Goal: Task Accomplishment & Management: Use online tool/utility

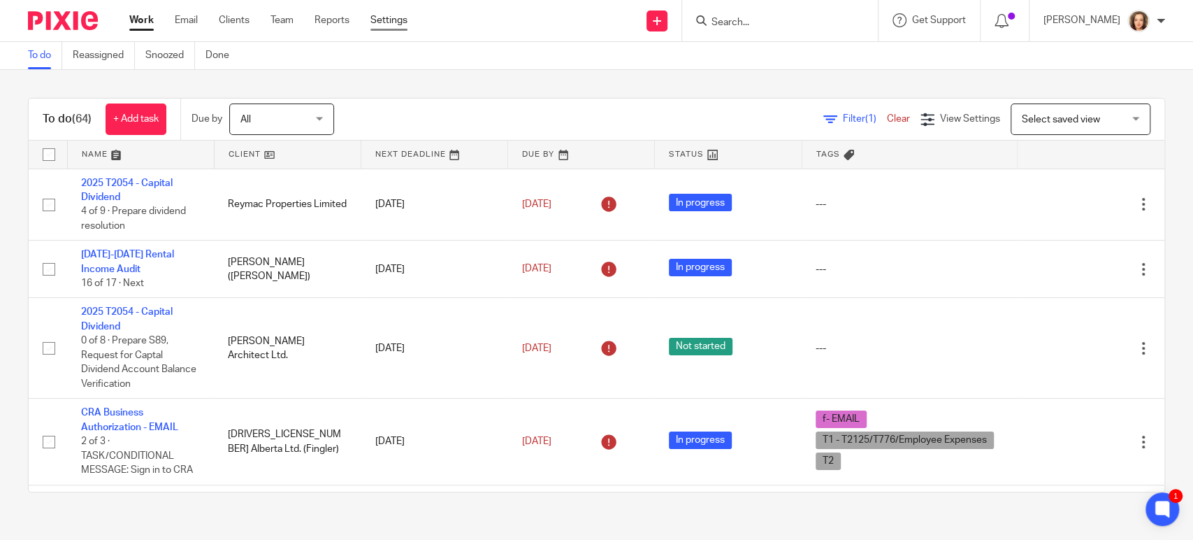
click at [400, 18] on link "Settings" at bounding box center [388, 20] width 37 height 14
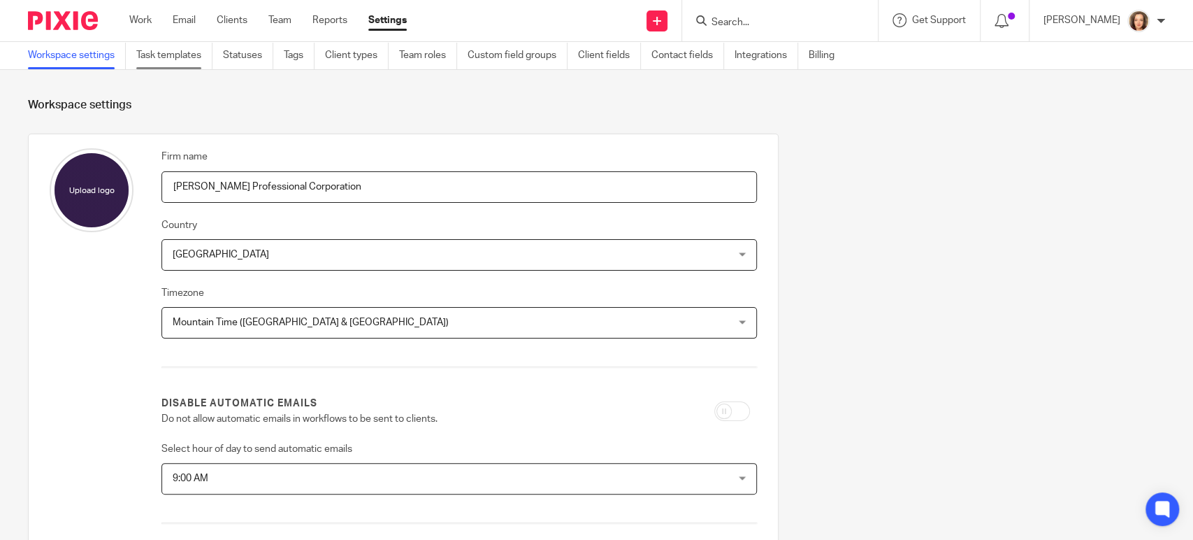
click at [174, 55] on link "Task templates" at bounding box center [174, 55] width 76 height 27
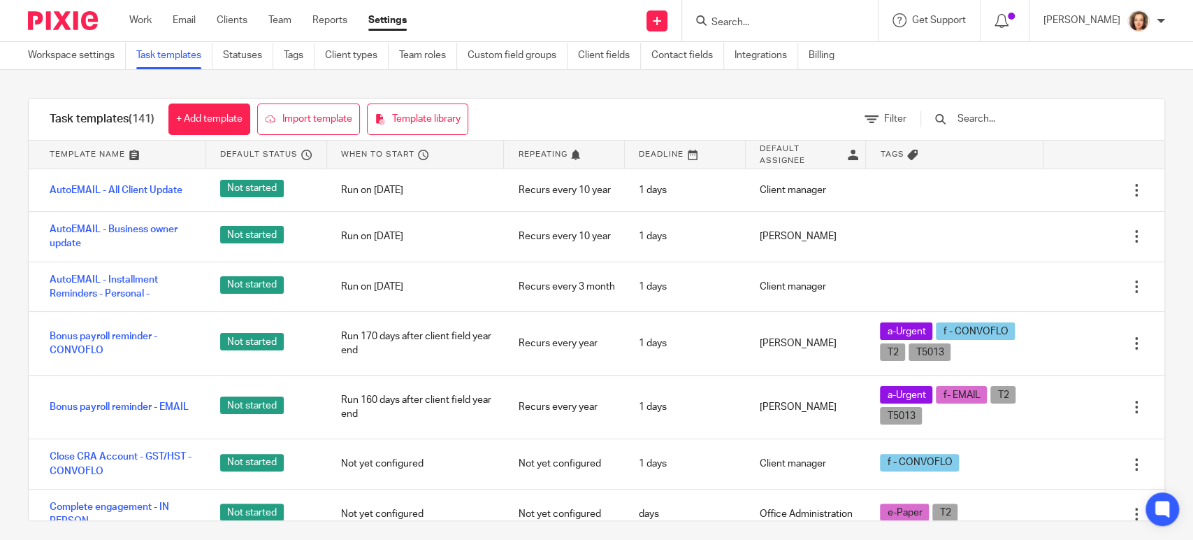
click at [1018, 120] on input "text" at bounding box center [1037, 118] width 163 height 15
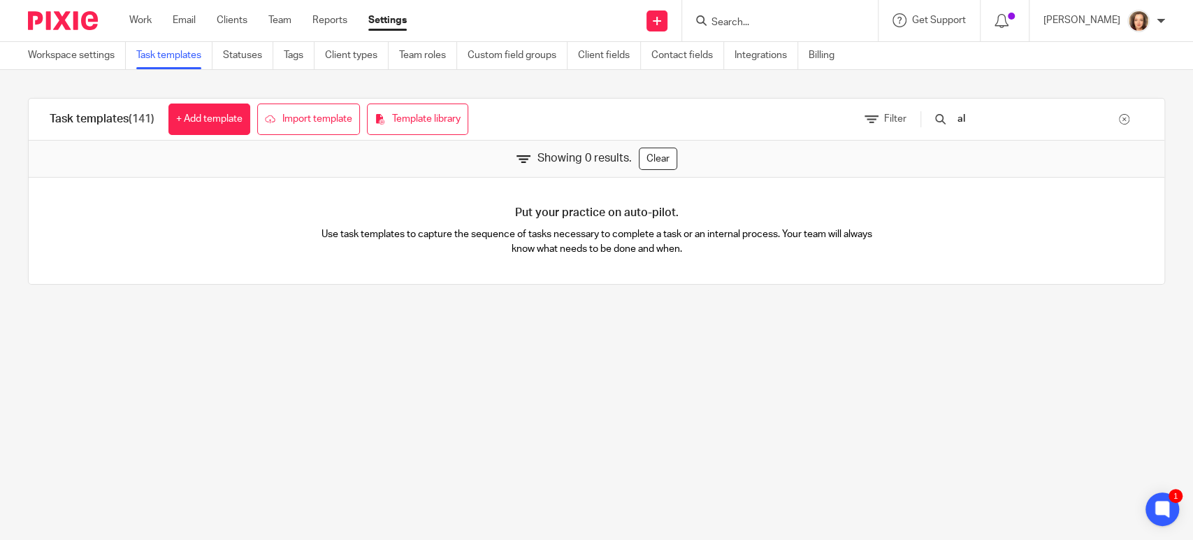
type input "a"
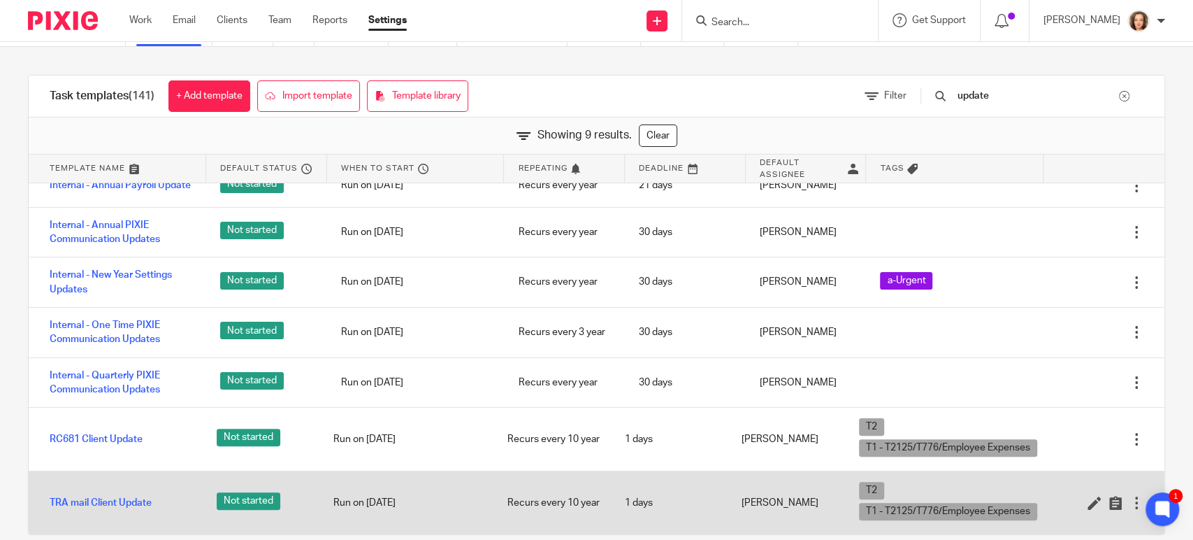
scroll to position [45, 0]
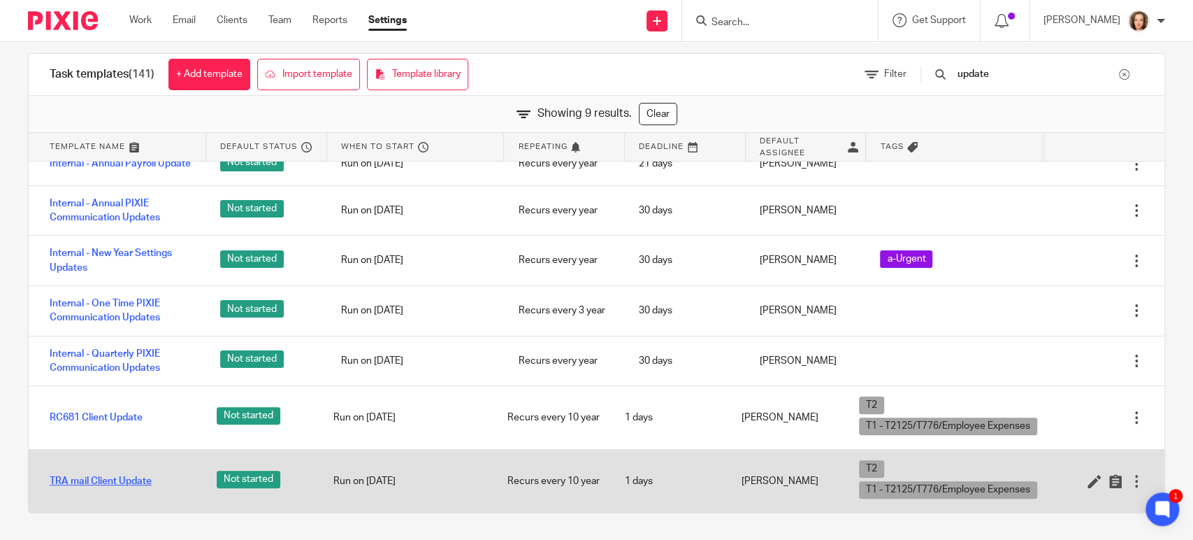
type input "update"
click at [106, 475] on link "TRA mail Client Update" at bounding box center [101, 481] width 102 height 14
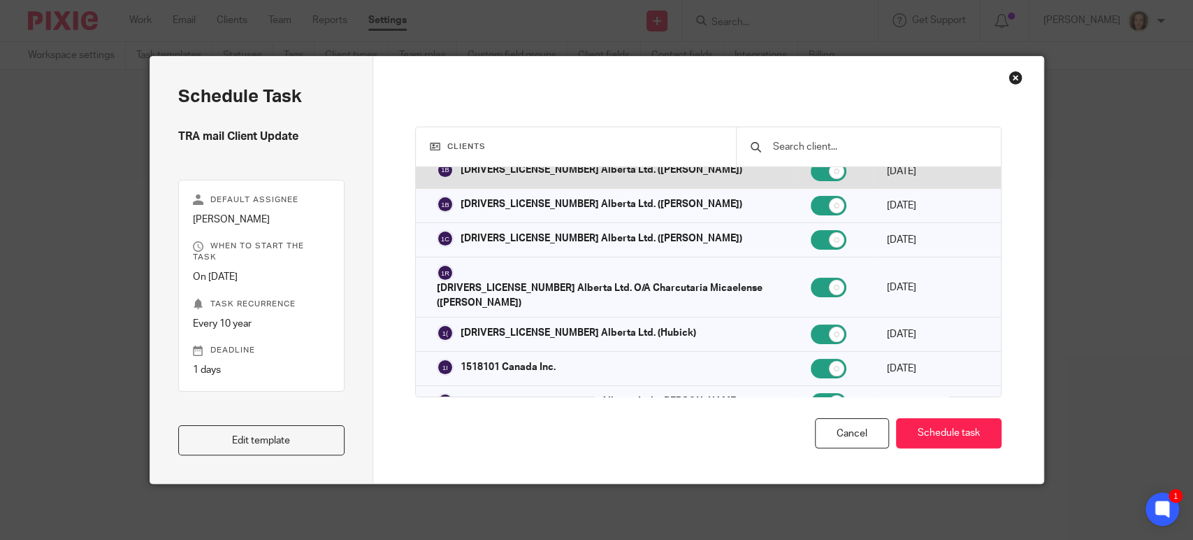
scroll to position [136, 0]
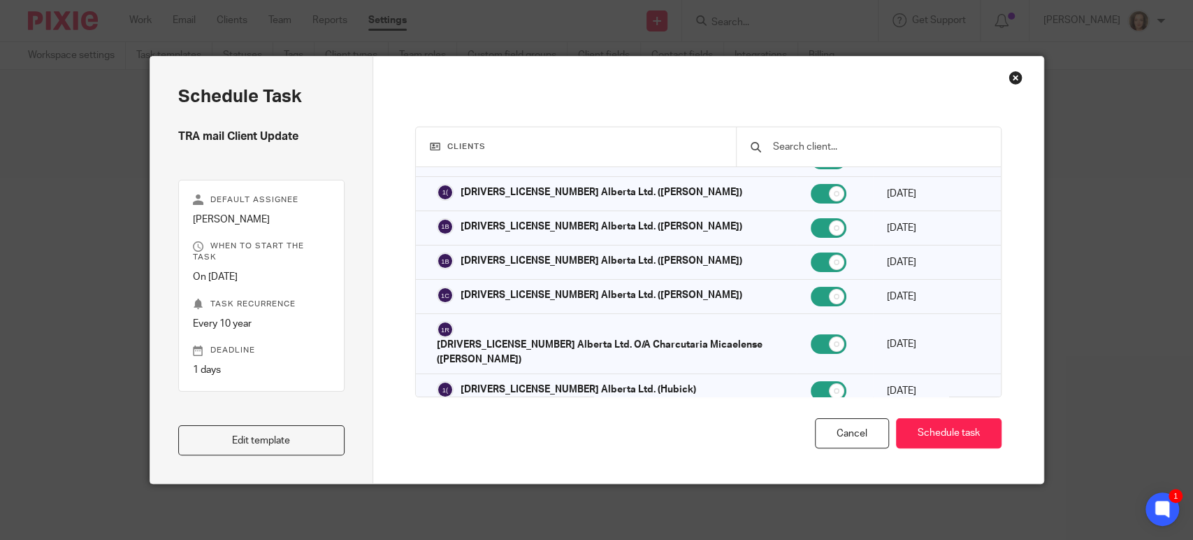
click at [807, 137] on div at bounding box center [868, 146] width 265 height 39
click at [845, 147] on input "text" at bounding box center [879, 146] width 215 height 15
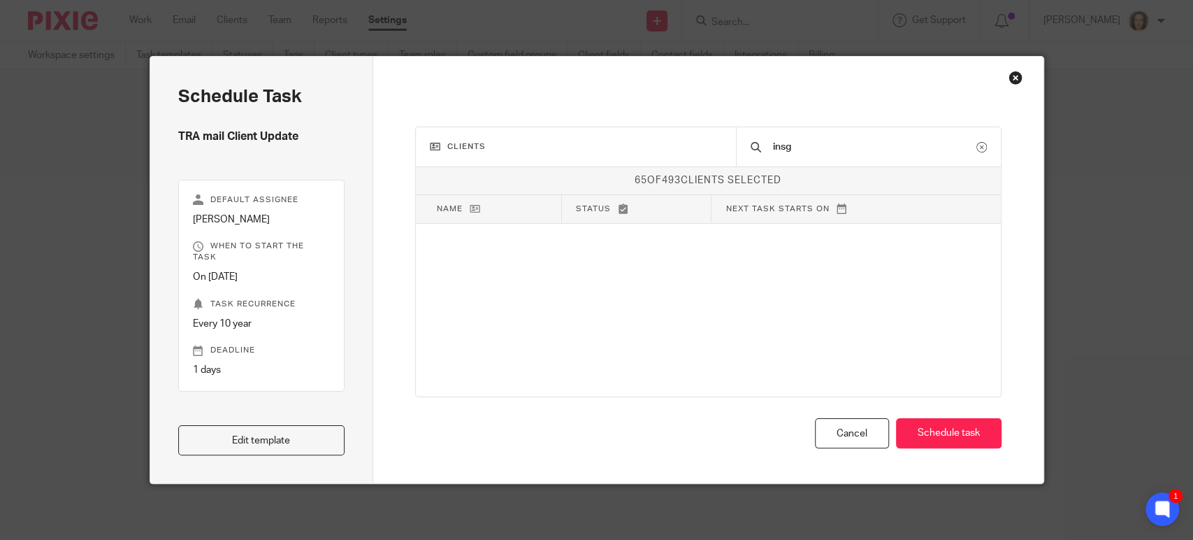
scroll to position [0, 0]
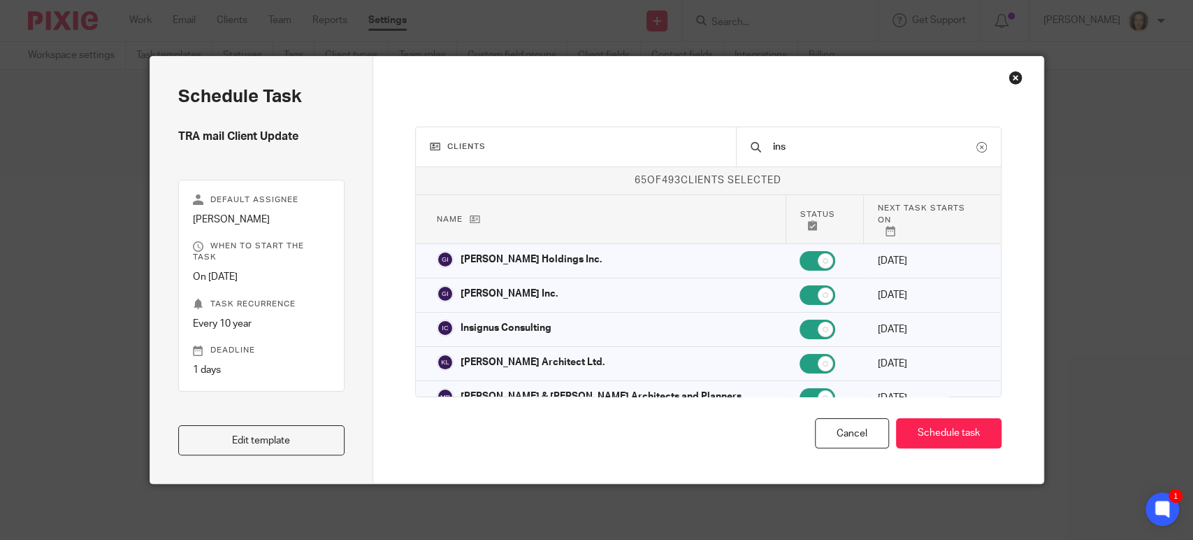
type input "ins"
click at [682, 421] on div "Cancel Schedule task" at bounding box center [708, 433] width 586 height 30
click at [308, 431] on link "Edit template" at bounding box center [261, 440] width 167 height 30
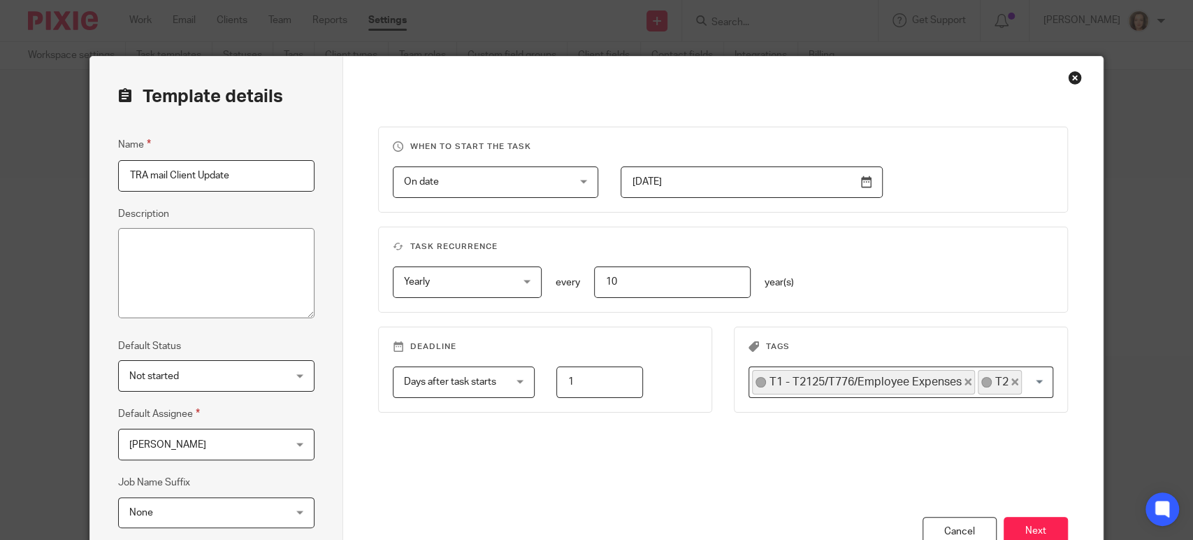
click at [1040, 519] on button "Next" at bounding box center [1036, 532] width 64 height 30
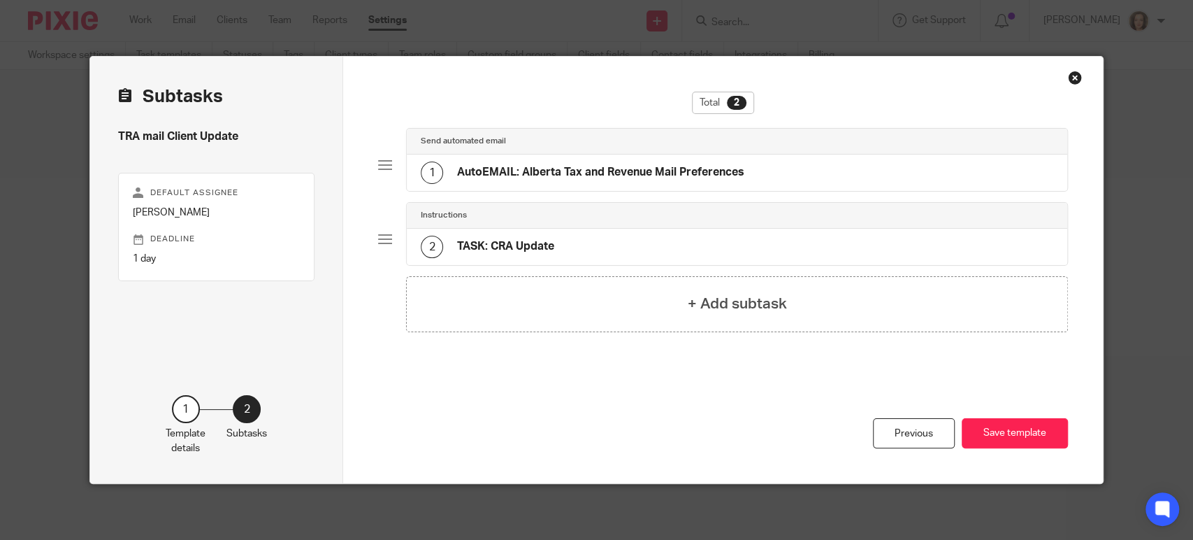
click at [552, 239] on div "2 TASK: CRA Update" at bounding box center [737, 247] width 661 height 36
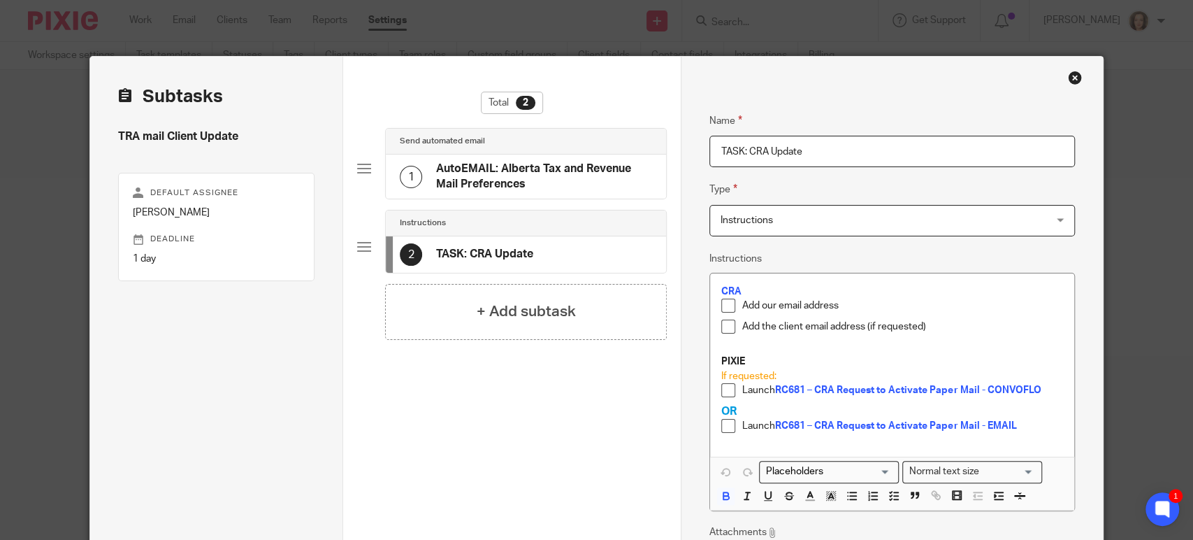
click at [470, 256] on h4 "TASK: CRA Update" at bounding box center [484, 254] width 97 height 15
click at [746, 151] on input "TASK: CRA Update" at bounding box center [892, 151] width 366 height 31
type input "TASK: TRA Update"
click at [872, 301] on p "Add our email address" at bounding box center [902, 305] width 321 height 14
drag, startPoint x: 744, startPoint y: 289, endPoint x: 719, endPoint y: 291, distance: 25.9
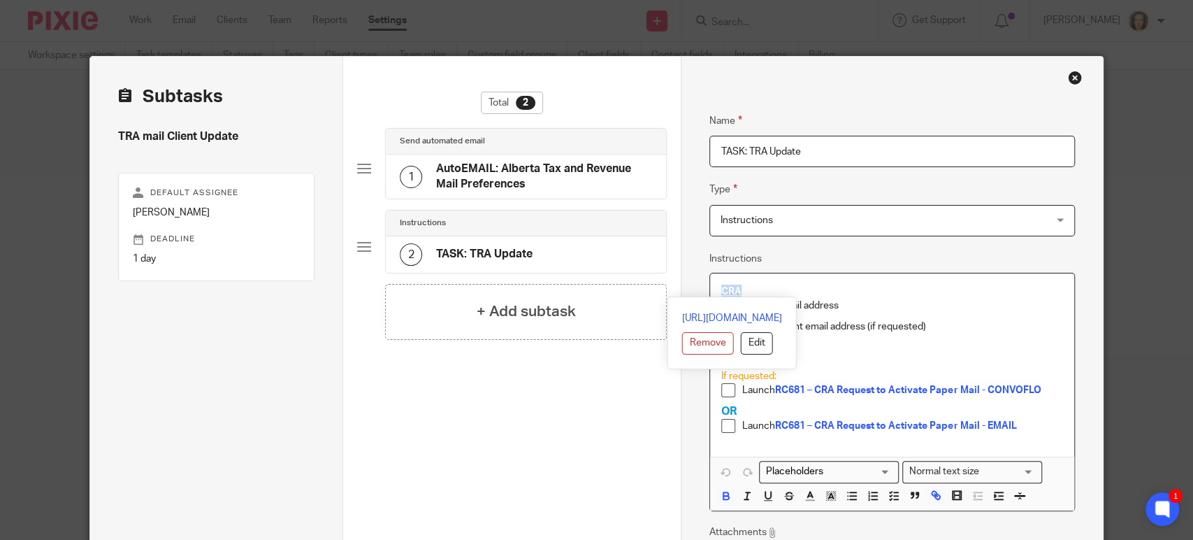
click at [721, 291] on p "CRA" at bounding box center [892, 291] width 342 height 14
click at [682, 344] on button "Remove" at bounding box center [708, 343] width 52 height 22
click at [754, 292] on p "CRA" at bounding box center [892, 291] width 342 height 14
click at [721, 290] on strong "CRA" at bounding box center [731, 292] width 20 height 10
drag, startPoint x: 733, startPoint y: 289, endPoint x: 719, endPoint y: 290, distance: 14.0
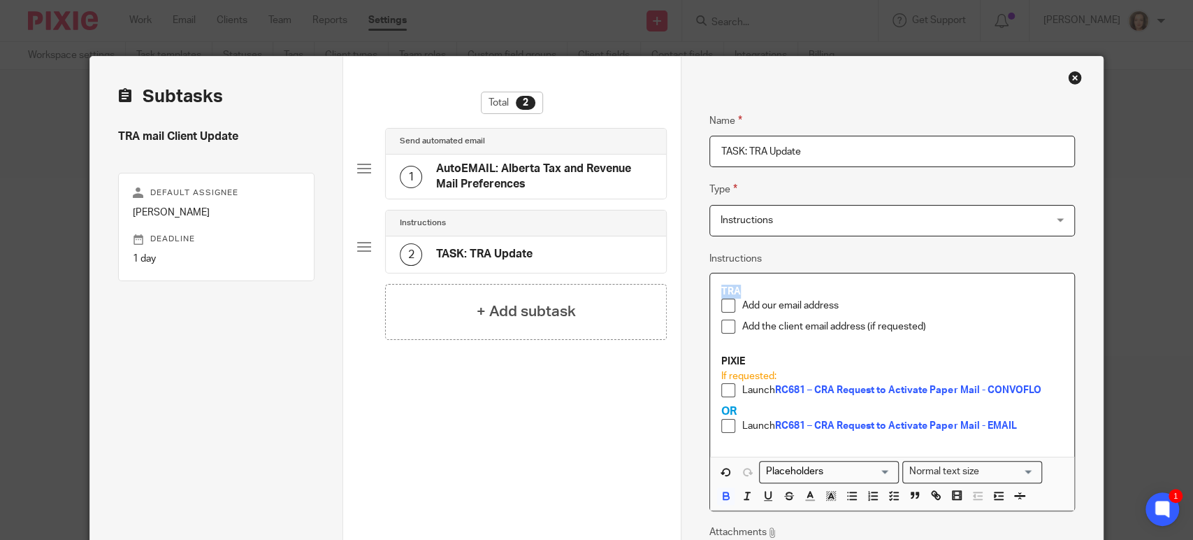
click at [712, 290] on div "TRA Add our email address Add the client email address (if requested) PIXIE If …" at bounding box center [892, 364] width 364 height 183
drag, startPoint x: 725, startPoint y: 290, endPoint x: 705, endPoint y: 356, distance: 69.4
click at [709, 358] on div "TRA Add our email address Add the client email address (if requested) PIXIE If …" at bounding box center [892, 392] width 366 height 238
drag, startPoint x: 728, startPoint y: 292, endPoint x: 713, endPoint y: 291, distance: 15.4
click at [713, 291] on div "TRA Add our email address Add the client email address (if requested) PIXIE If …" at bounding box center [892, 364] width 364 height 183
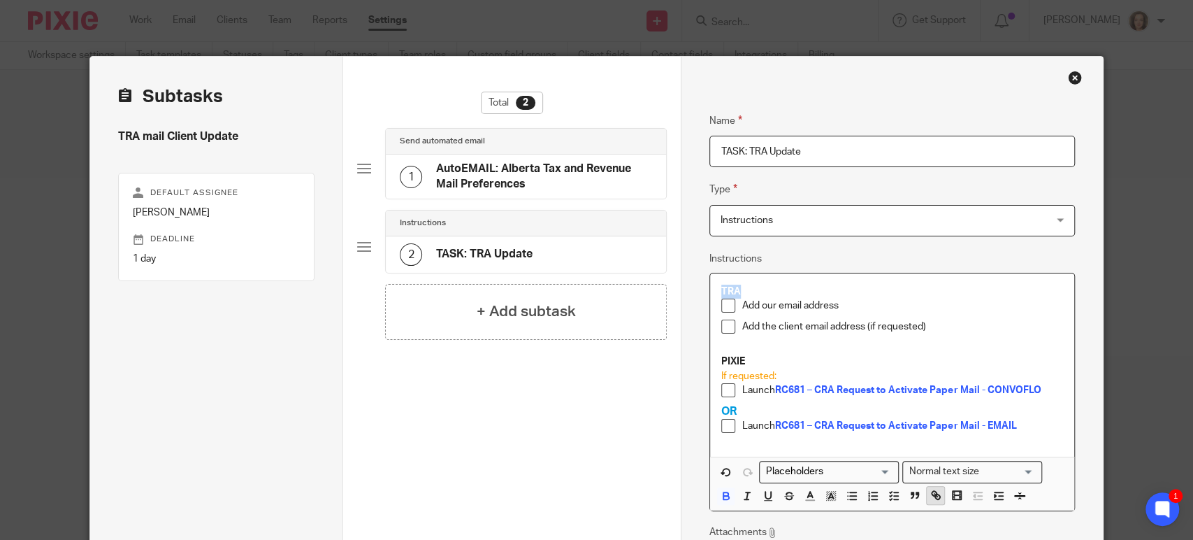
click at [935, 494] on icon "button" at bounding box center [937, 496] width 5 height 5
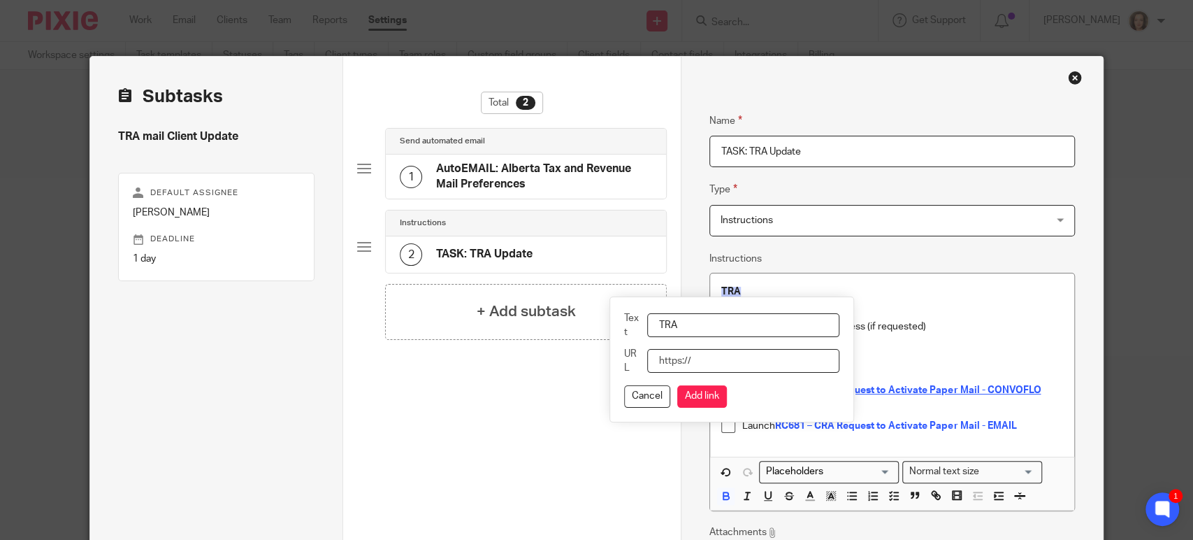
paste input "tracs.finance.gov.ab.ca/tracs/start.sp"
type input "tracs.finance.gov.ab.ca/tracs/start.sp"
click at [697, 390] on button "Add link" at bounding box center [702, 396] width 50 height 22
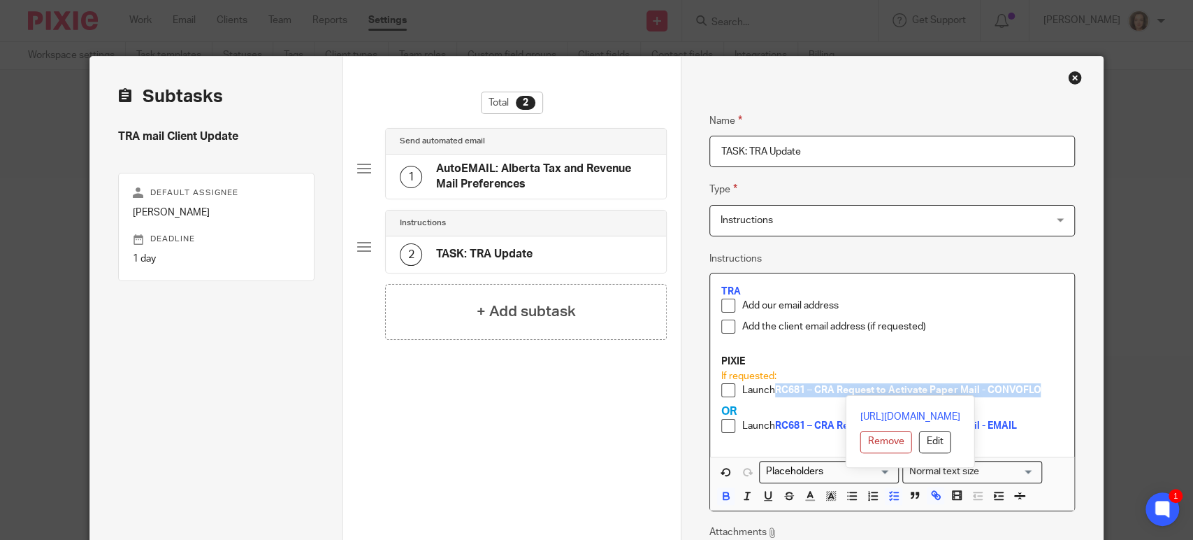
drag, startPoint x: 770, startPoint y: 388, endPoint x: 1070, endPoint y: 396, distance: 300.0
click at [1070, 396] on div "Name AutoEMAIL: Alberta Tax and Revenue Mail Preferences Type Send automated em…" at bounding box center [892, 363] width 422 height 613
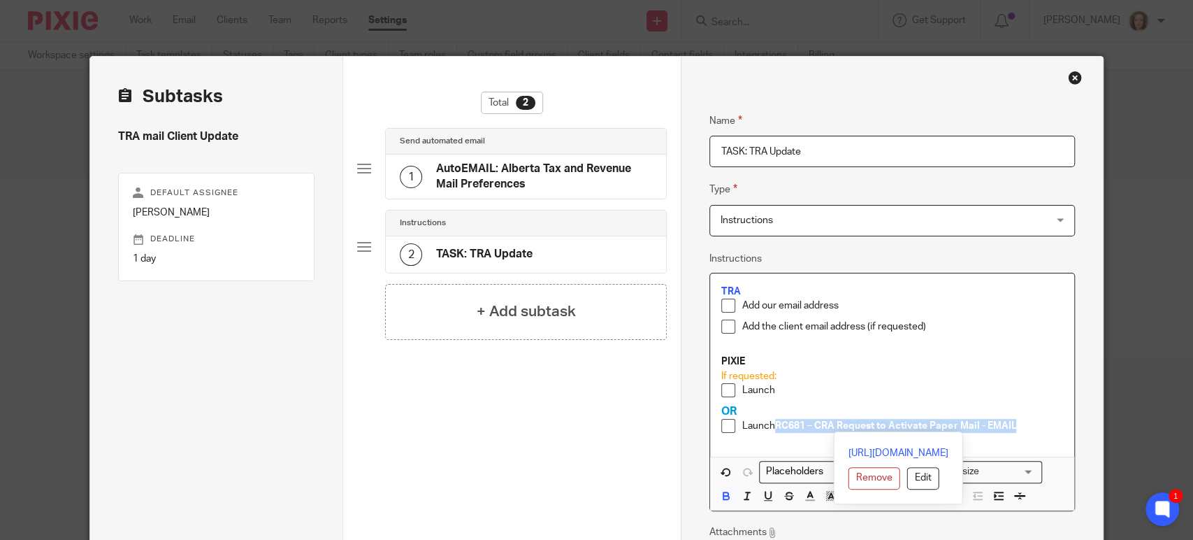
drag, startPoint x: 772, startPoint y: 429, endPoint x: 1034, endPoint y: 424, distance: 262.2
click at [1040, 422] on p "Launch RC681 – CRA Request to Activate Paper Mail - EMAIL" at bounding box center [902, 426] width 321 height 14
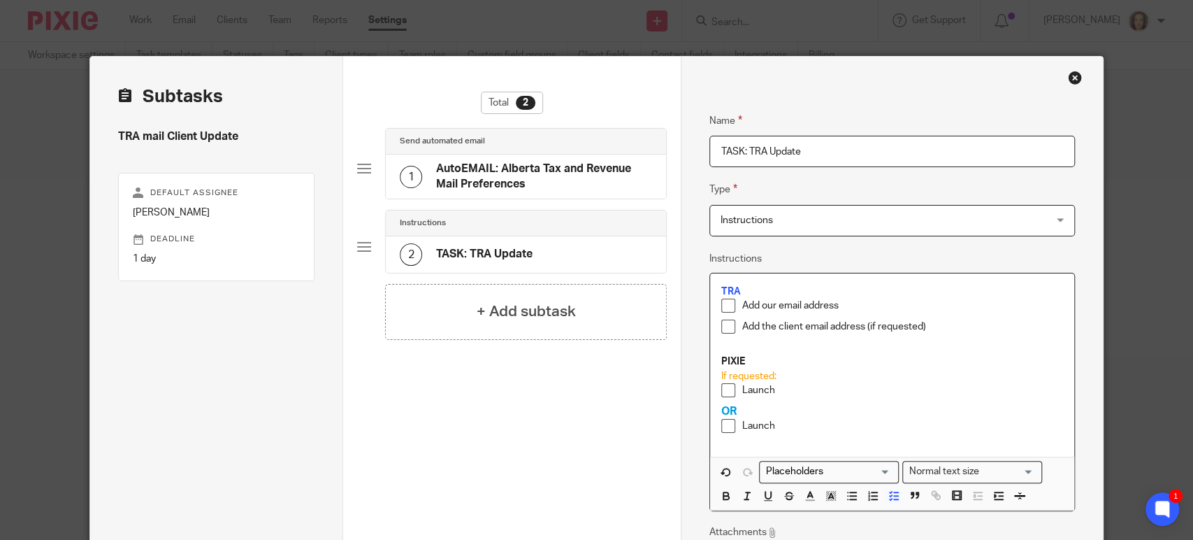
click at [856, 384] on p "Launch" at bounding box center [902, 390] width 321 height 14
click at [796, 421] on p "Launch" at bounding box center [902, 426] width 321 height 14
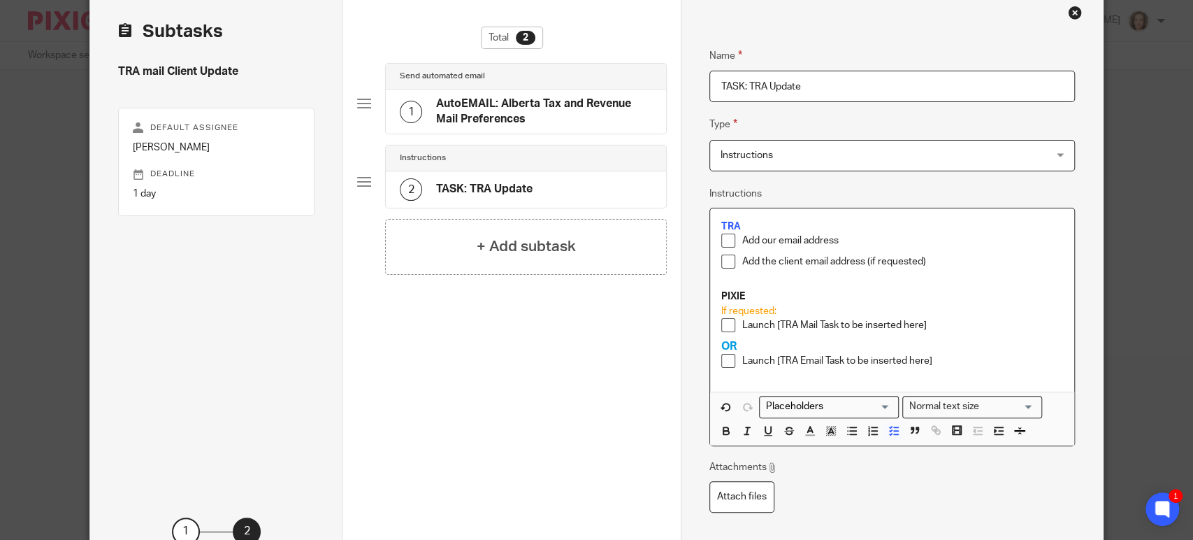
scroll to position [185, 0]
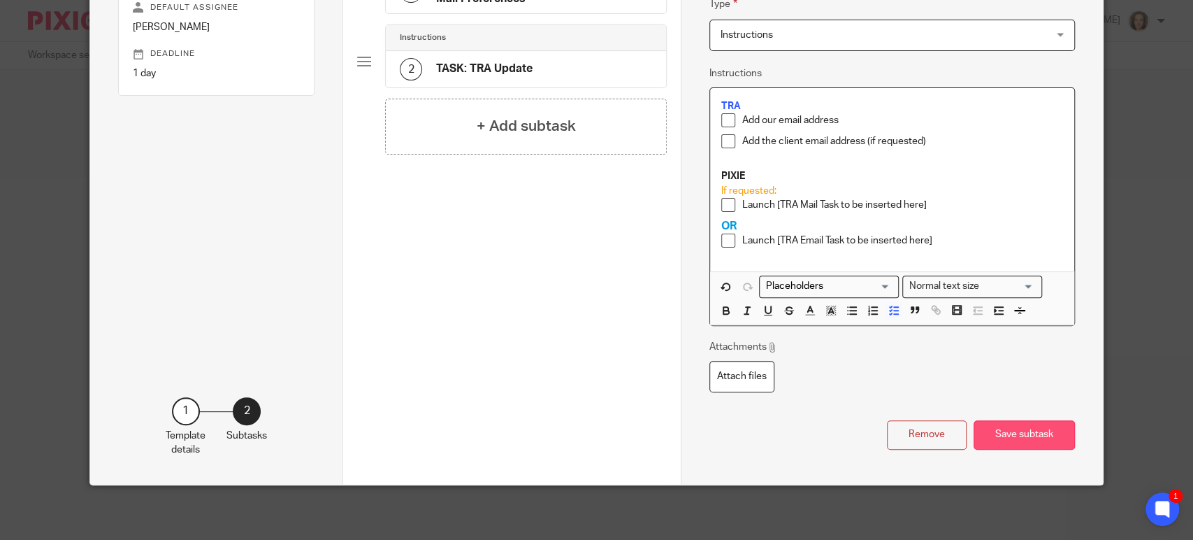
click at [1017, 429] on button "Save subtask" at bounding box center [1024, 435] width 101 height 30
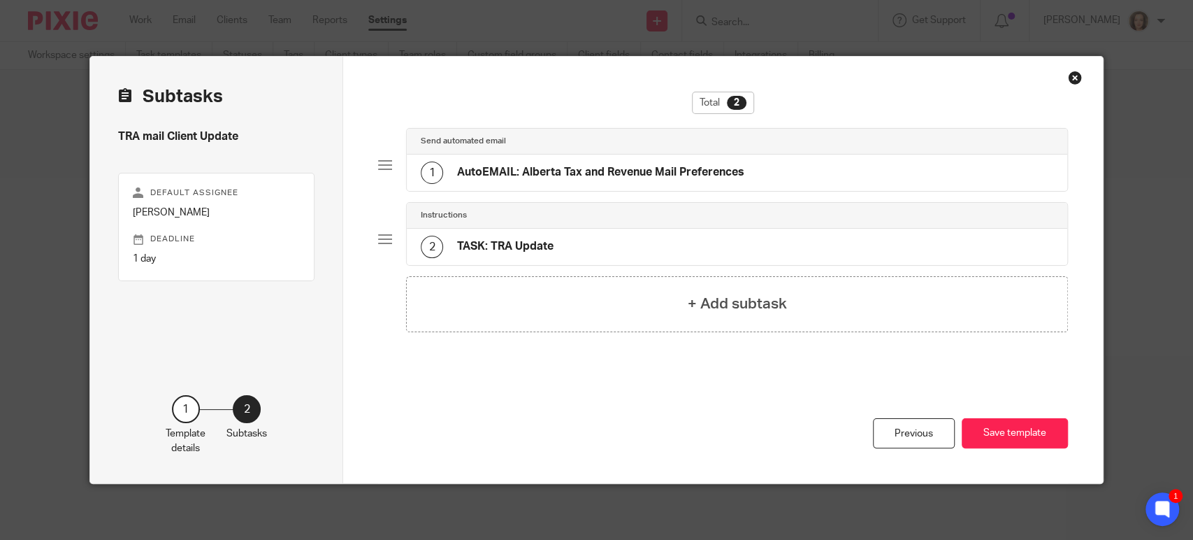
scroll to position [0, 0]
click at [663, 168] on h4 "AutoEMAIL: Alberta Tax and Revenue Mail Preferences" at bounding box center [600, 172] width 287 height 15
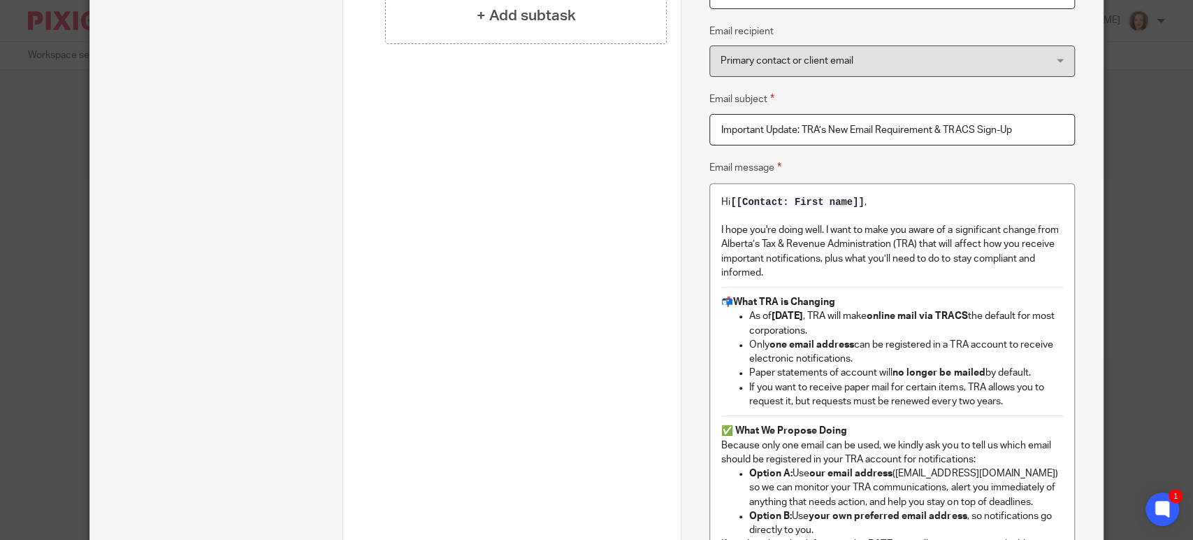
scroll to position [365, 0]
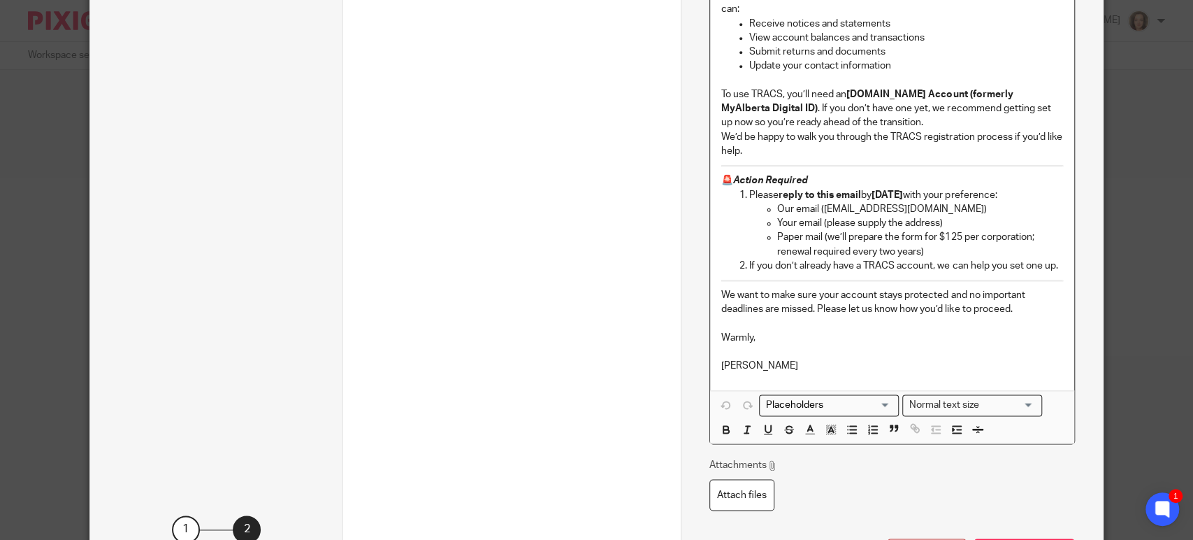
scroll to position [1149, 0]
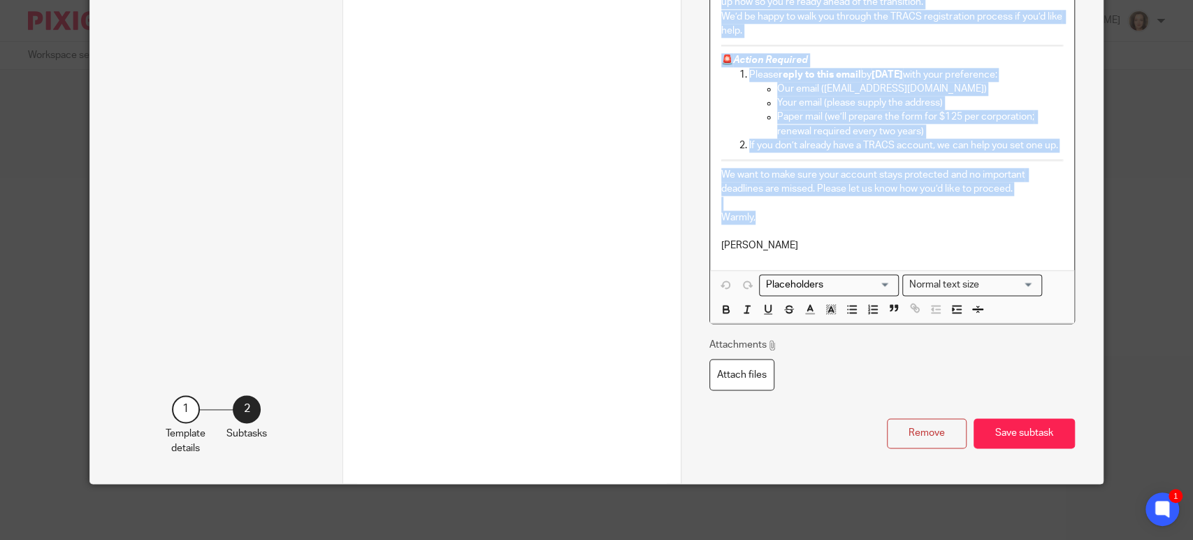
click at [799, 217] on p "Warmly," at bounding box center [892, 217] width 342 height 14
copy div "Hi [[Contact: First name]] , I hope you're doing well. I want to make you aware…"
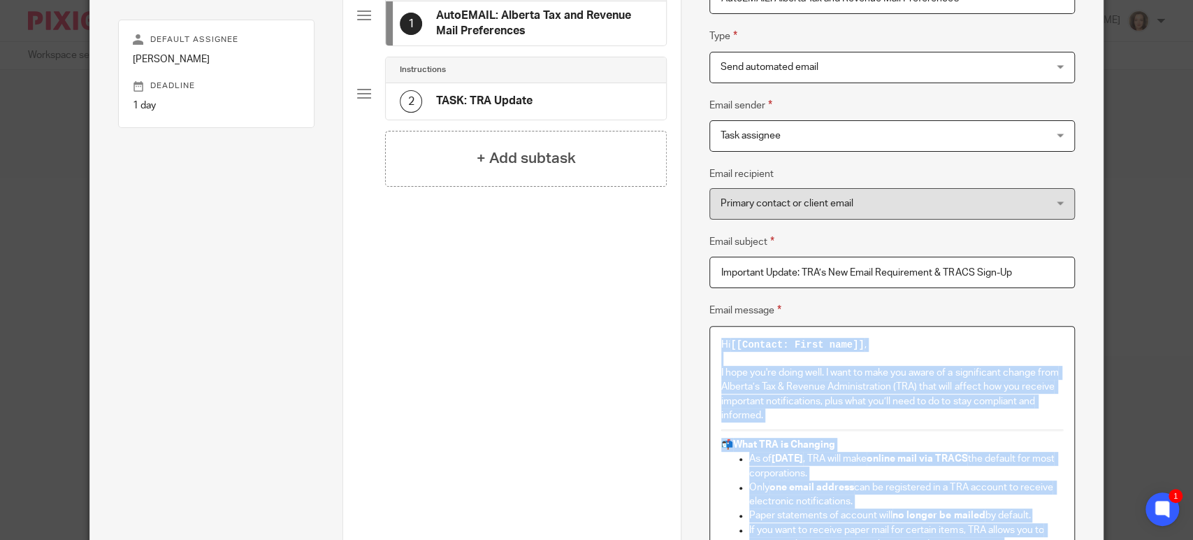
scroll to position [62, 0]
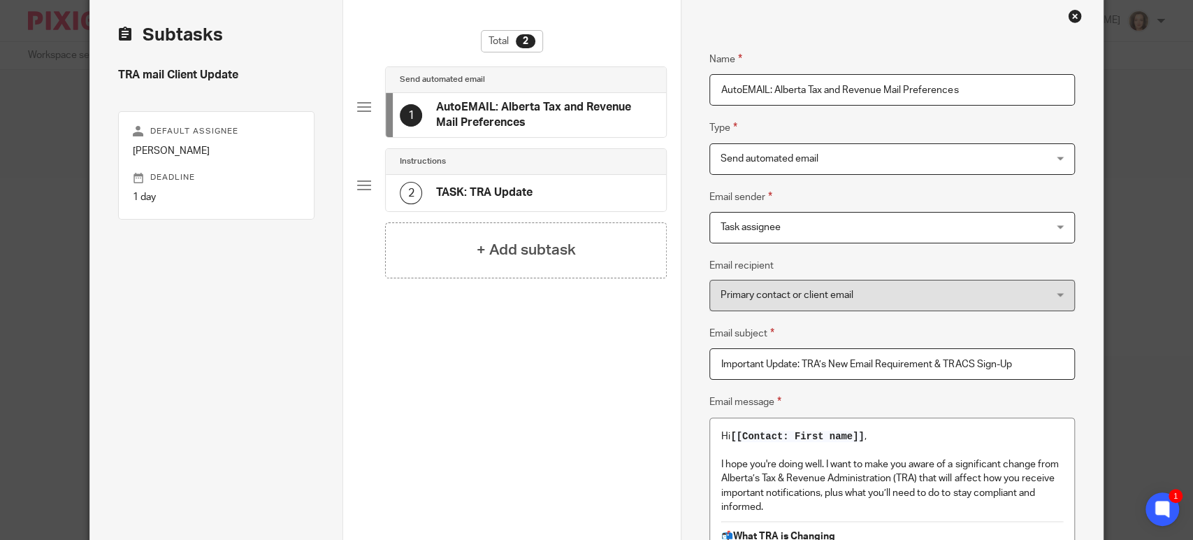
drag, startPoint x: 1018, startPoint y: 359, endPoint x: 676, endPoint y: 354, distance: 341.8
paste input "Action Required: Alberta Tax Account Notices Moving Online"
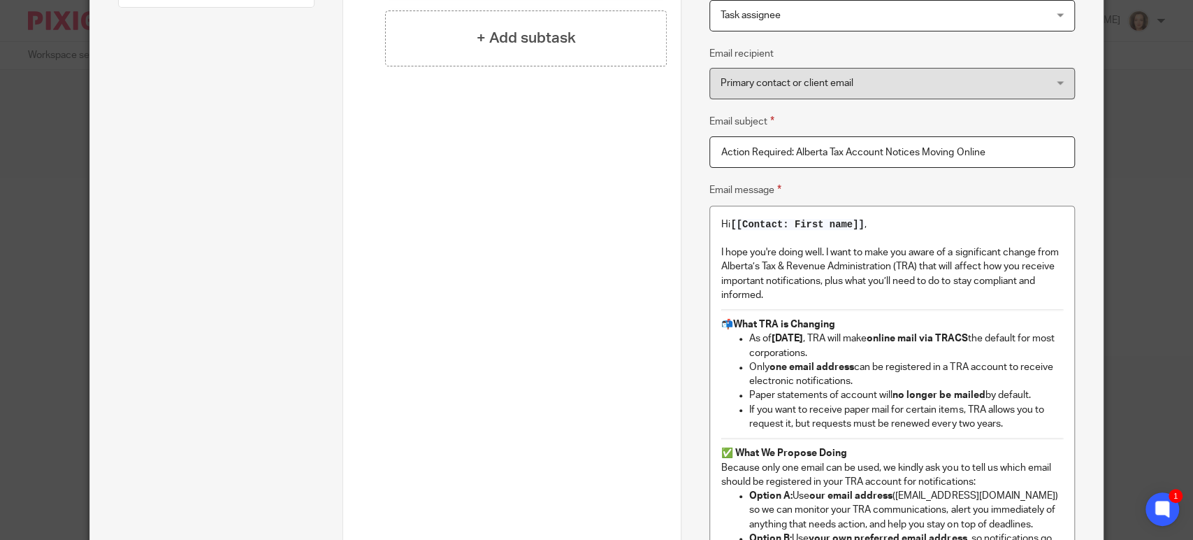
scroll to position [275, 0]
type input "Action Required: Alberta Tax Account Notices Moving Online"
click at [721, 217] on p "Hi [[Contact: First name]] ," at bounding box center [892, 222] width 342 height 14
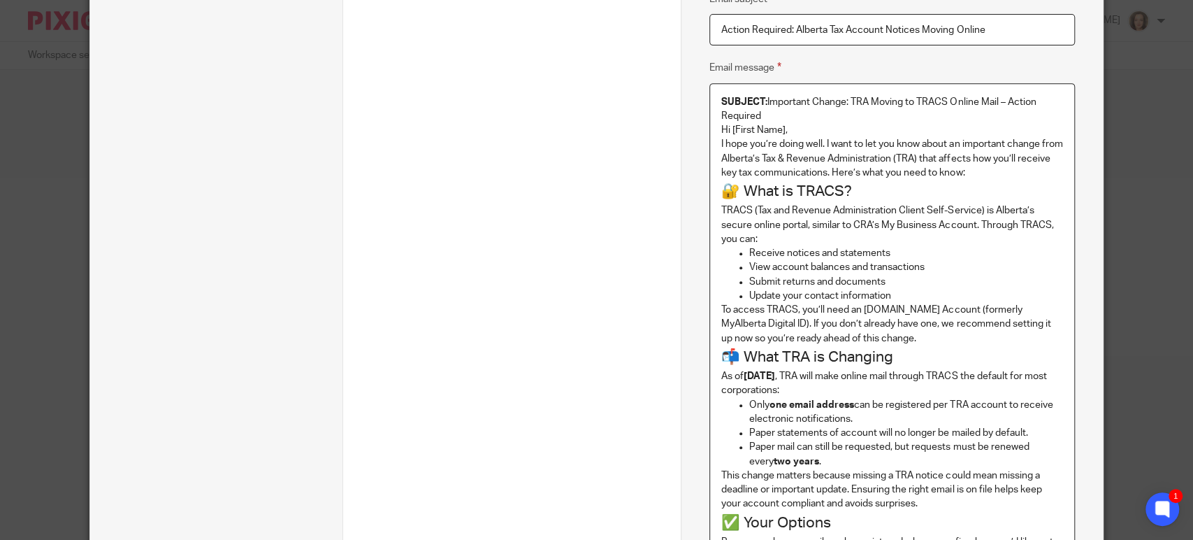
scroll to position [376, 0]
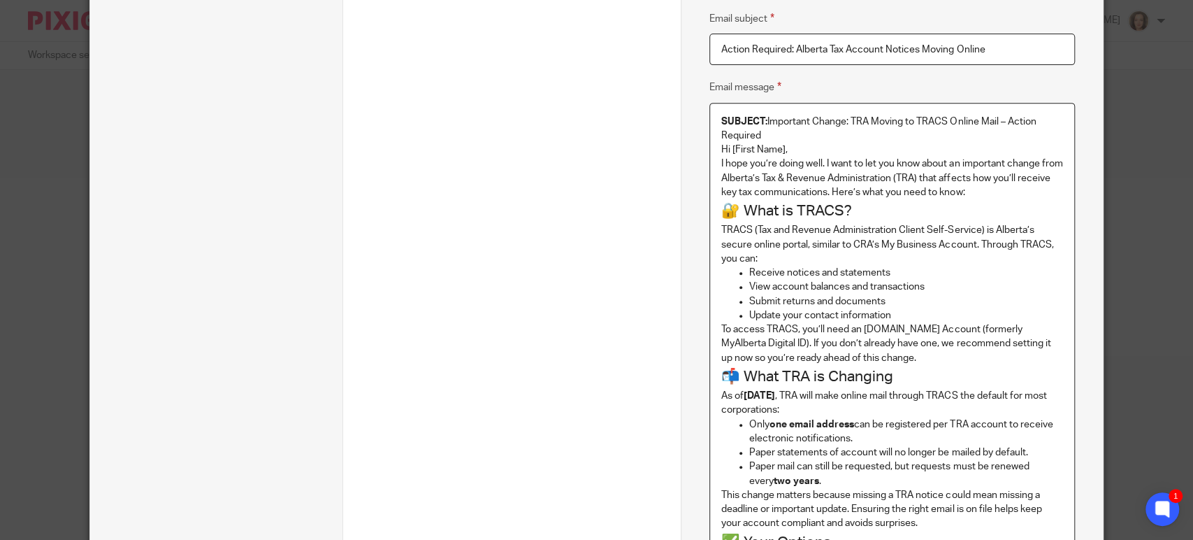
click at [811, 206] on h2 "🔐 What is TRACS?" at bounding box center [892, 211] width 342 height 24
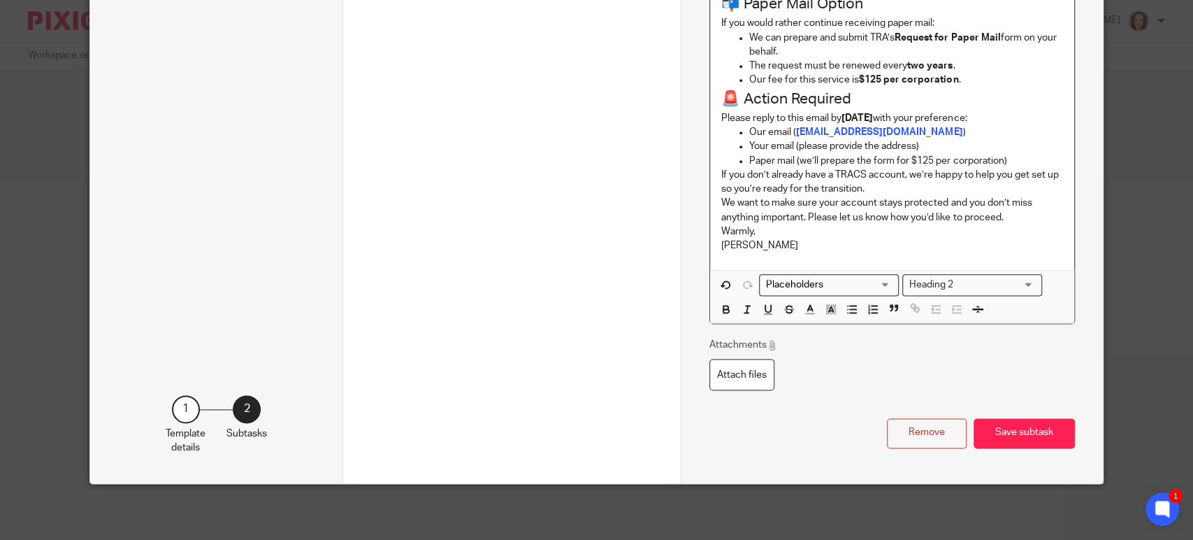
scroll to position [1091, 0]
click at [950, 284] on div "Heading 2" at bounding box center [969, 283] width 132 height 17
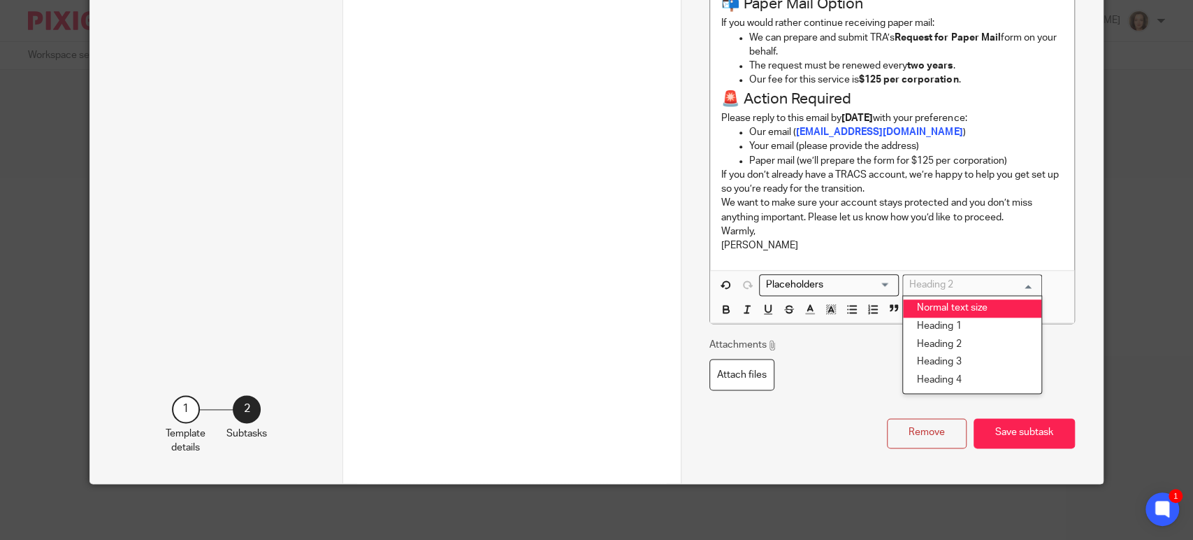
drag, startPoint x: 944, startPoint y: 326, endPoint x: 939, endPoint y: 309, distance: 17.3
click at [939, 309] on ul "Normal text size Heading 1 Heading 2 Heading 3 Heading 4" at bounding box center [972, 344] width 140 height 99
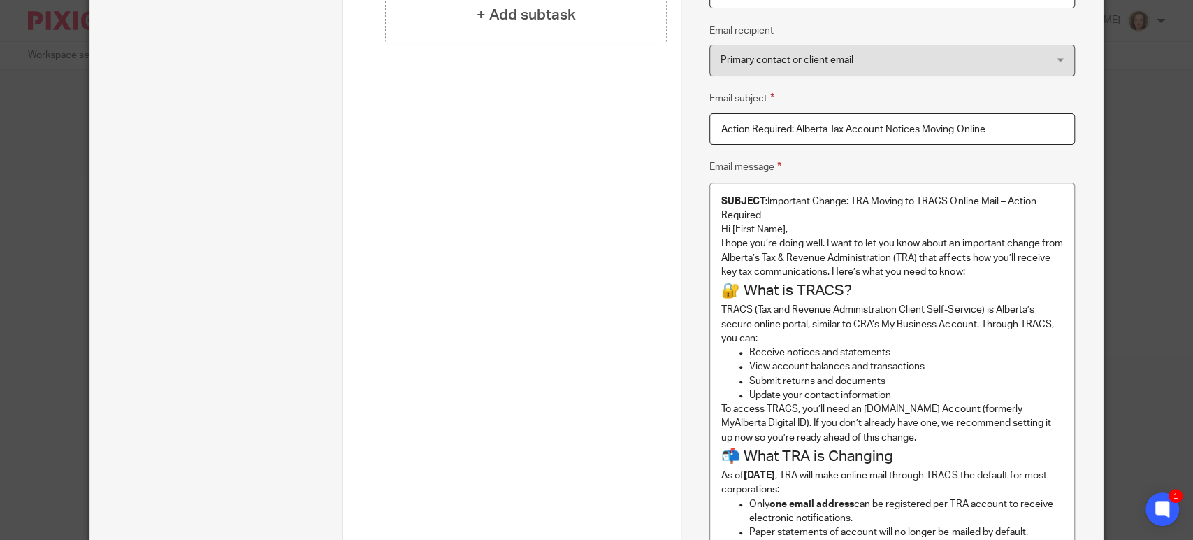
scroll to position [276, 0]
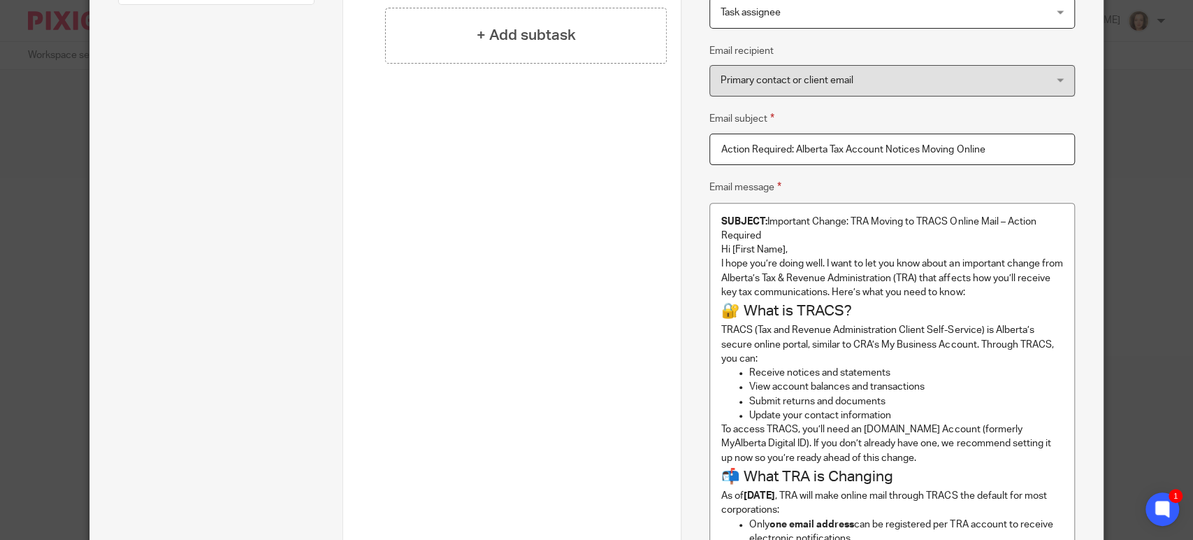
click at [837, 310] on h2 "🔐 What is TRACS?" at bounding box center [892, 311] width 342 height 24
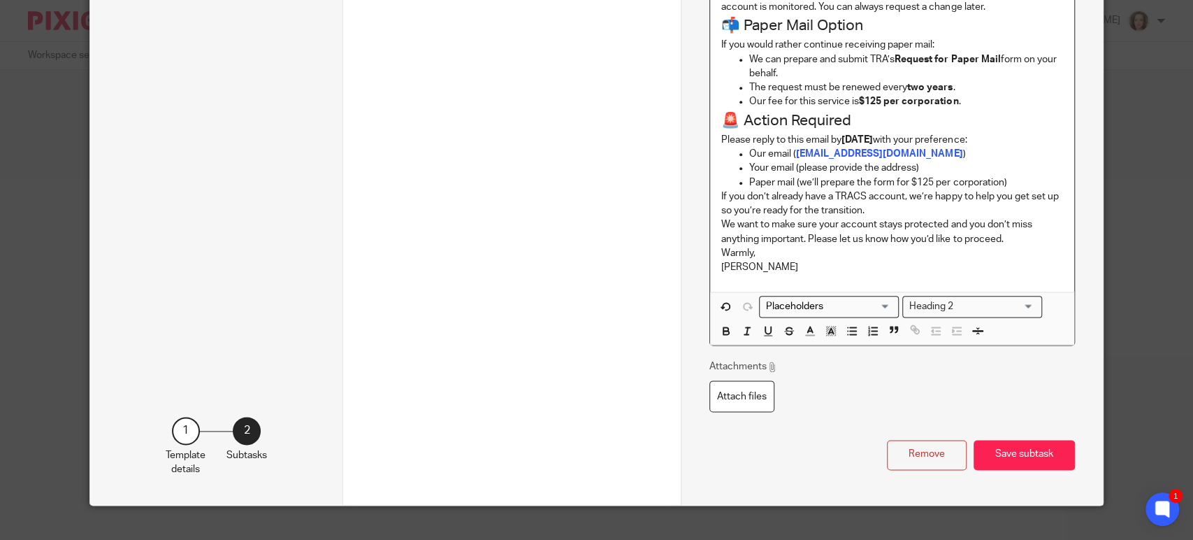
scroll to position [1091, 0]
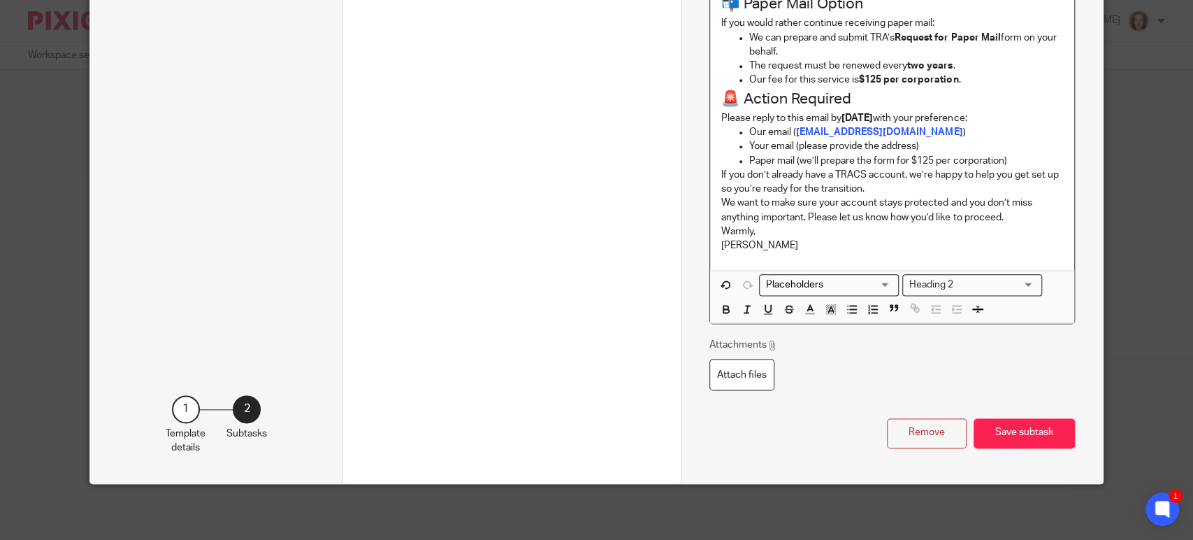
click at [926, 282] on div "Heading 2" at bounding box center [969, 283] width 132 height 17
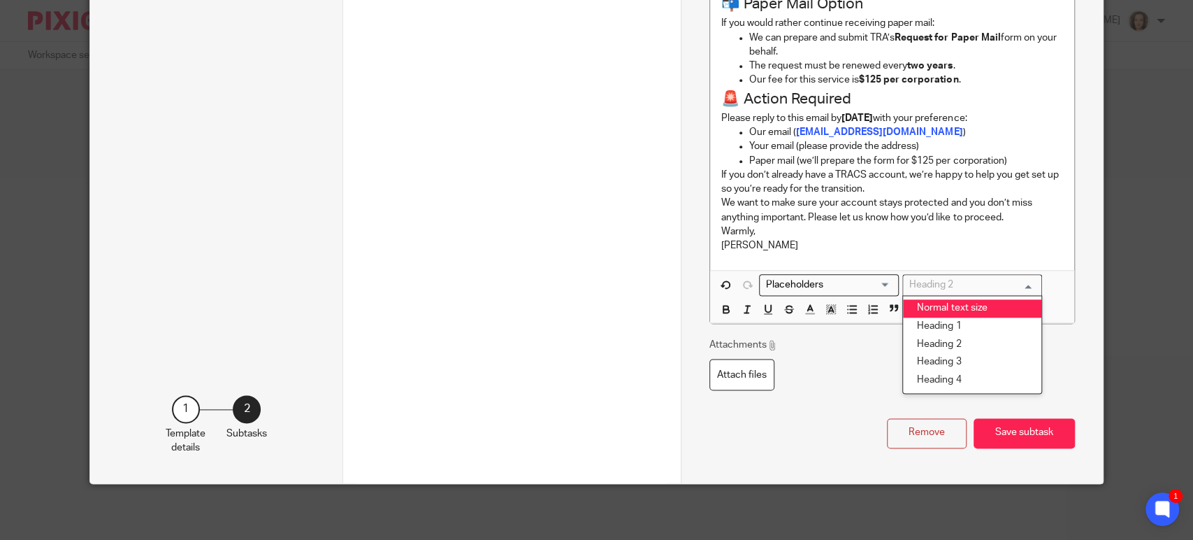
click at [923, 306] on li "Normal text size" at bounding box center [972, 308] width 138 height 18
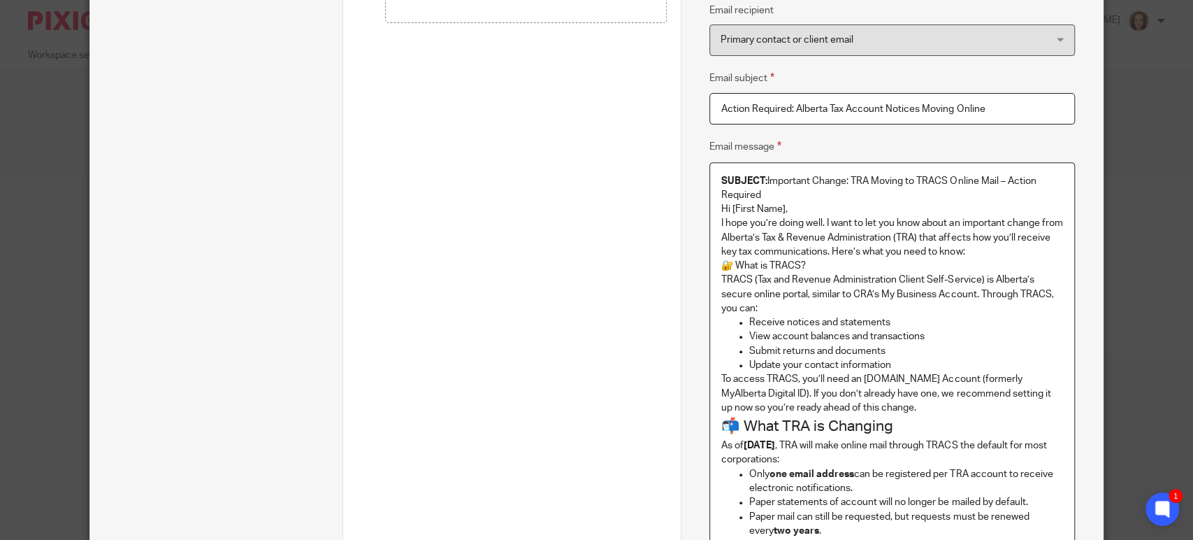
scroll to position [302, 0]
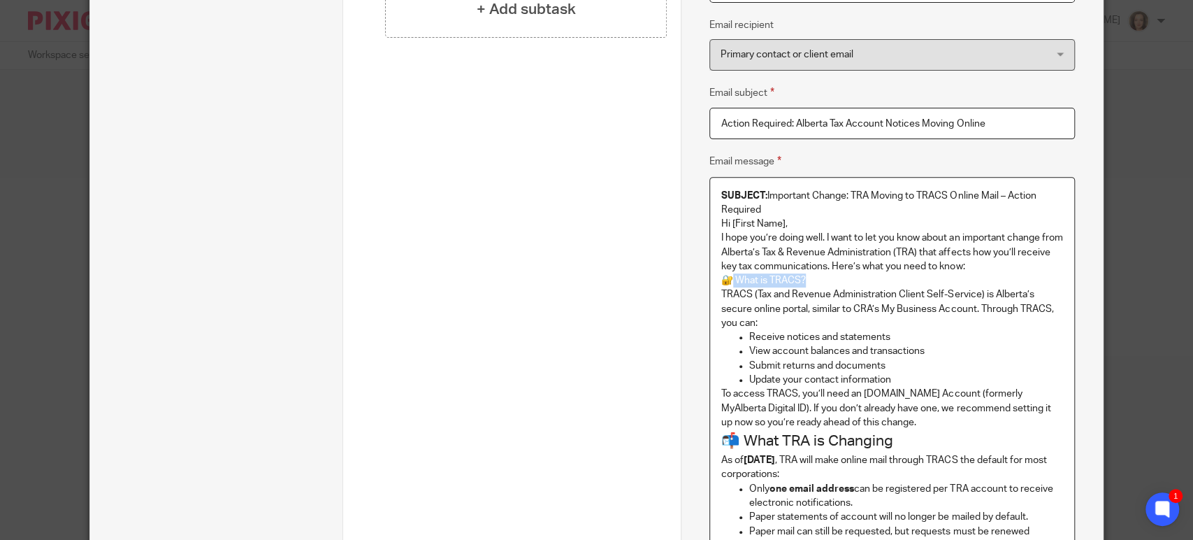
drag, startPoint x: 805, startPoint y: 279, endPoint x: 727, endPoint y: 284, distance: 78.4
click at [727, 284] on p "🔐 What is TRACS?" at bounding box center [892, 280] width 342 height 14
click at [761, 435] on h2 "📬 What TRA is Changing" at bounding box center [892, 441] width 342 height 24
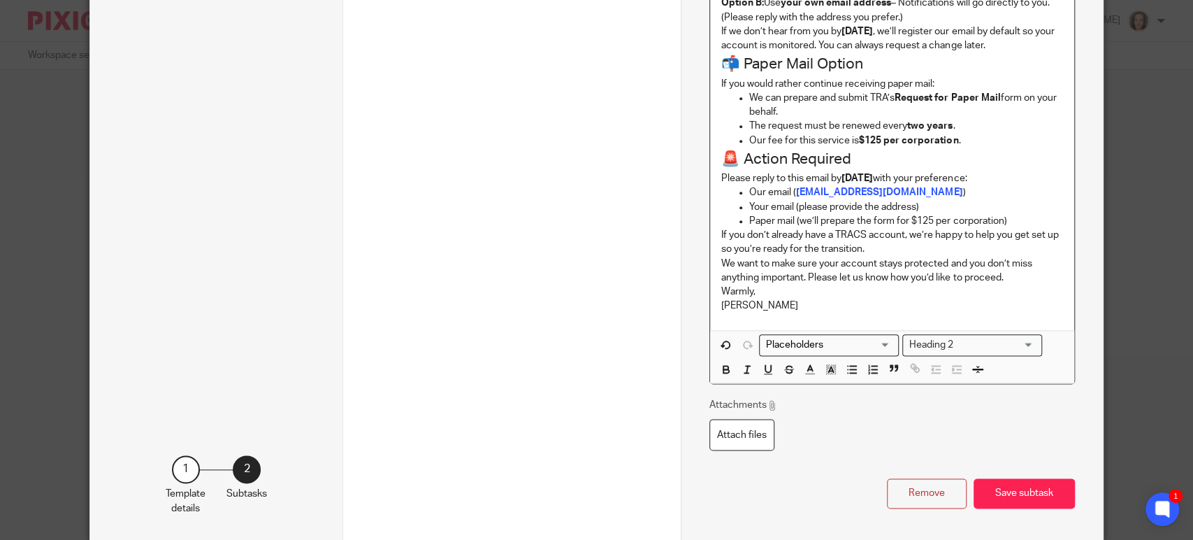
scroll to position [1082, 0]
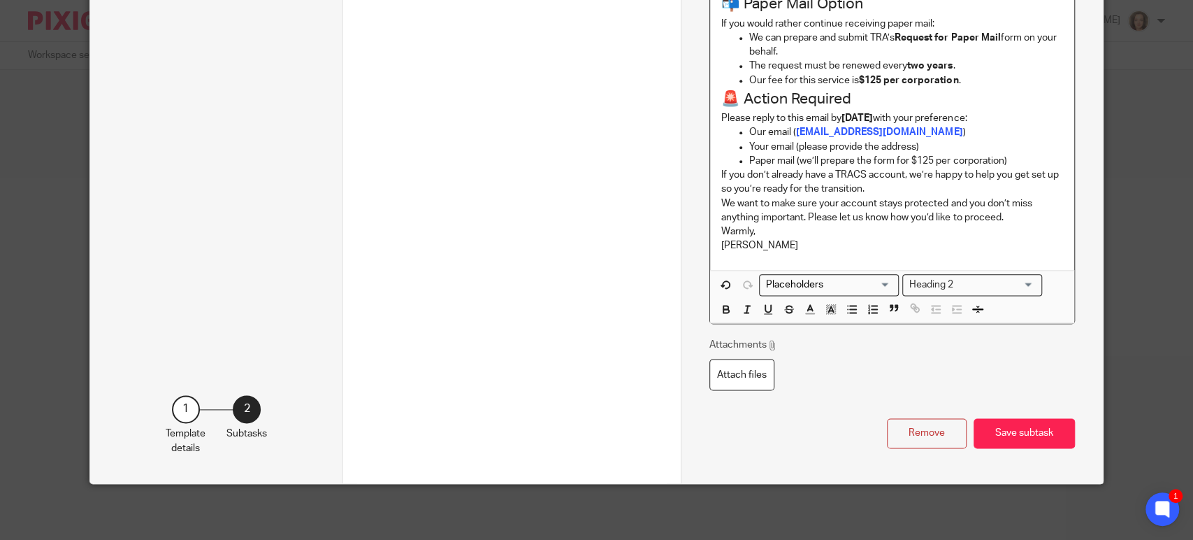
click at [963, 278] on input "Search for option" at bounding box center [996, 284] width 76 height 15
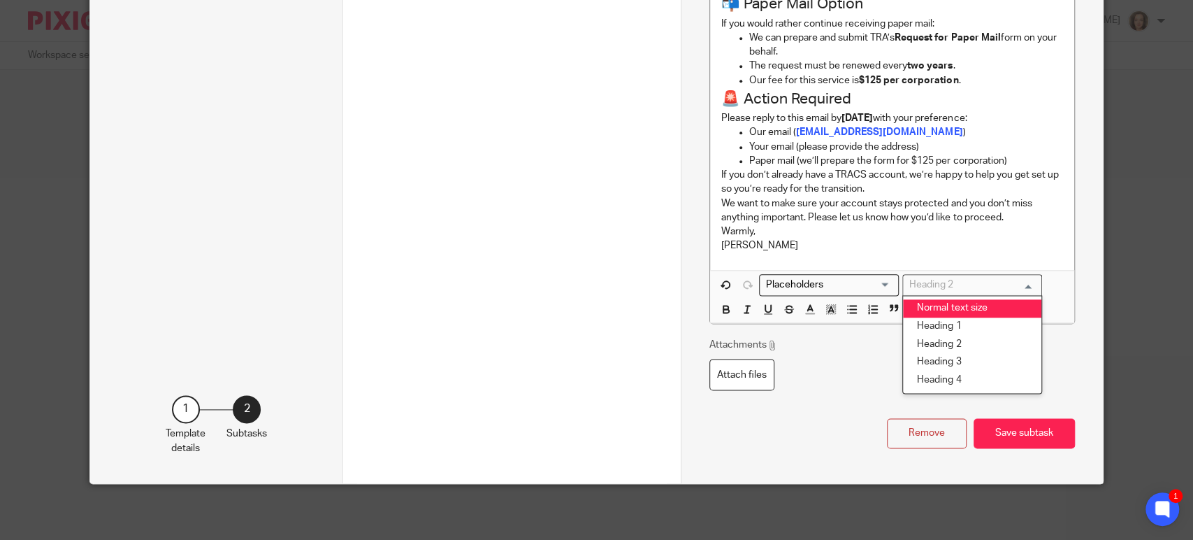
click at [944, 308] on li "Normal text size" at bounding box center [972, 308] width 138 height 18
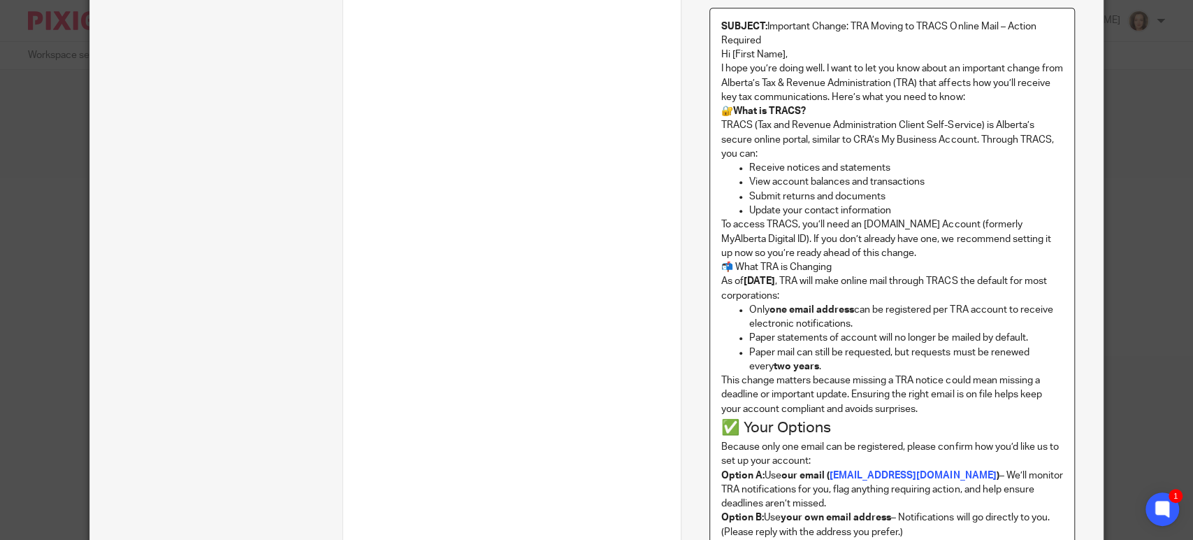
scroll to position [477, 0]
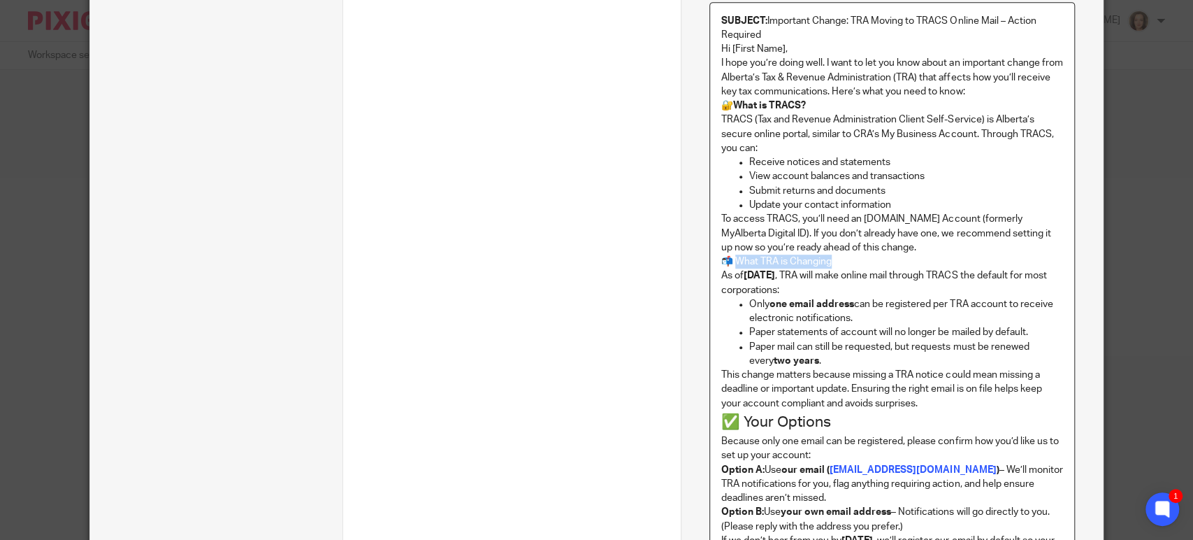
drag, startPoint x: 832, startPoint y: 260, endPoint x: 731, endPoint y: 261, distance: 100.7
click at [731, 261] on p "📬 What TRA is Changing" at bounding box center [892, 261] width 342 height 14
click at [881, 244] on p "To access TRACS, you’ll need an Alberta.ca Account (formerly MyAlberta Digital …" at bounding box center [892, 233] width 342 height 43
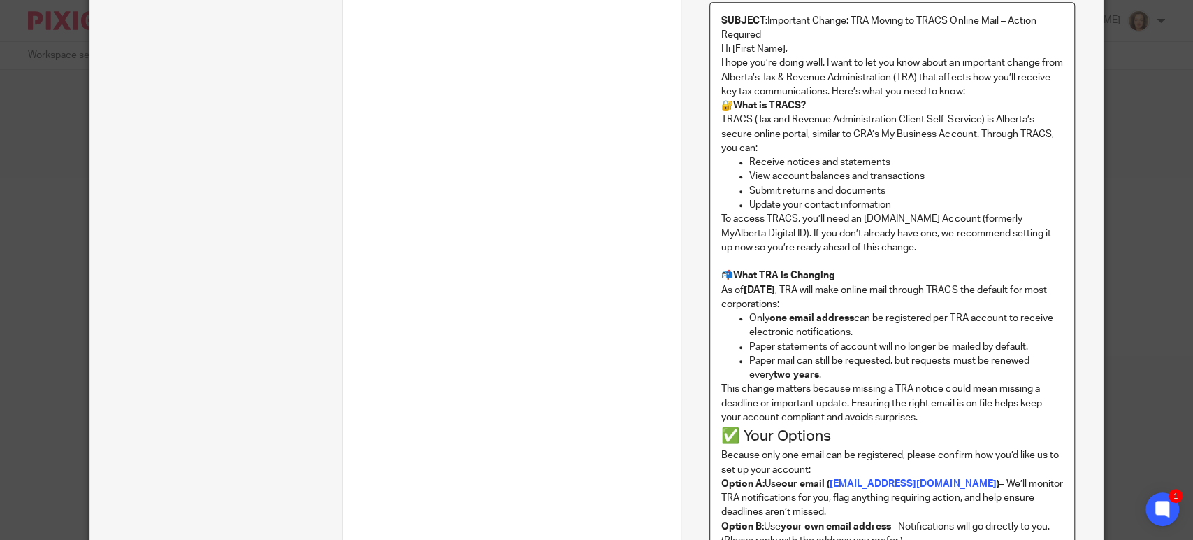
click at [1015, 90] on p "I hope you’re doing well. I want to let you know about an important change from…" at bounding box center [892, 77] width 342 height 43
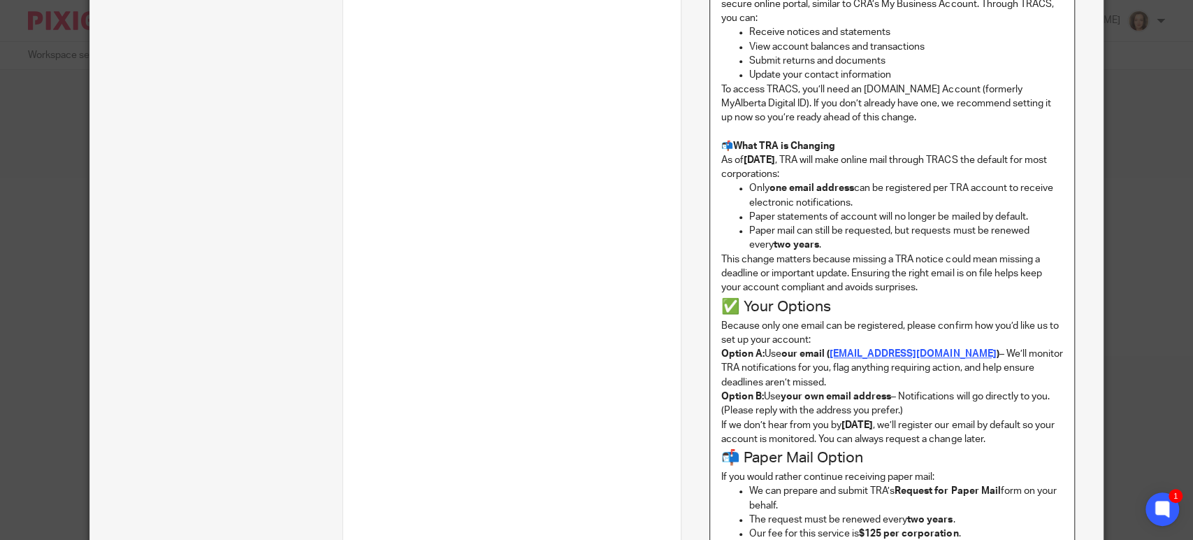
scroll to position [651, 0]
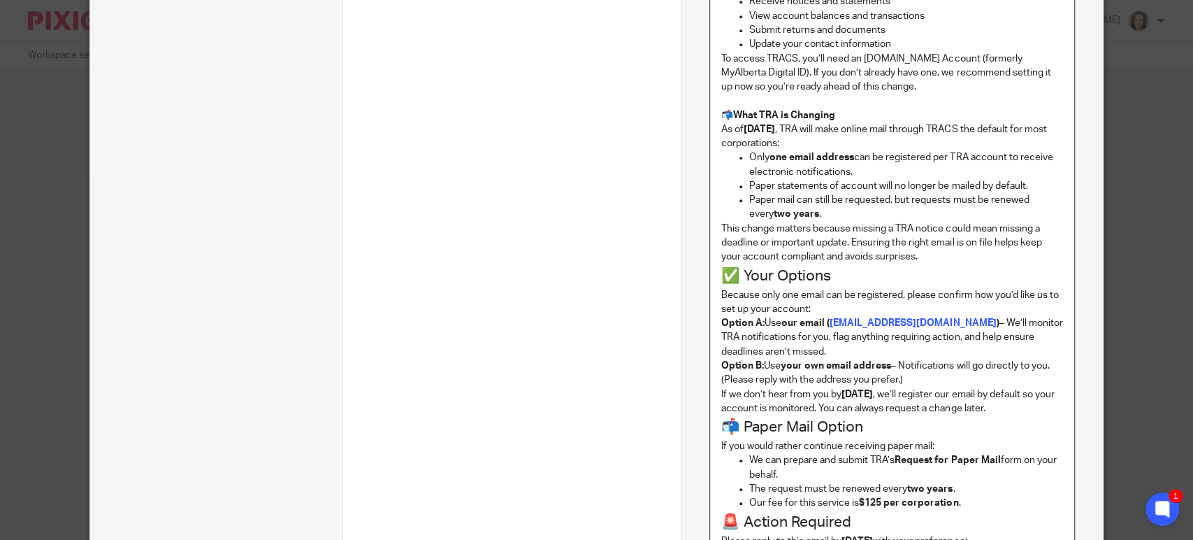
click at [925, 258] on p "This change matters because missing a TRA notice could mean missing a deadline …" at bounding box center [892, 243] width 342 height 43
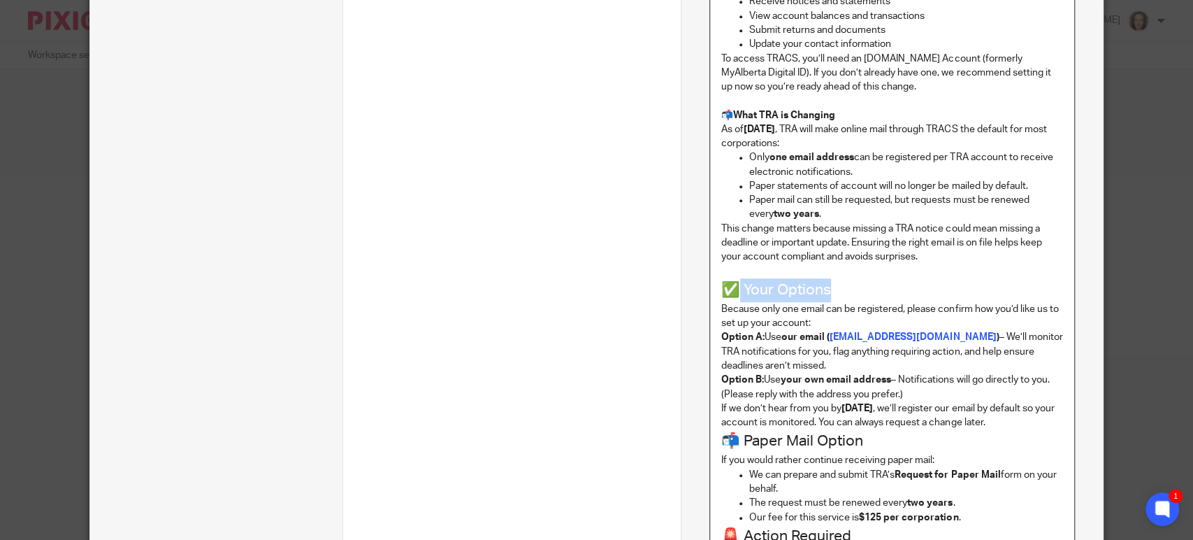
drag, startPoint x: 830, startPoint y: 287, endPoint x: 733, endPoint y: 289, distance: 97.2
click at [733, 289] on h2 "✅ Your Options" at bounding box center [892, 290] width 342 height 24
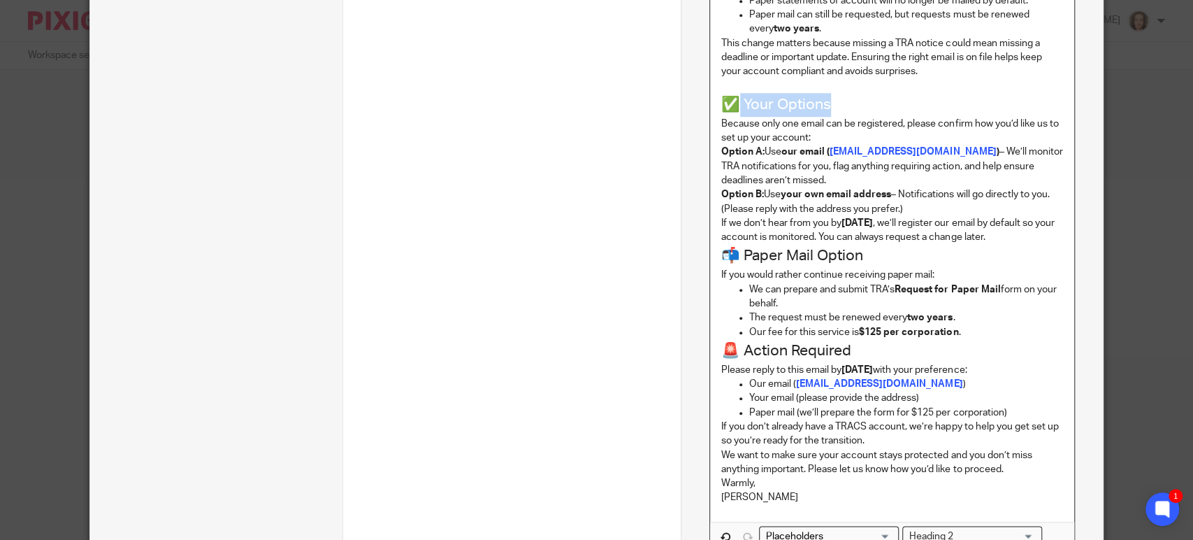
scroll to position [1098, 0]
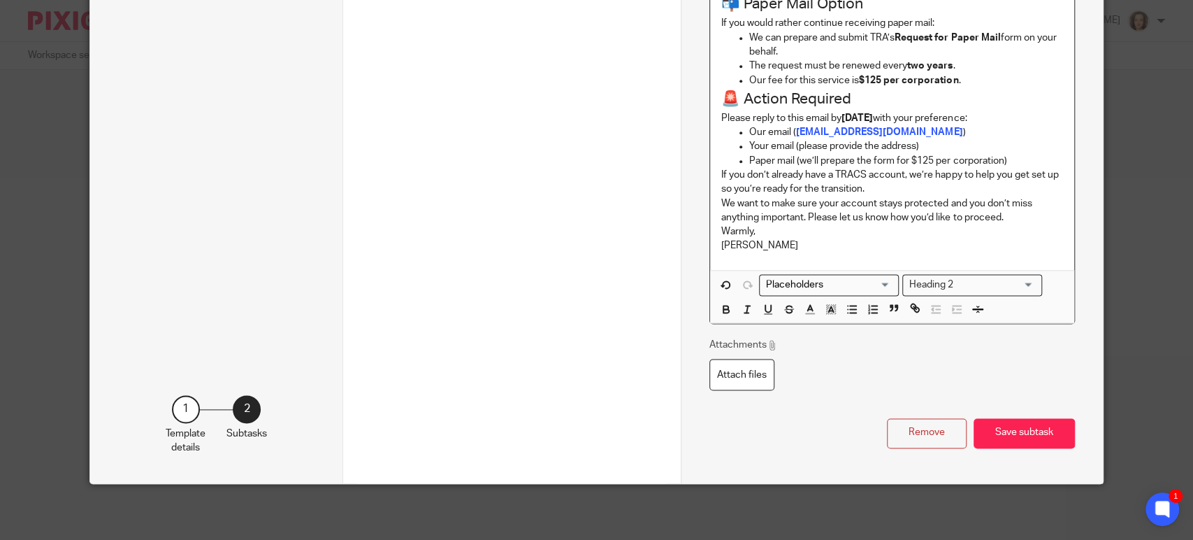
click at [958, 292] on input "Search for option" at bounding box center [996, 284] width 76 height 15
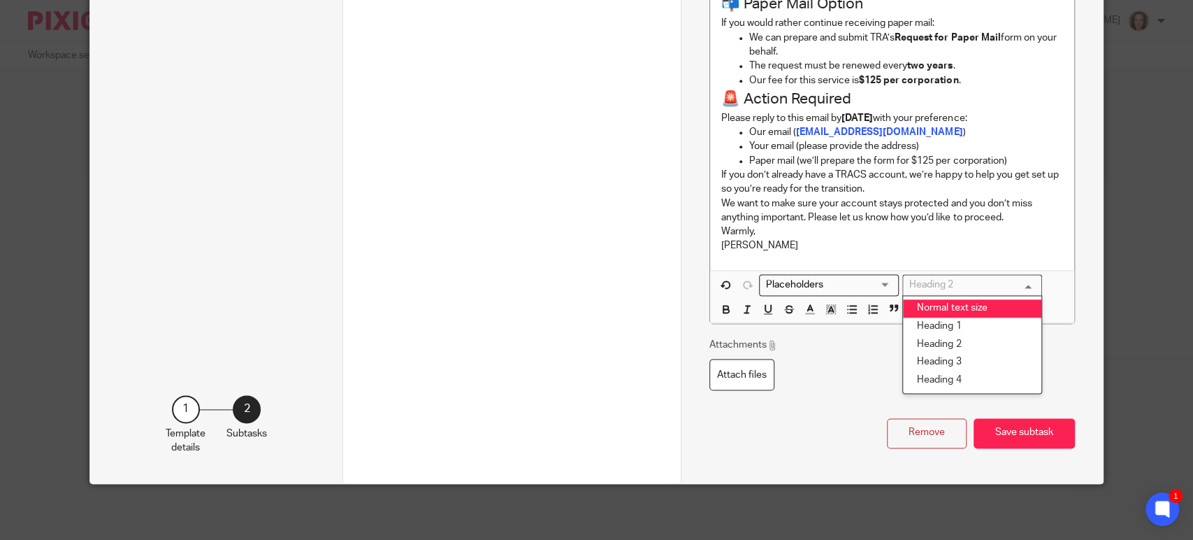
click at [932, 317] on li "Normal text size" at bounding box center [972, 308] width 138 height 18
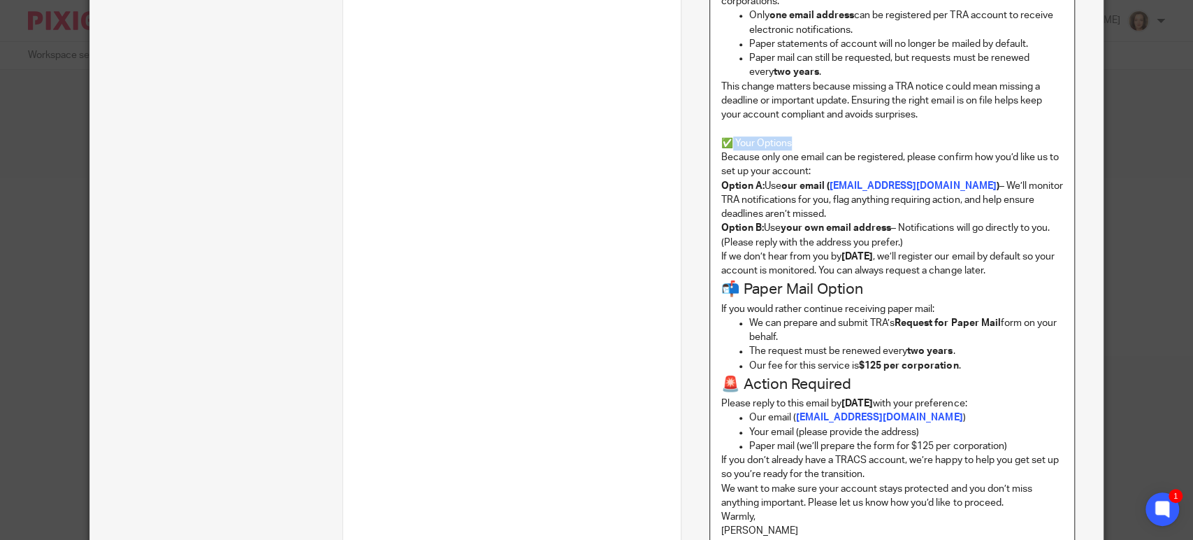
scroll to position [772, 0]
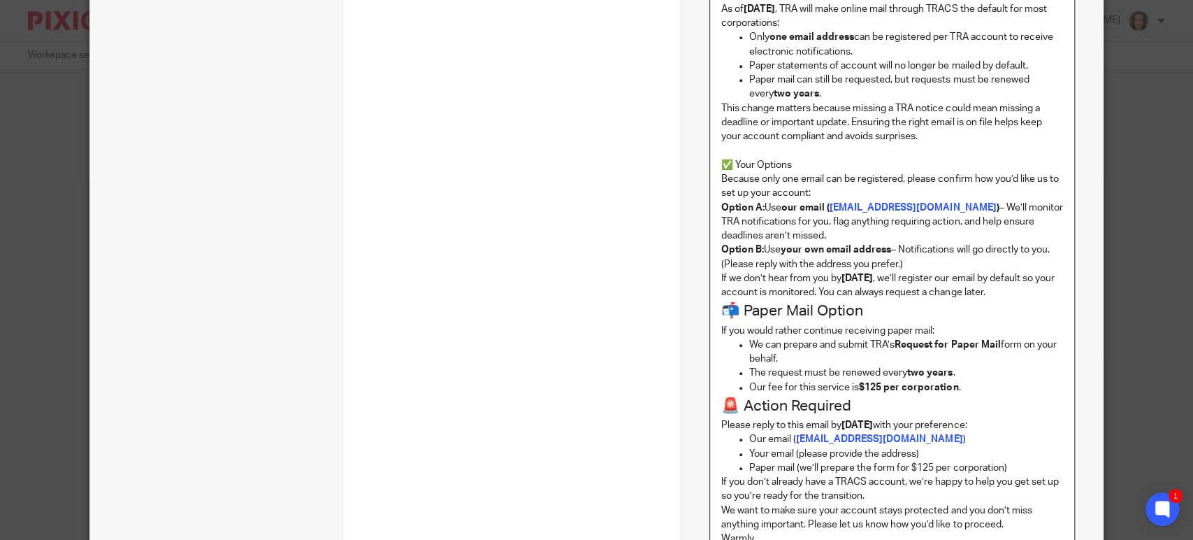
click at [851, 300] on p "If we don’t hear from you by Monday, November 3, 2025 , we’ll register our emai…" at bounding box center [892, 285] width 342 height 29
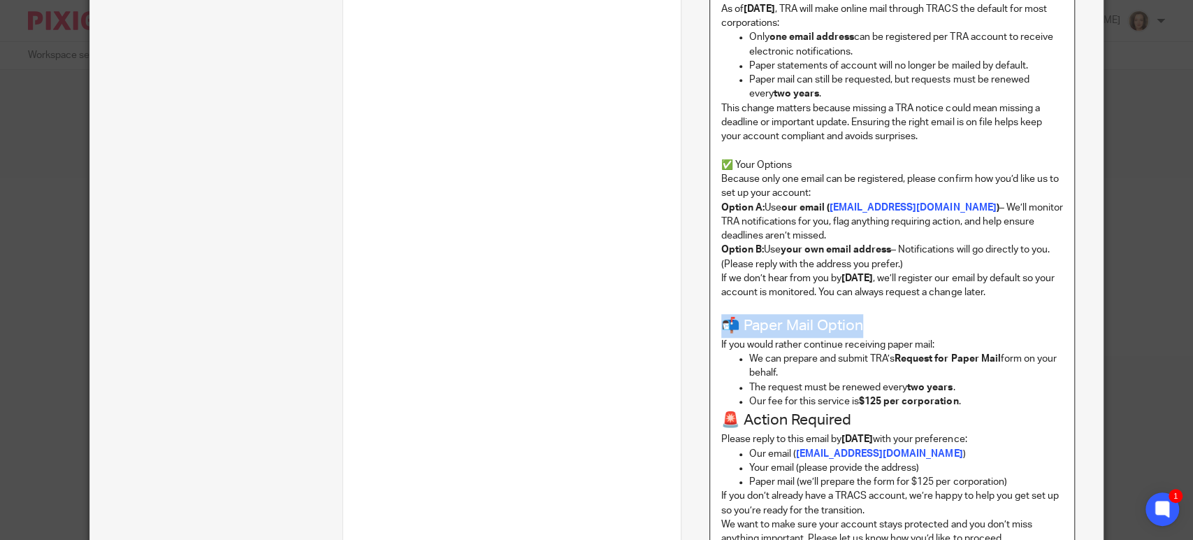
drag, startPoint x: 865, startPoint y: 342, endPoint x: 724, endPoint y: 345, distance: 141.2
click at [724, 338] on h2 "📬 Paper Mail Option" at bounding box center [892, 326] width 342 height 24
click at [864, 338] on h2 "📬 Paper Mail Option" at bounding box center [892, 326] width 342 height 24
drag, startPoint x: 793, startPoint y: 345, endPoint x: 723, endPoint y: 348, distance: 70.7
click at [723, 338] on h2 "📬 Paper Mail Option" at bounding box center [892, 326] width 342 height 24
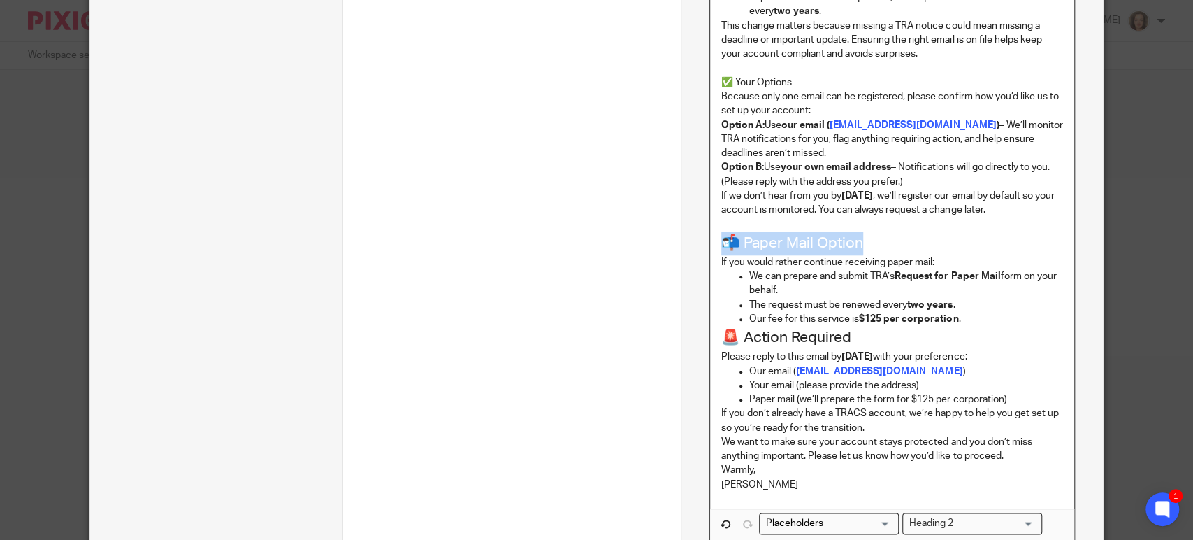
scroll to position [1044, 0]
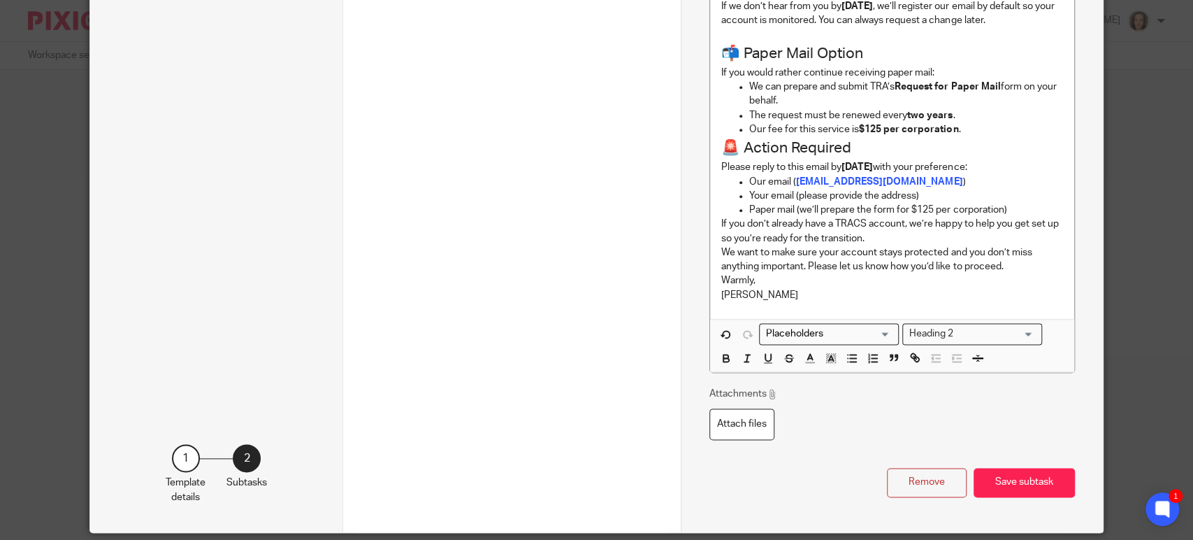
click at [928, 349] on div "Loading... Heading 2 Loading... Remove Edit" at bounding box center [892, 345] width 364 height 53
click at [932, 341] on div "Heading 2" at bounding box center [969, 332] width 132 height 17
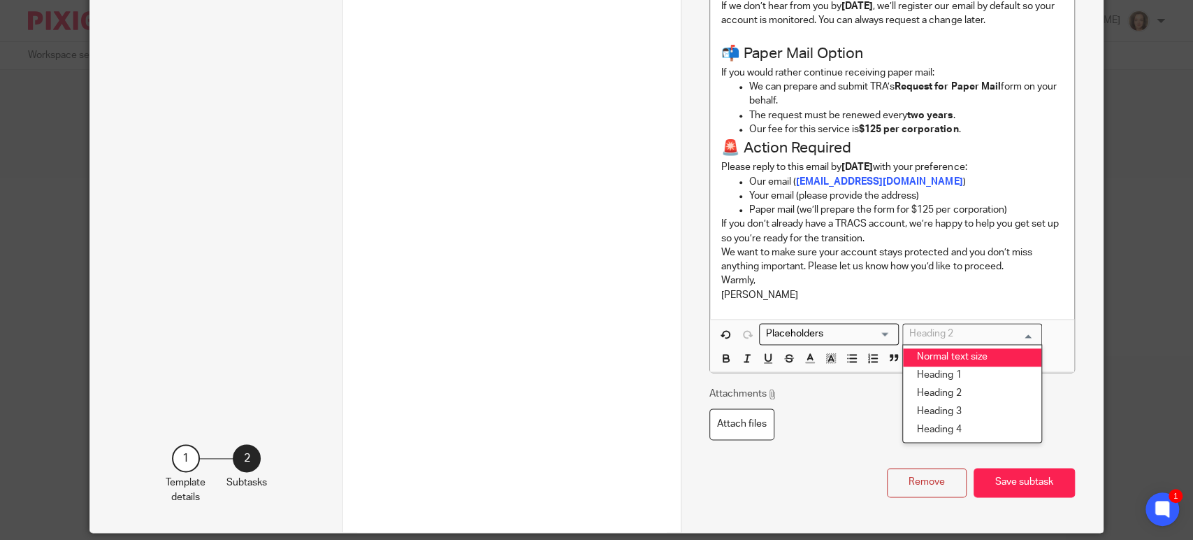
click at [925, 366] on li "Normal text size" at bounding box center [972, 357] width 138 height 18
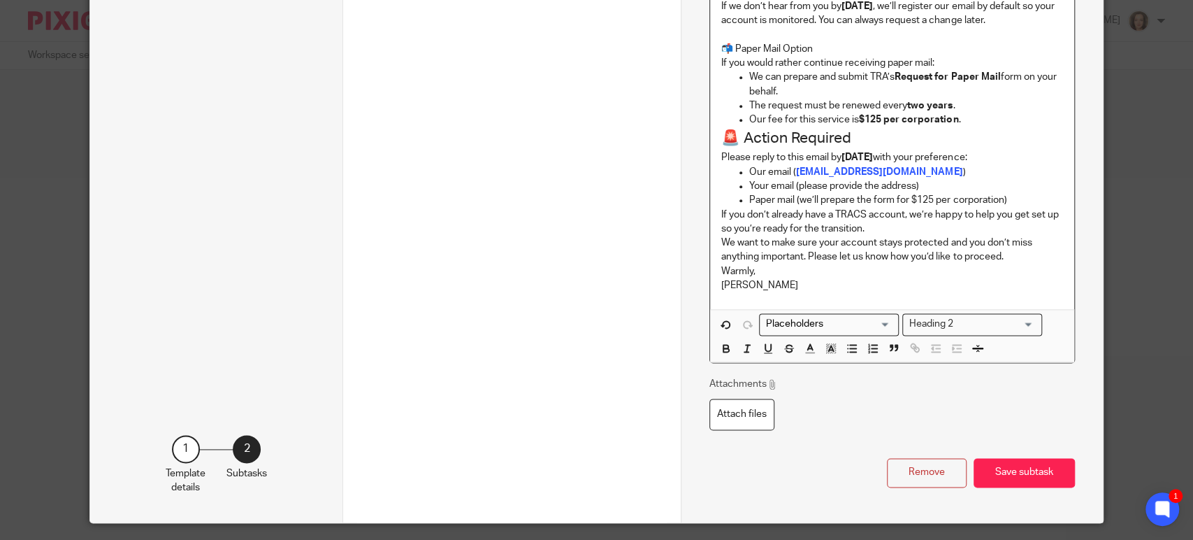
click at [820, 150] on h2 "🚨 Action Required" at bounding box center [892, 139] width 342 height 24
click at [928, 331] on div "Heading 2" at bounding box center [969, 322] width 132 height 17
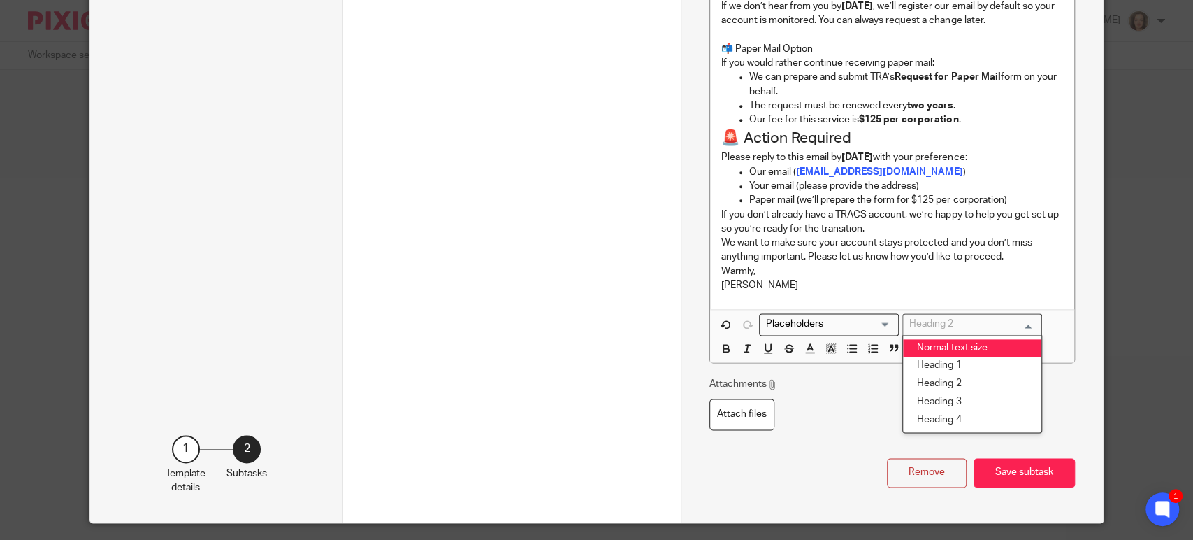
click at [935, 357] on li "Normal text size" at bounding box center [972, 348] width 138 height 18
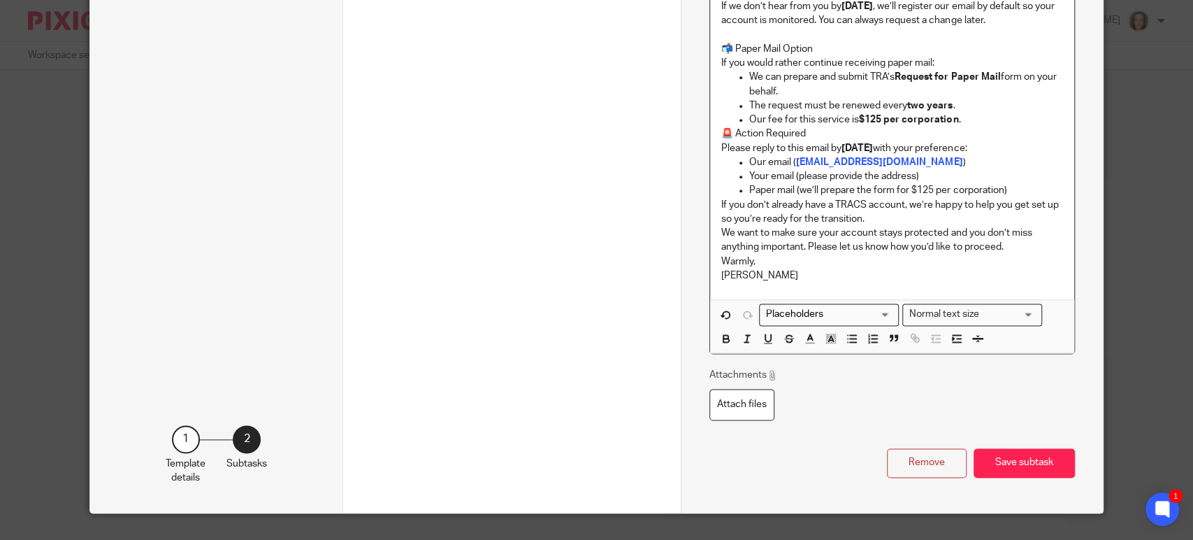
click at [965, 127] on p "Our fee for this service is $125 per corporation ." at bounding box center [906, 120] width 314 height 14
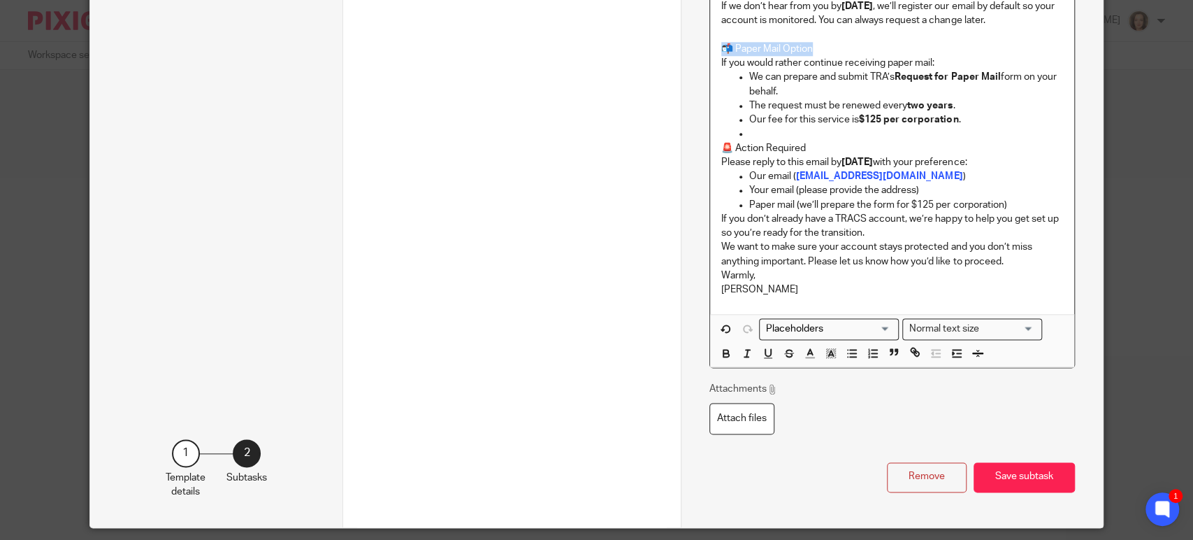
drag, startPoint x: 823, startPoint y: 60, endPoint x: 698, endPoint y: 67, distance: 124.6
drag, startPoint x: 805, startPoint y: 158, endPoint x: 721, endPoint y: 157, distance: 83.9
click at [721, 155] on p "🚨 Action Required" at bounding box center [892, 148] width 342 height 14
click at [843, 181] on strong "cranotification@balance.cpa" at bounding box center [879, 176] width 166 height 10
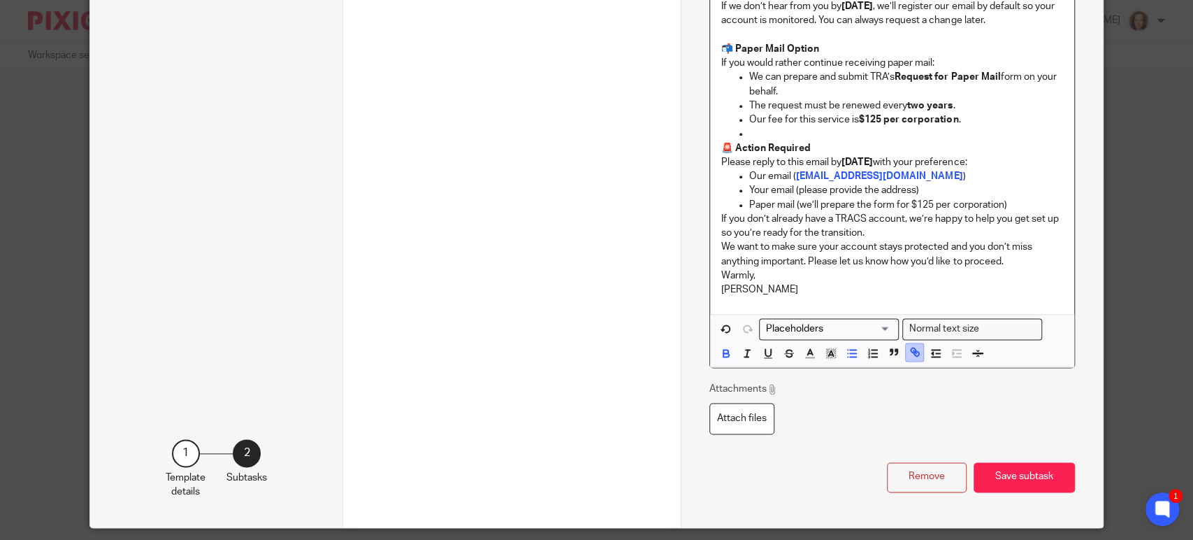
click at [911, 352] on icon "button" at bounding box center [913, 349] width 5 height 5
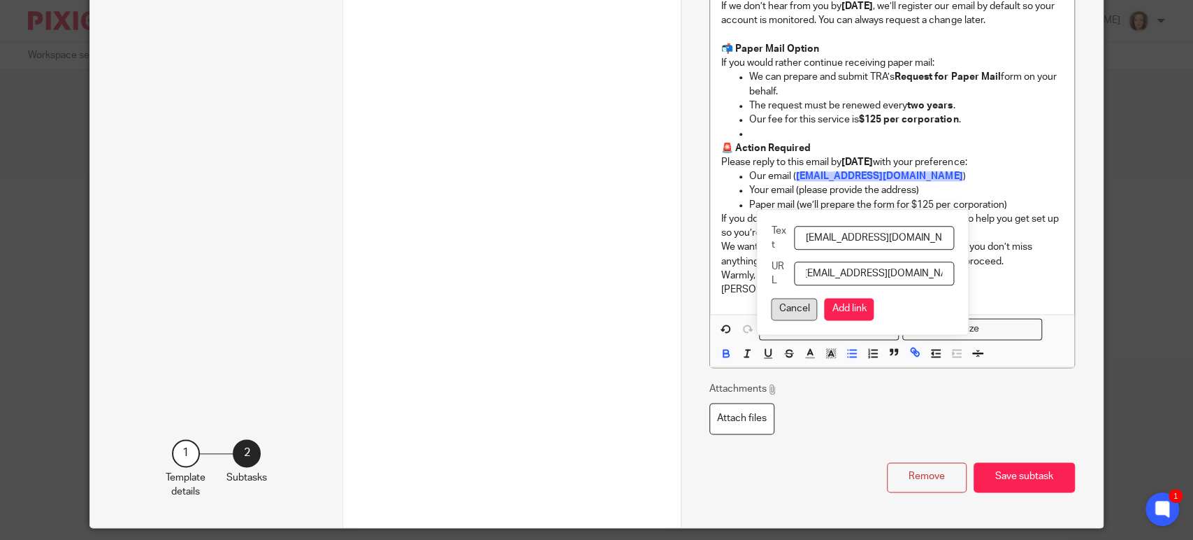
scroll to position [0, 0]
click at [799, 310] on button "Cancel" at bounding box center [794, 309] width 46 height 22
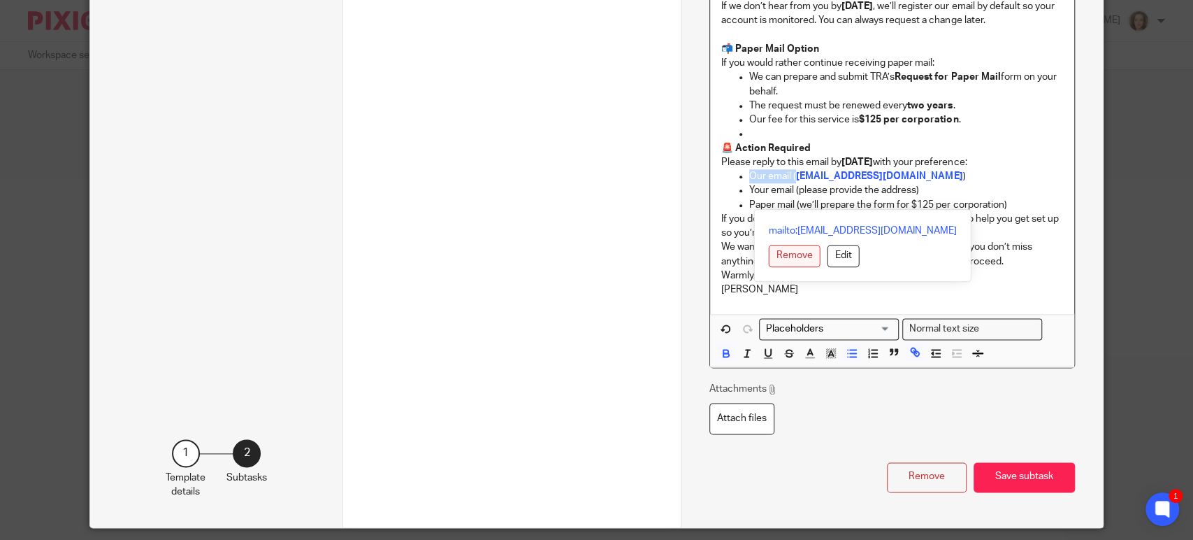
click at [796, 250] on button "Remove" at bounding box center [795, 256] width 52 height 22
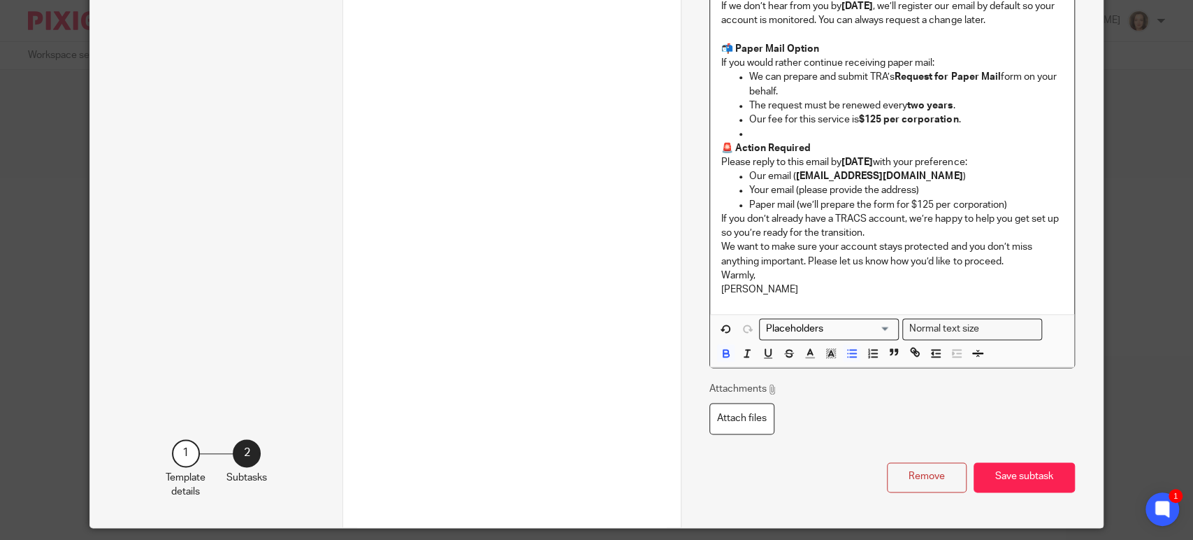
click at [835, 268] on p "We want to make sure your account stays protected and you don’t miss anything i…" at bounding box center [892, 254] width 342 height 29
drag, startPoint x: 931, startPoint y: 201, endPoint x: 792, endPoint y: 205, distance: 139.2
click at [787, 183] on p "Our email ( cranotification@balance.cpa )" at bounding box center [906, 176] width 314 height 14
drag, startPoint x: 872, startPoint y: 256, endPoint x: 876, endPoint y: 264, distance: 8.8
click at [870, 240] on p "If you don’t already have a TRACS account, we’re happy to help you get set up s…" at bounding box center [892, 226] width 342 height 29
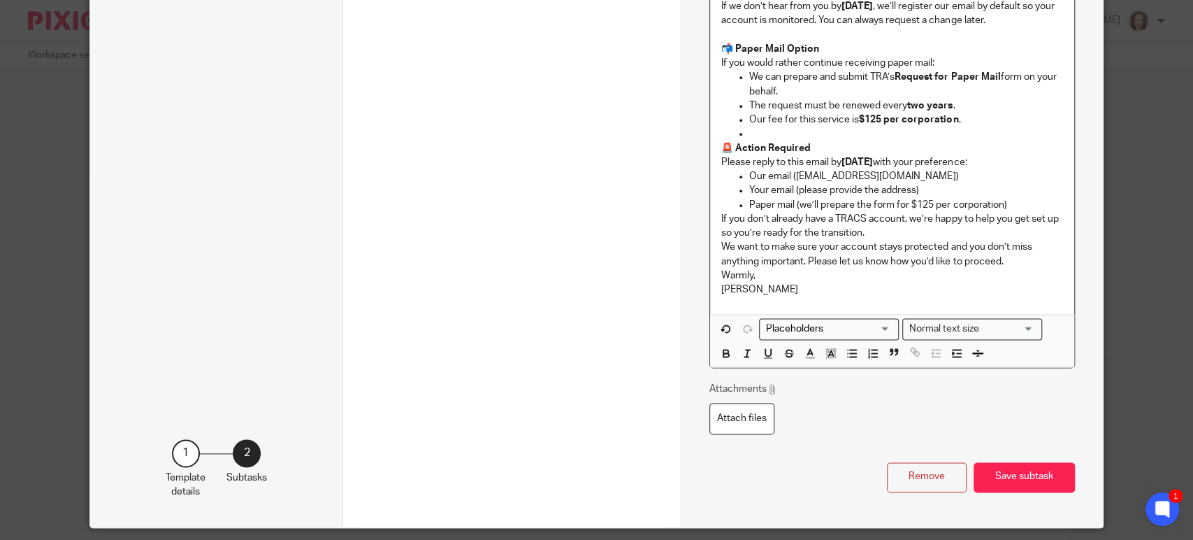
click at [1019, 212] on p "Paper mail (we’ll prepare the form for $125 per corporation)" at bounding box center [906, 205] width 314 height 14
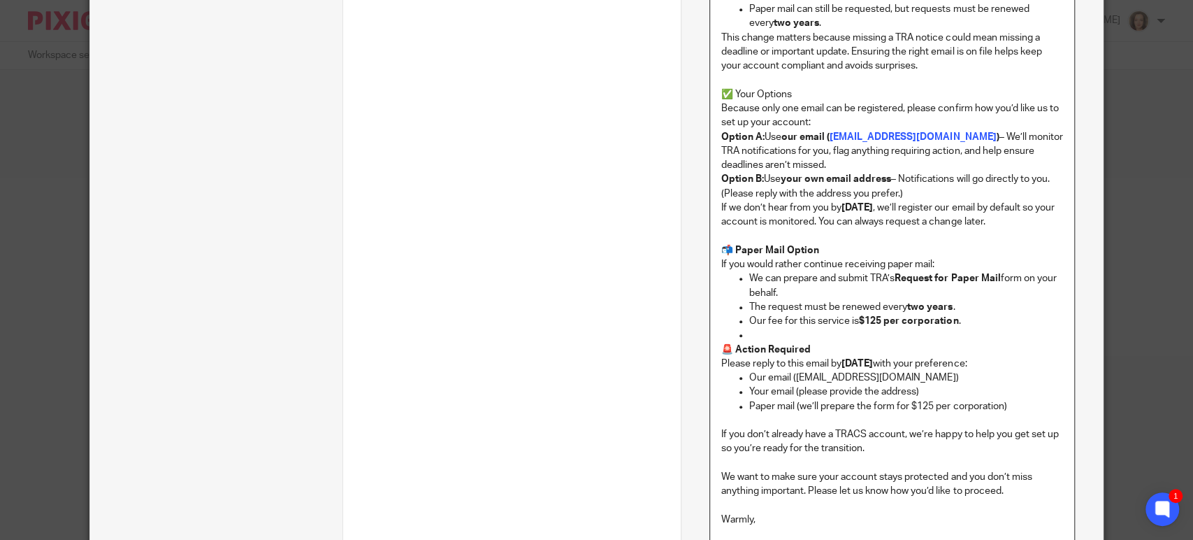
scroll to position [733, 0]
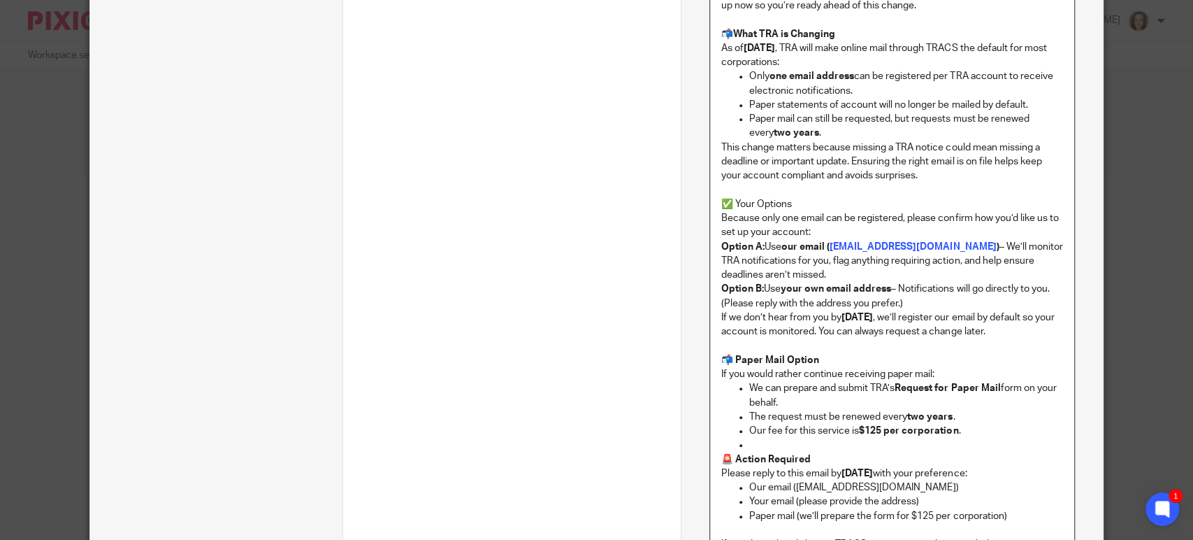
click at [930, 299] on p "Option B: Use your own email address – Notifications will go directly to you. (…" at bounding box center [892, 296] width 342 height 29
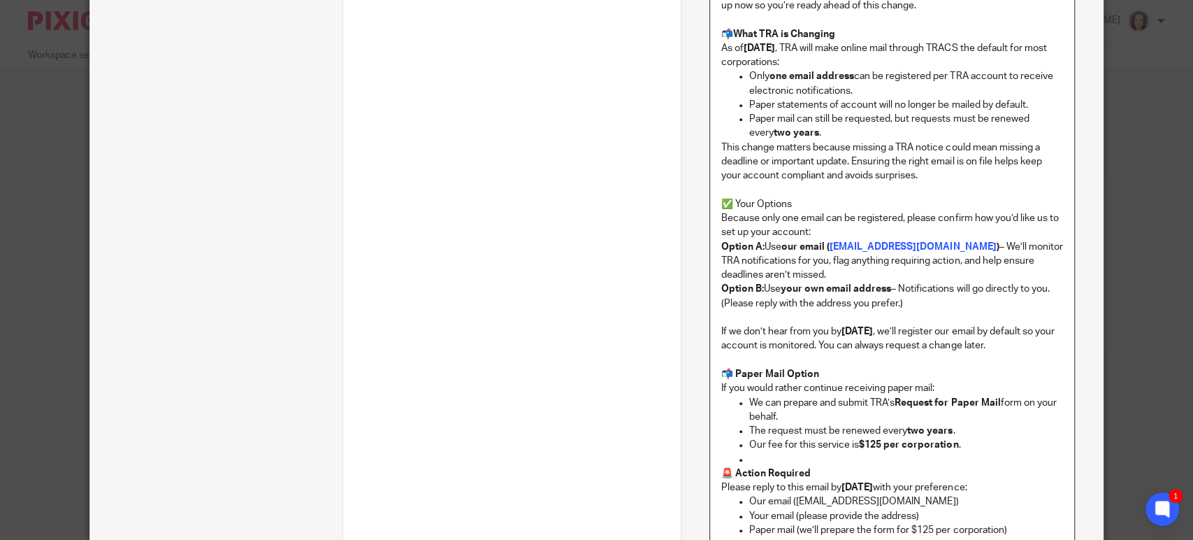
click at [822, 228] on p "Because only one email can be registered, please confirm how you’d like us to s…" at bounding box center [892, 225] width 342 height 29
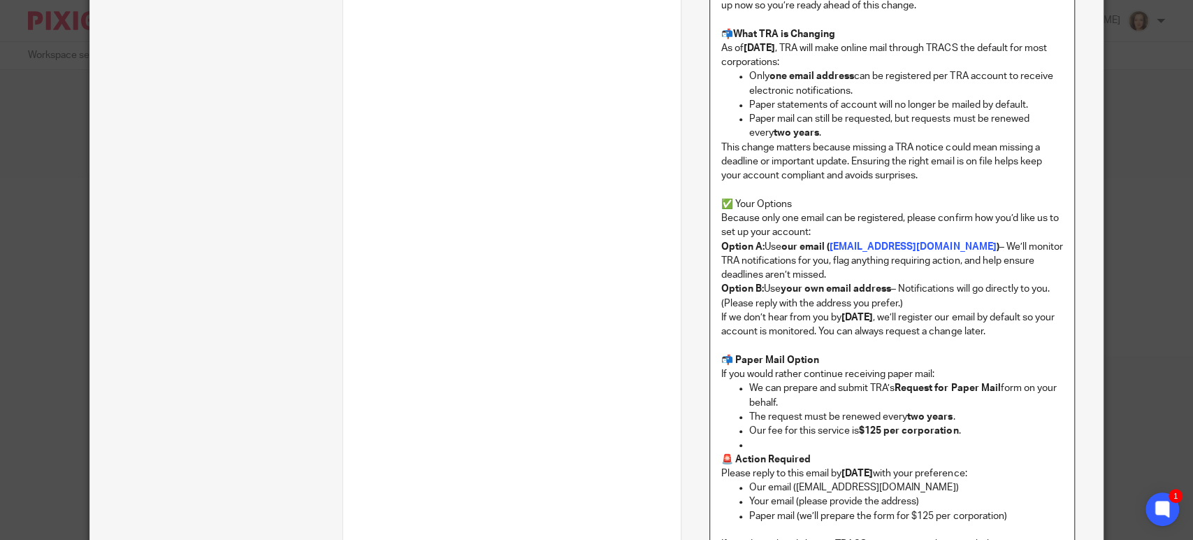
click at [825, 245] on strong "our email (" at bounding box center [805, 247] width 48 height 10
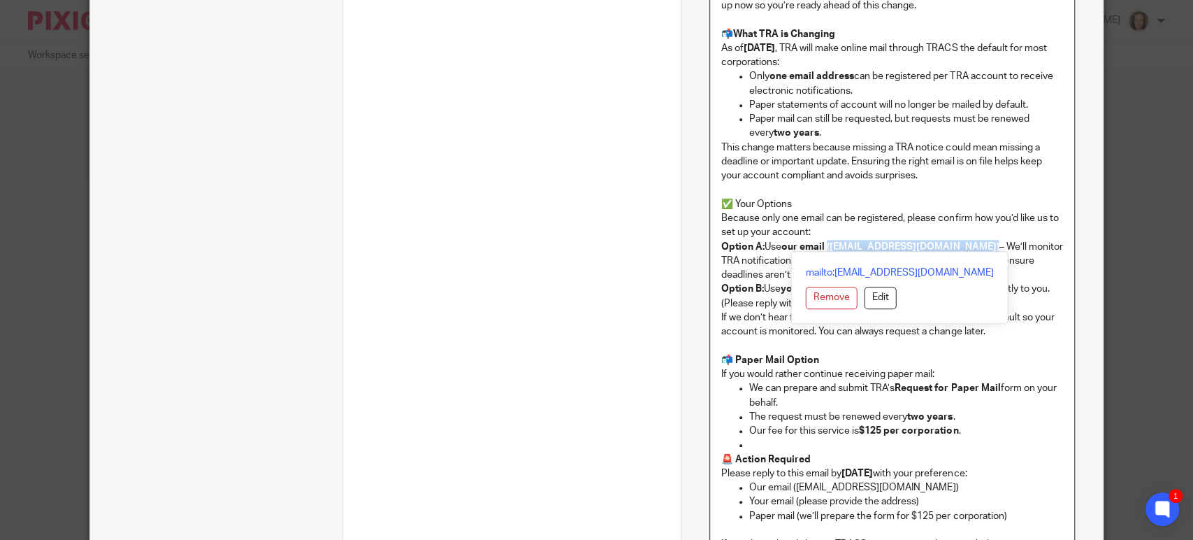
click at [996, 247] on strong ")" at bounding box center [997, 247] width 3 height 10
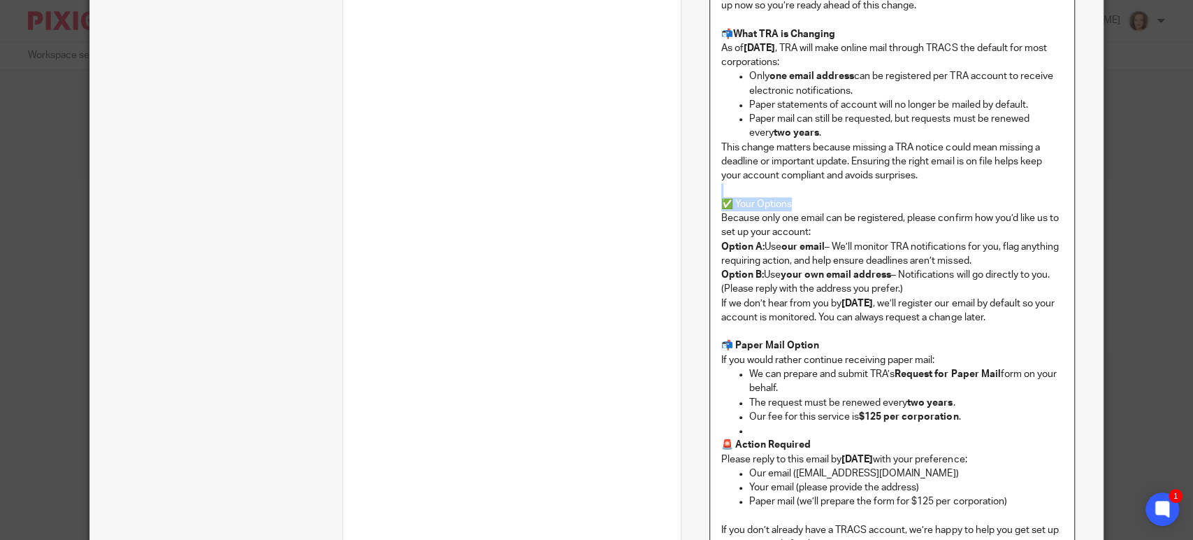
drag, startPoint x: 820, startPoint y: 197, endPoint x: 698, endPoint y: 196, distance: 121.6
click at [698, 196] on div "Name AutoEMAIL: Alberta Tax and Revenue Mail Preferences Type Send automated em…" at bounding box center [892, 102] width 422 height 1556
click at [833, 240] on p "Option A: Use our email – We’ll monitor TRA notifications for you, flag anythin…" at bounding box center [892, 254] width 342 height 29
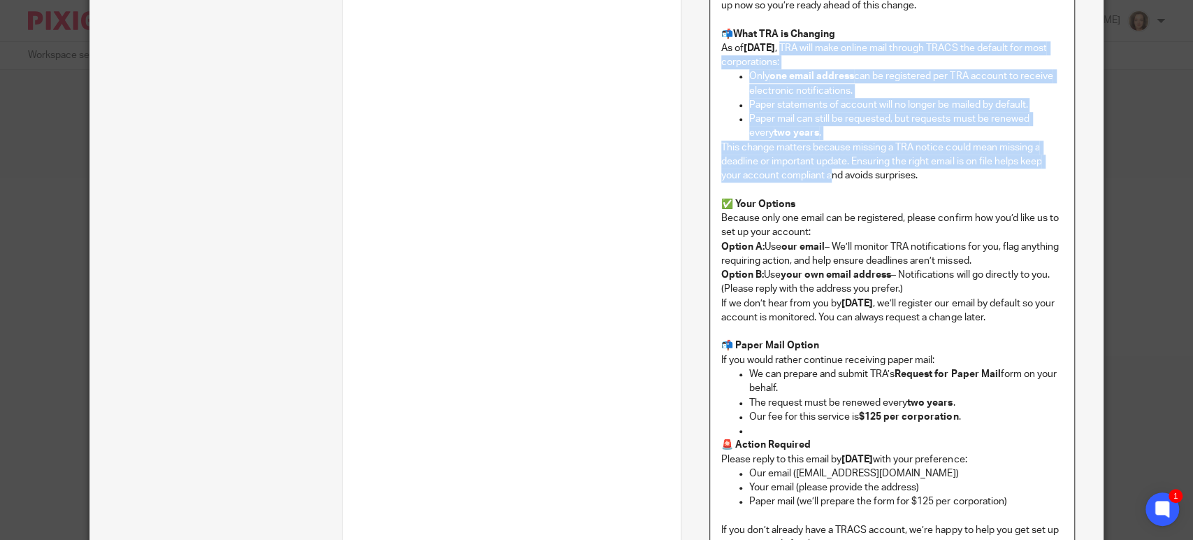
drag, startPoint x: 802, startPoint y: 44, endPoint x: 825, endPoint y: 180, distance: 137.5
click at [825, 180] on div "SUBJECT: Important Change: TRA Moving to TRACS Online Mail – Action Required Hi…" at bounding box center [892, 207] width 364 height 921
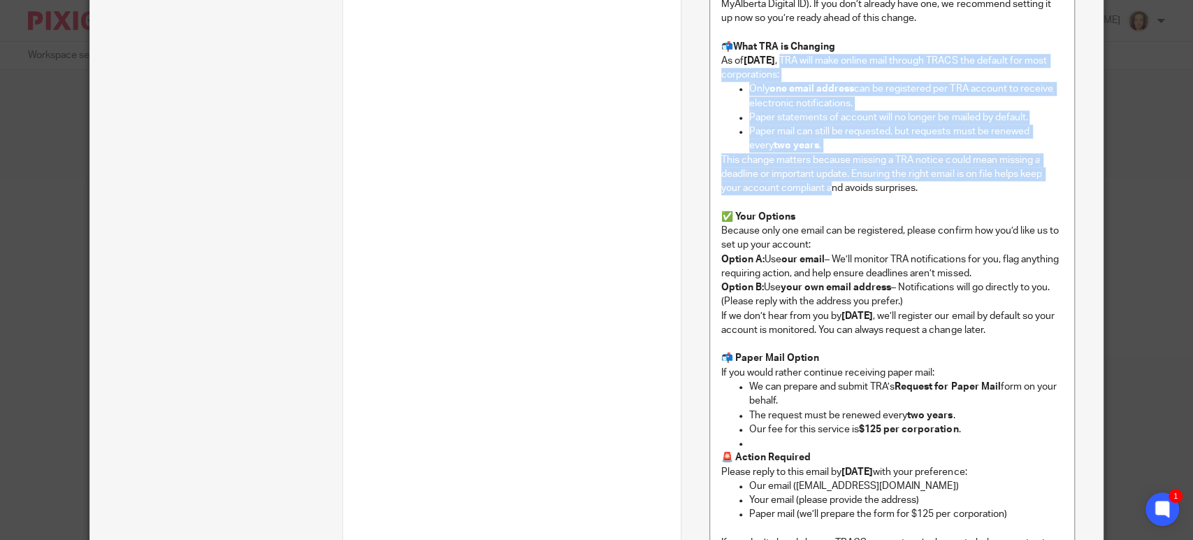
scroll to position [710, 0]
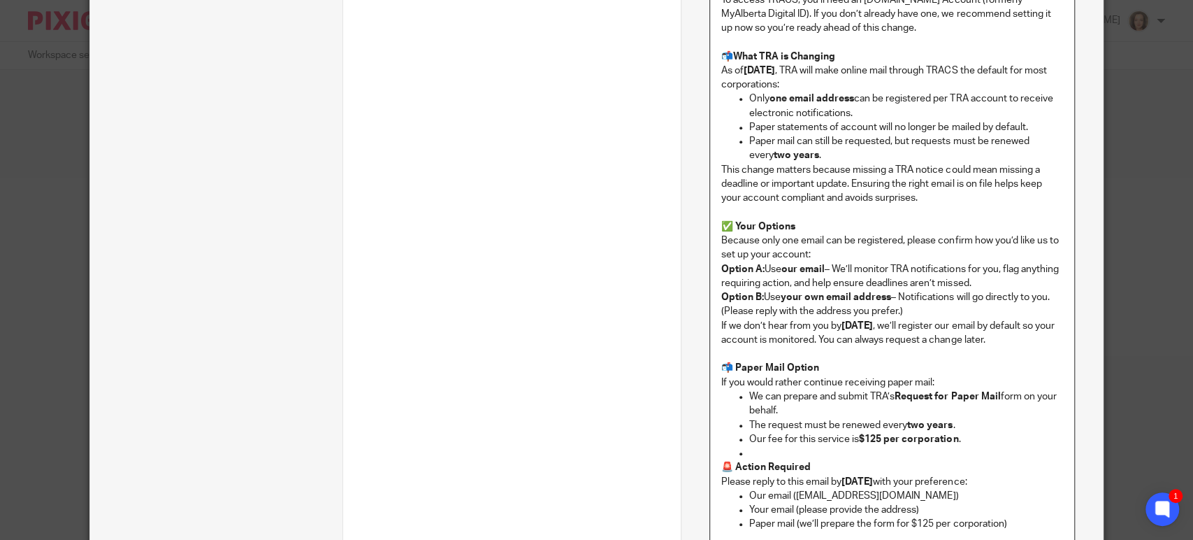
click at [721, 77] on p "As of April 1, 2026 , TRA will make online mail through TRACS the default for m…" at bounding box center [892, 78] width 342 height 29
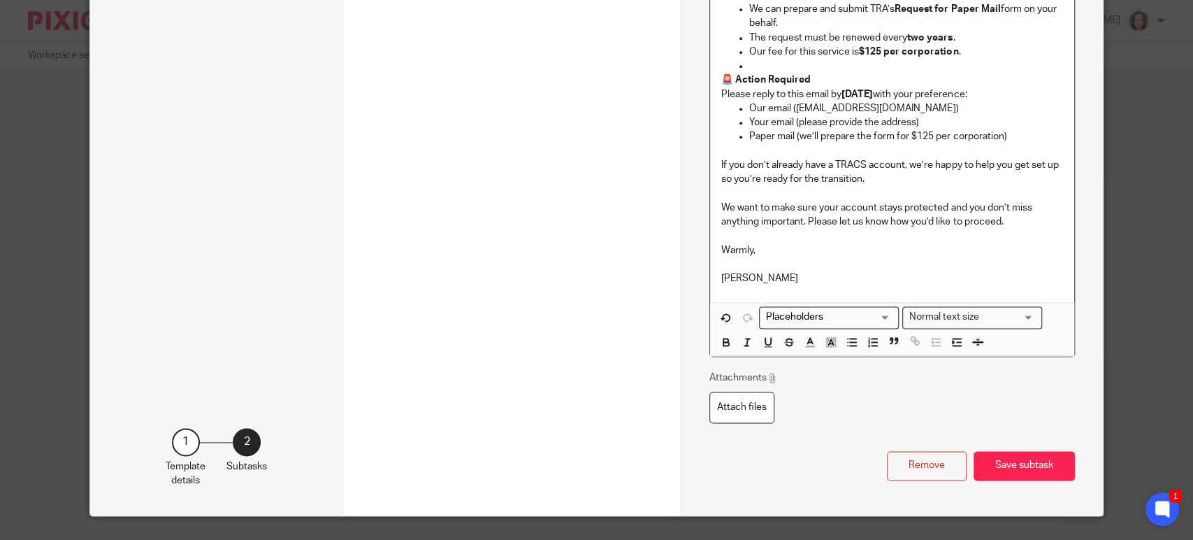
scroll to position [1098, 0]
click at [953, 347] on icon "button" at bounding box center [957, 341] width 13 height 13
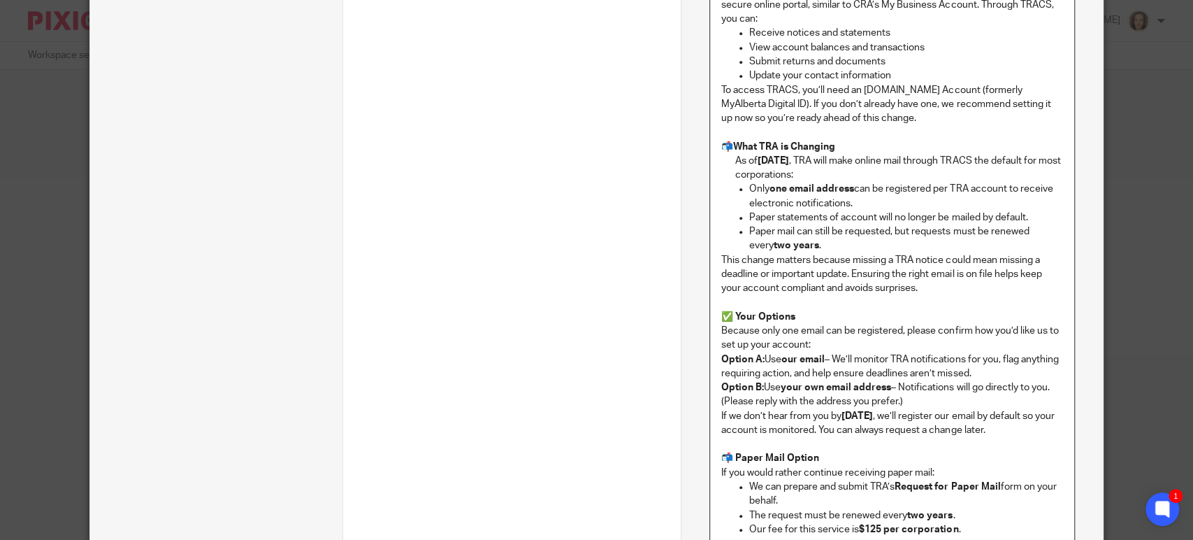
scroll to position [616, 0]
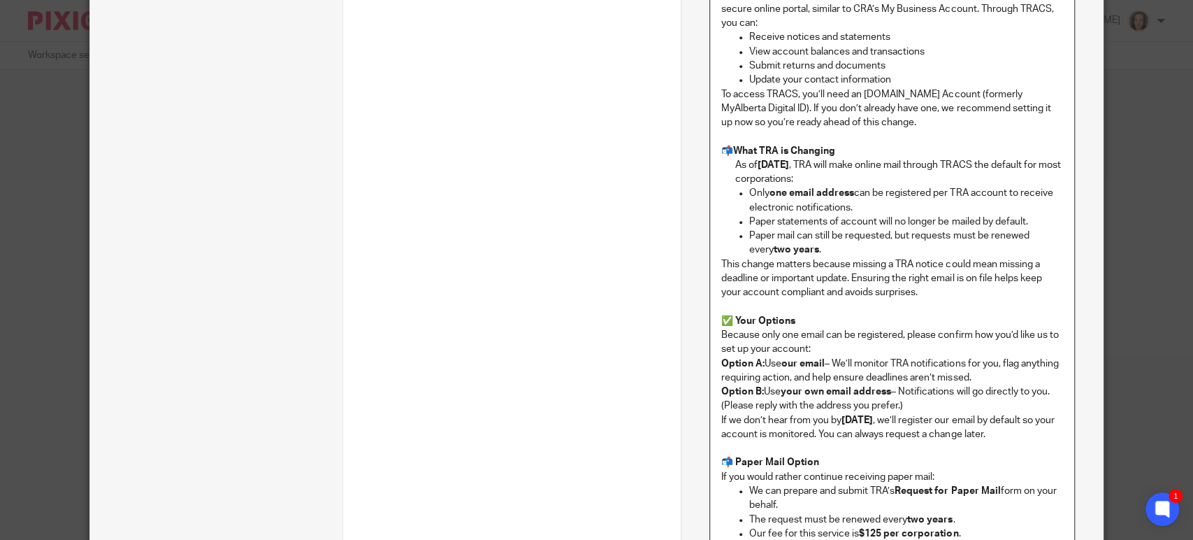
click at [721, 261] on p "This change matters because missing a TRA notice could mean missing a deadline …" at bounding box center [892, 278] width 342 height 43
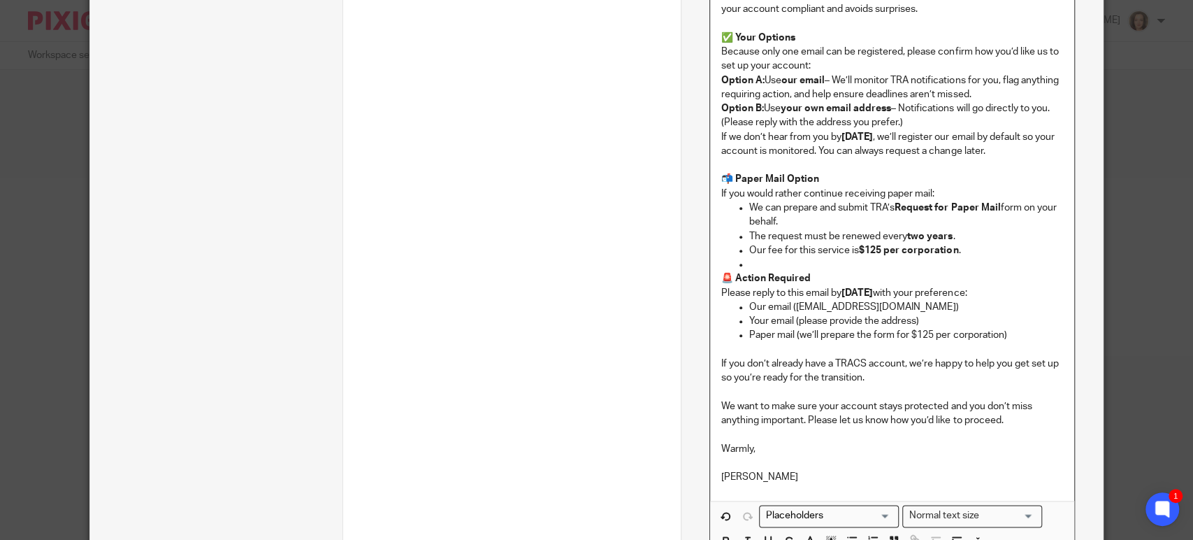
scroll to position [1004, 0]
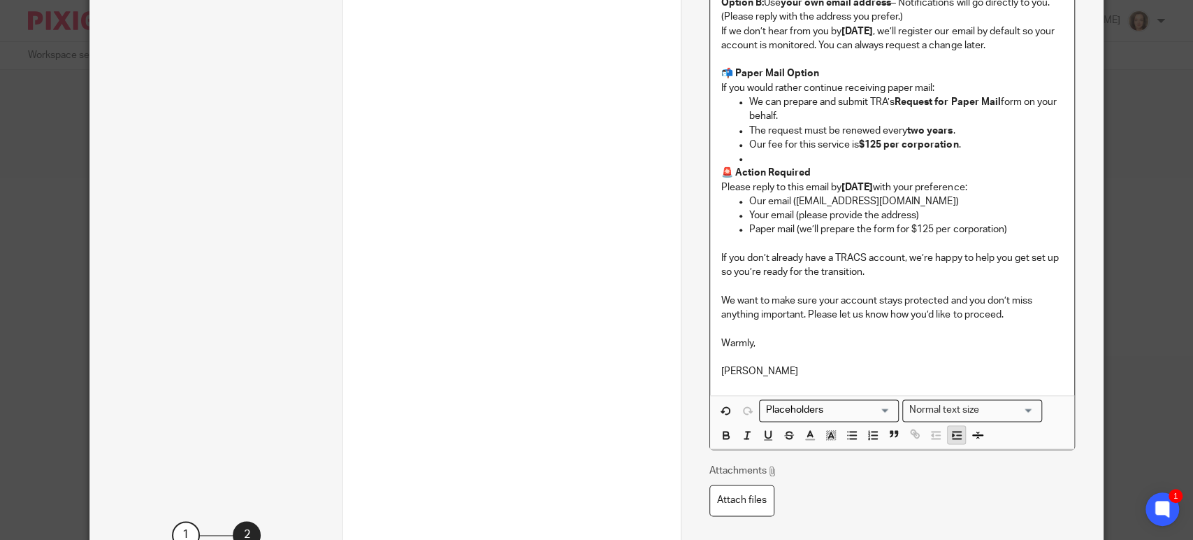
click at [951, 441] on icon "button" at bounding box center [957, 434] width 13 height 13
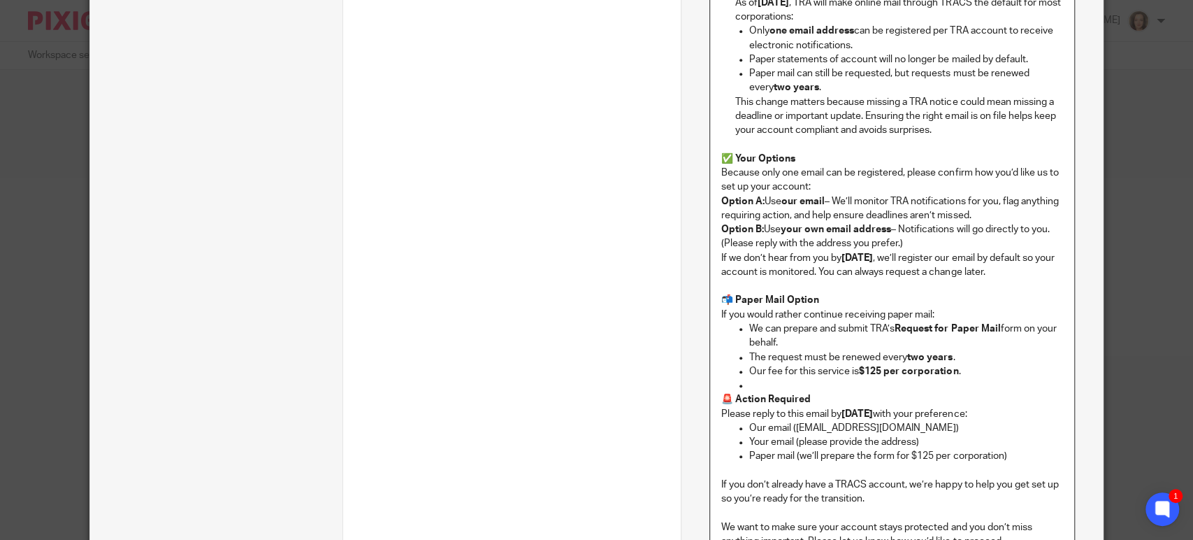
scroll to position [716, 0]
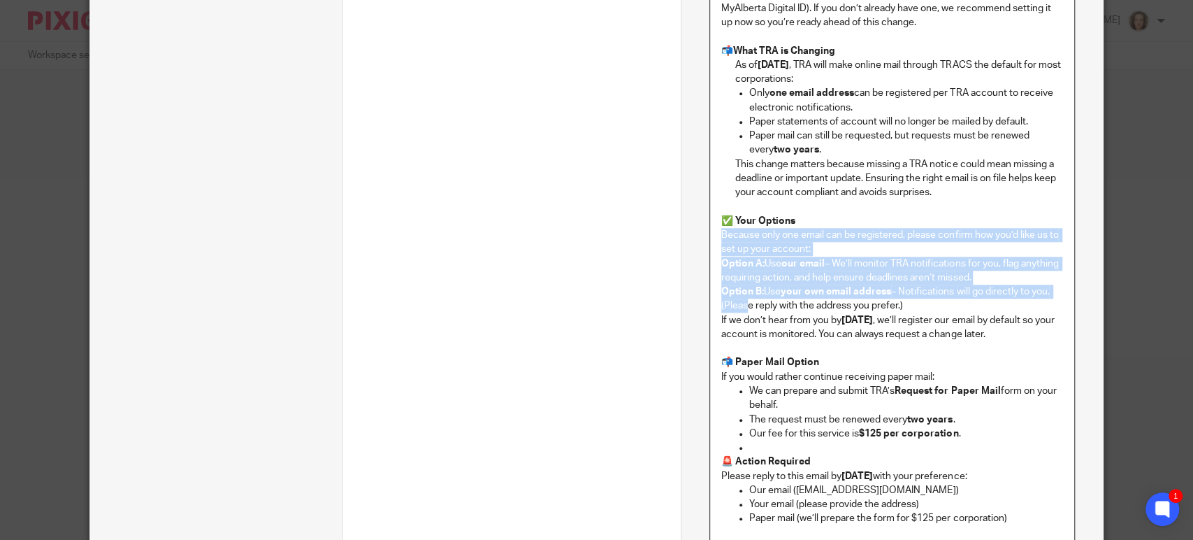
drag, startPoint x: 715, startPoint y: 231, endPoint x: 736, endPoint y: 308, distance: 79.0
click at [736, 308] on div "SUBJECT: Important Change: TRA Moving to TRACS Online Mail – Action Required Hi…" at bounding box center [892, 224] width 364 height 921
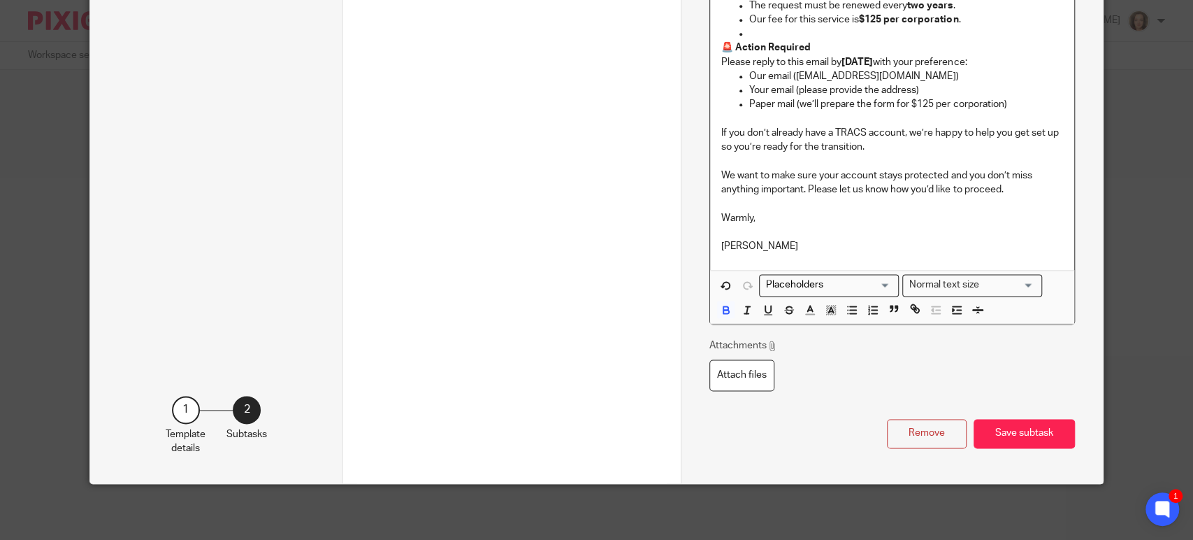
scroll to position [1143, 0]
click at [948, 318] on button "button" at bounding box center [956, 309] width 17 height 17
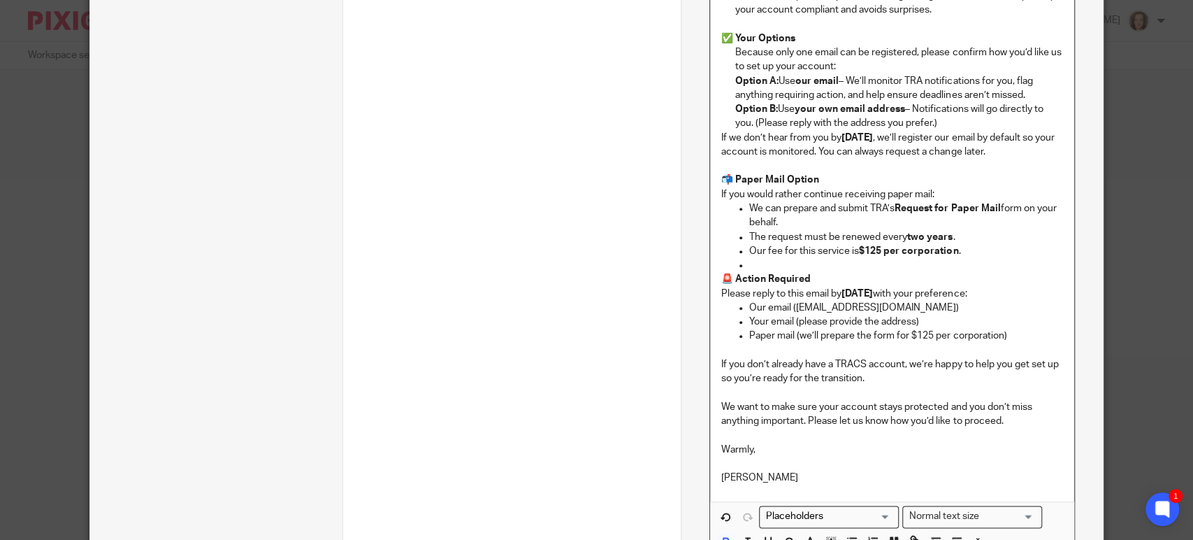
scroll to position [876, 0]
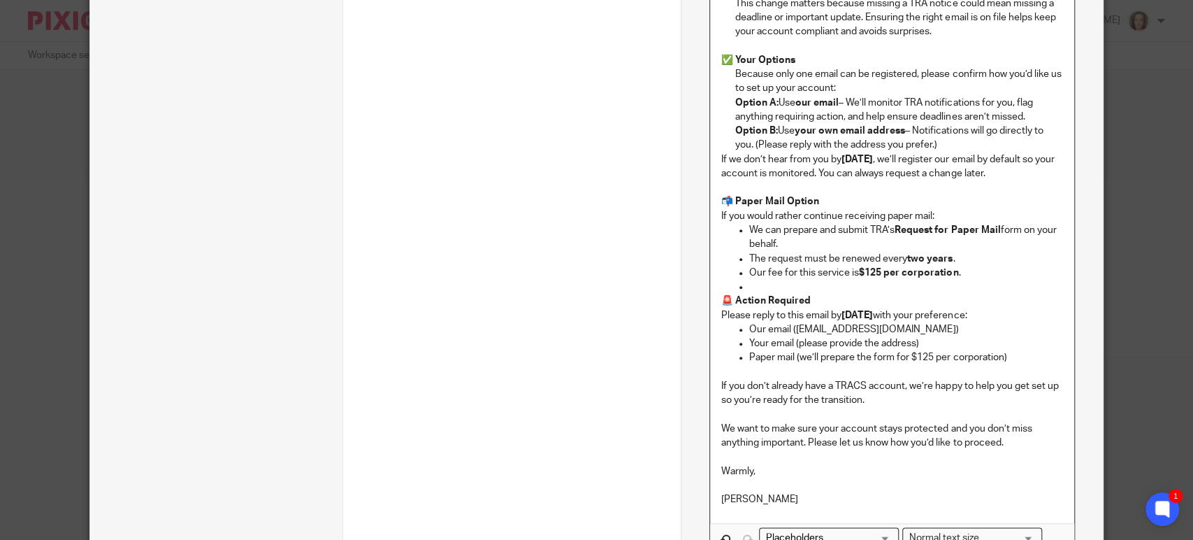
click at [764, 173] on p "If we don’t hear from you by Monday, November 3, 2025 , we’ll register our emai…" at bounding box center [892, 166] width 342 height 29
click at [727, 223] on p "If you would rather continue receiving paper mail:" at bounding box center [892, 216] width 342 height 14
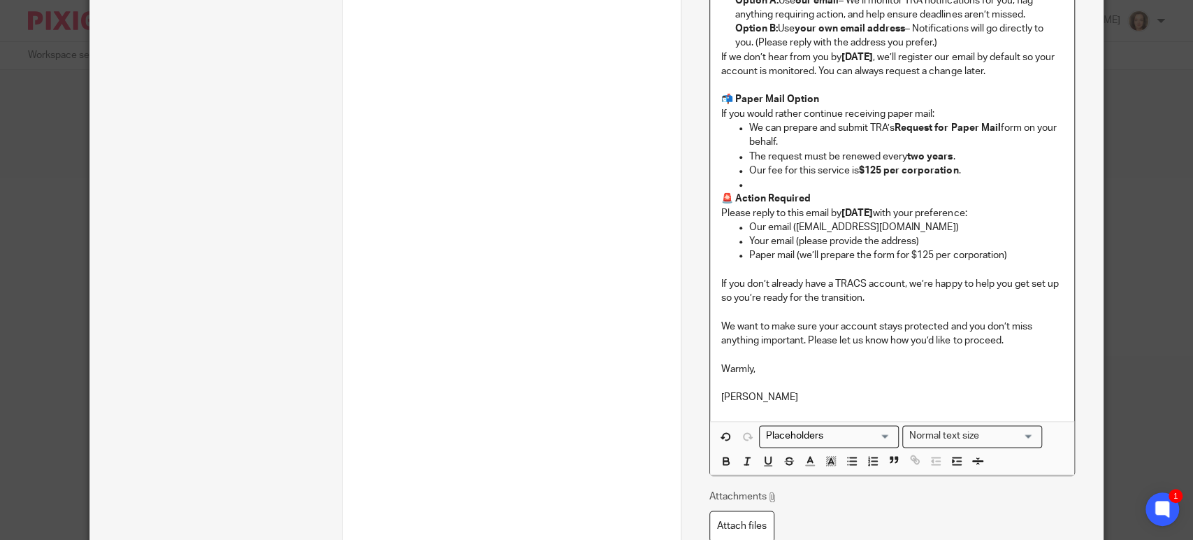
scroll to position [1157, 0]
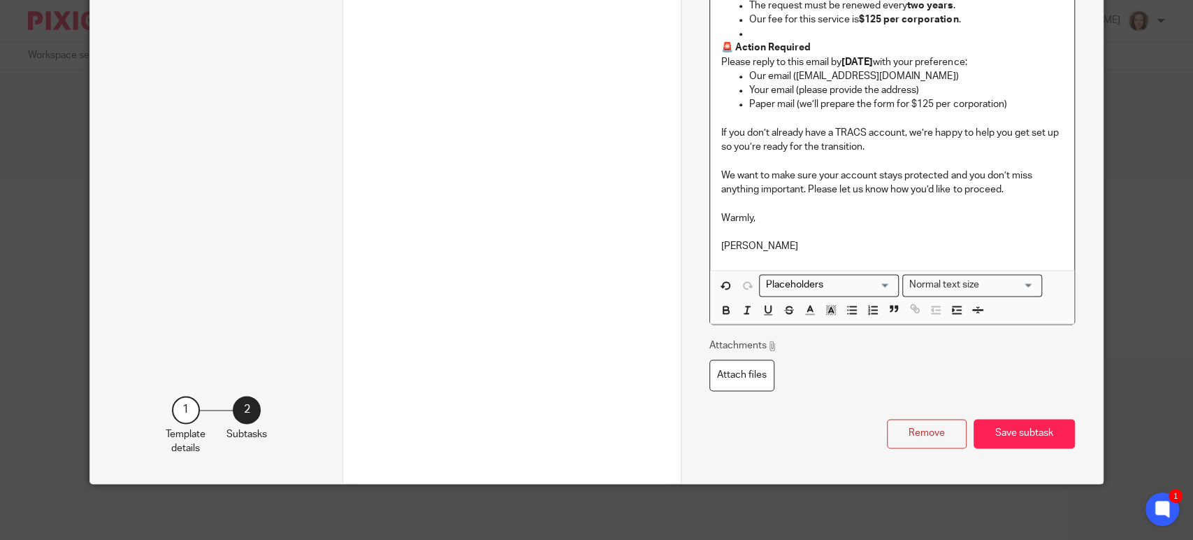
click at [953, 310] on polyline "button" at bounding box center [953, 309] width 1 height 3
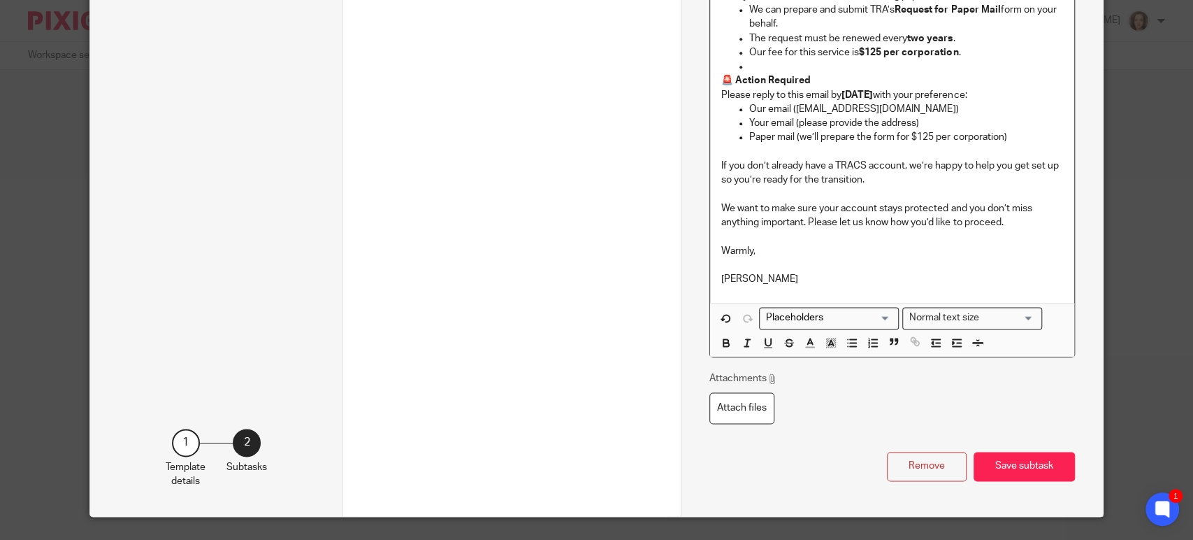
click at [721, 102] on p "Please reply to this email by Monday, November 3, 2025 with your preference:" at bounding box center [892, 95] width 342 height 14
click at [953, 346] on line "button" at bounding box center [957, 346] width 8 height 0
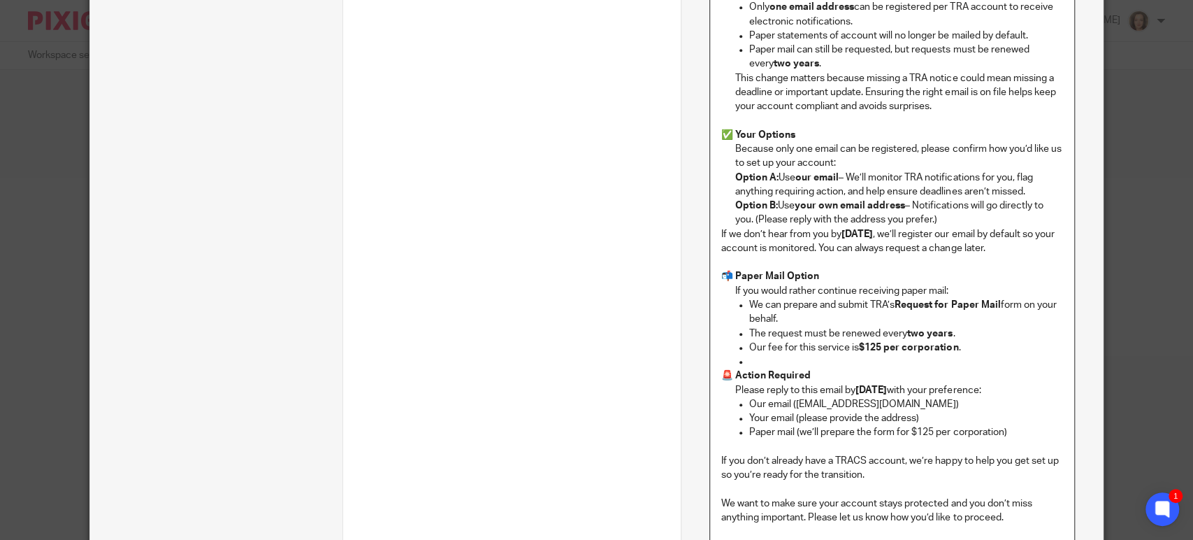
scroll to position [767, 0]
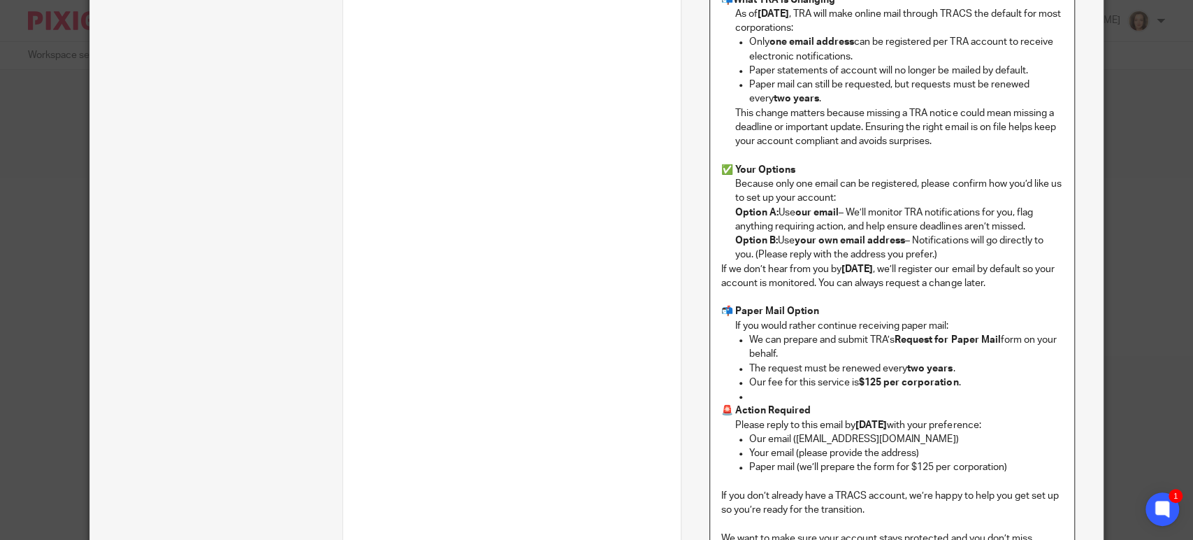
click at [712, 262] on div "SUBJECT: Important Change: TRA Moving to TRACS Online Mail – Action Required Hi…" at bounding box center [892, 173] width 364 height 921
click at [711, 267] on div "SUBJECT: Important Change: TRA Moving to TRACS Online Mail – Action Required Hi…" at bounding box center [892, 173] width 364 height 921
paste div
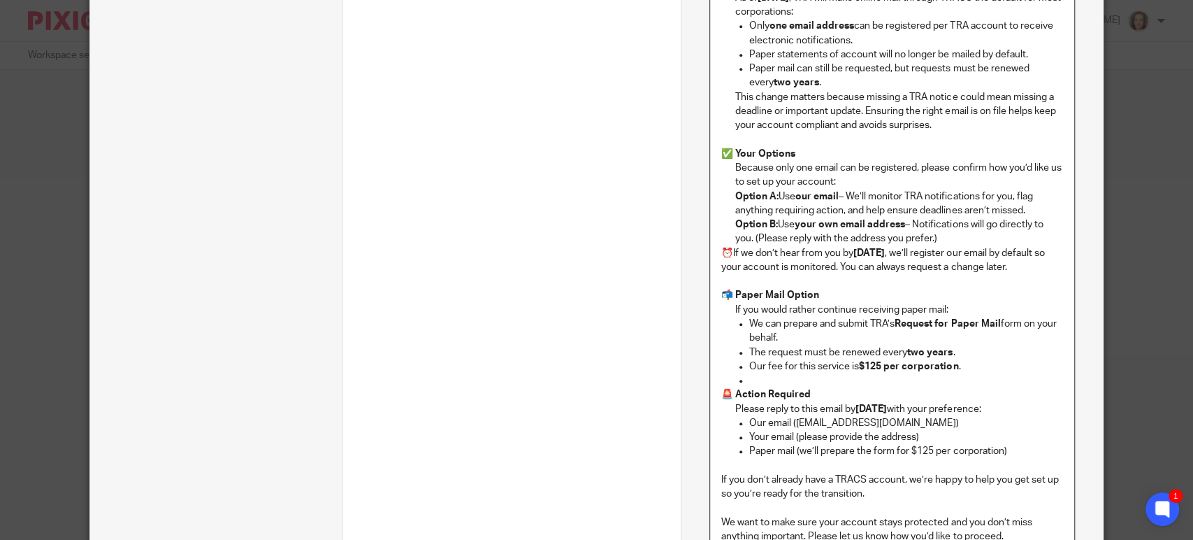
scroll to position [786, 0]
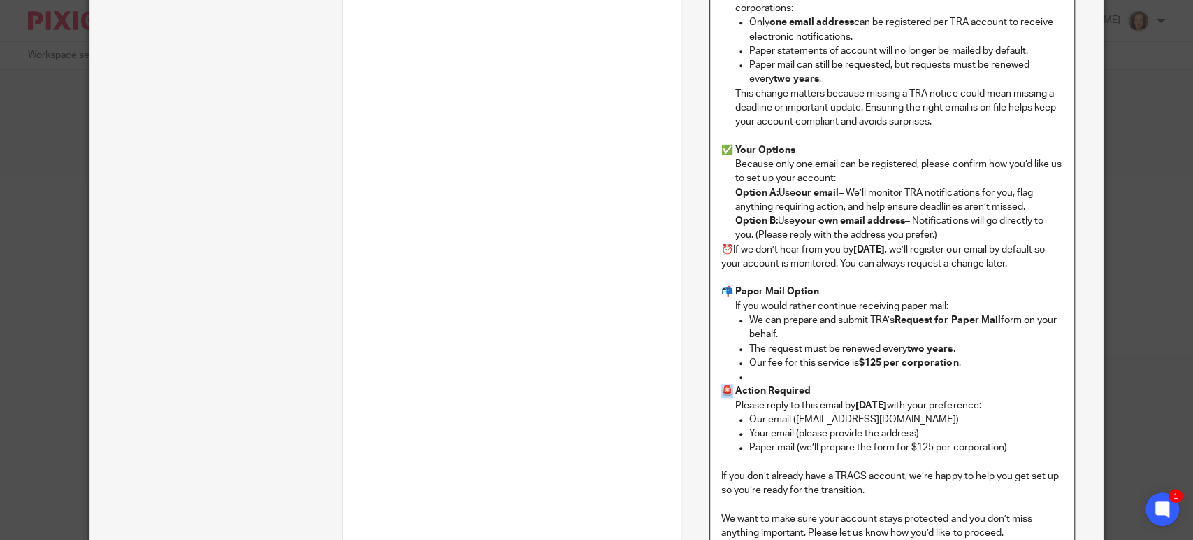
drag, startPoint x: 727, startPoint y: 405, endPoint x: 716, endPoint y: 405, distance: 11.2
click at [721, 396] on strong "🚨 Action Required" at bounding box center [765, 391] width 89 height 10
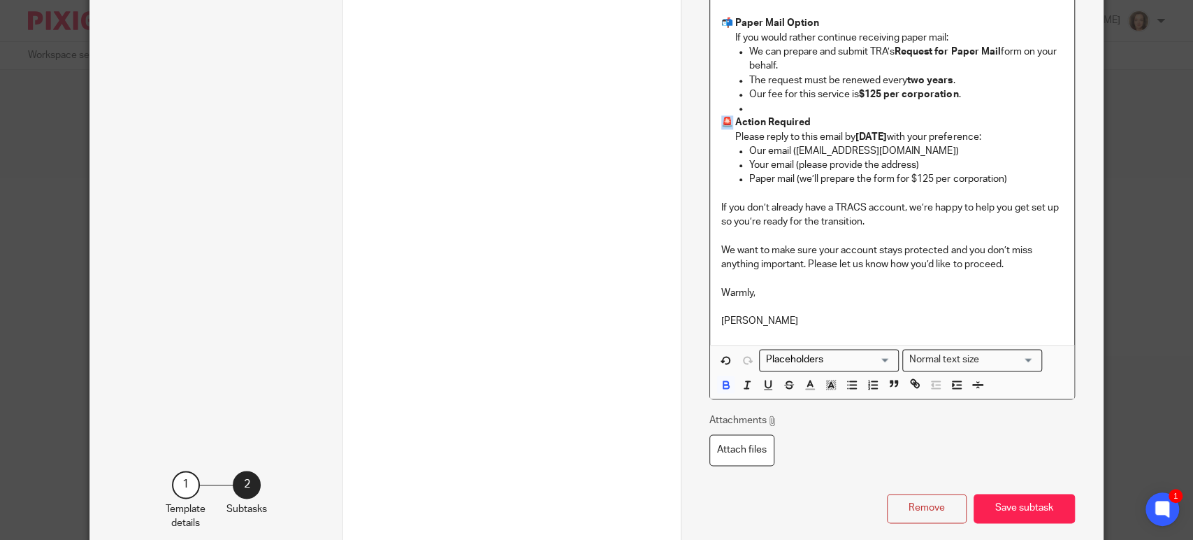
scroll to position [1039, 0]
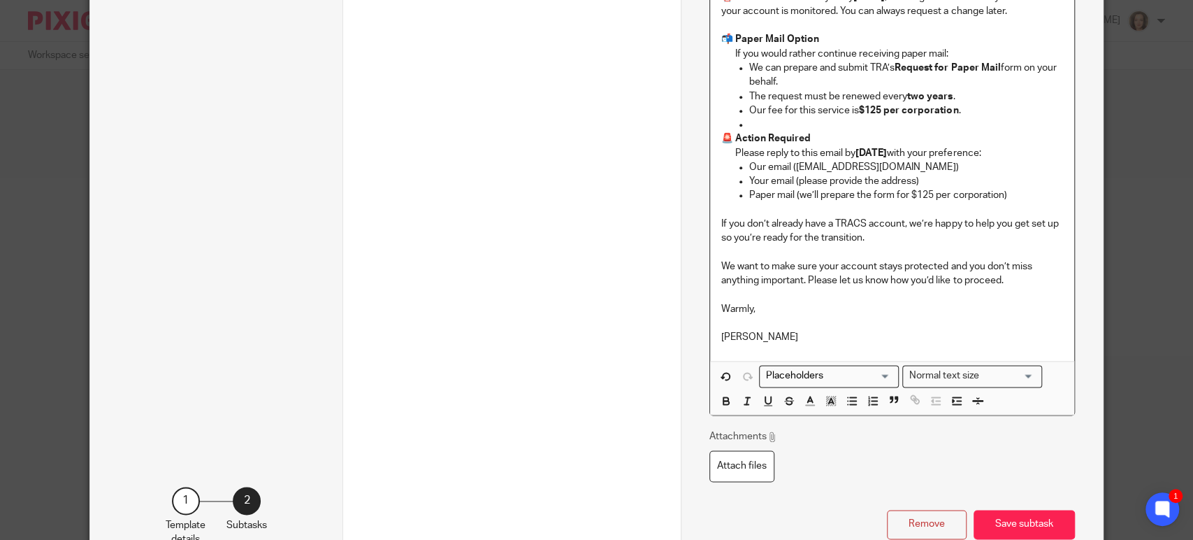
click at [870, 217] on p at bounding box center [892, 210] width 342 height 14
click at [921, 188] on p "Your email (please provide the address)" at bounding box center [906, 181] width 314 height 14
click at [860, 188] on p "Your email (please provide the address)" at bounding box center [906, 181] width 314 height 14
drag, startPoint x: 825, startPoint y: 211, endPoint x: 911, endPoint y: 210, distance: 85.3
click at [911, 188] on p "Your email (please provide the address)" at bounding box center [906, 181] width 314 height 14
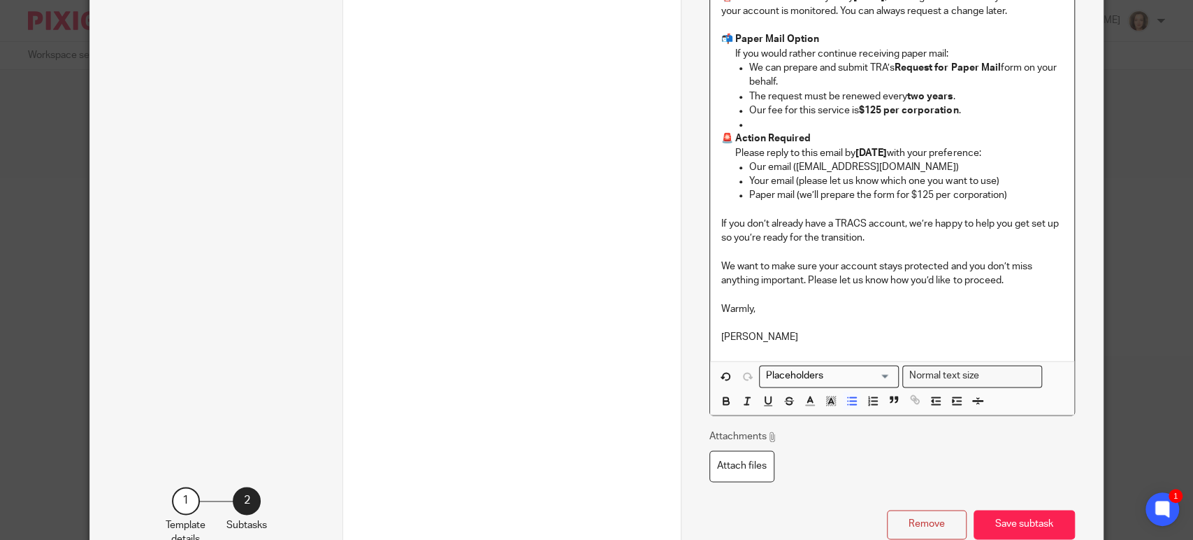
click at [904, 202] on p "Paper mail (we’ll prepare the form for $125 per corporation)" at bounding box center [906, 195] width 314 height 14
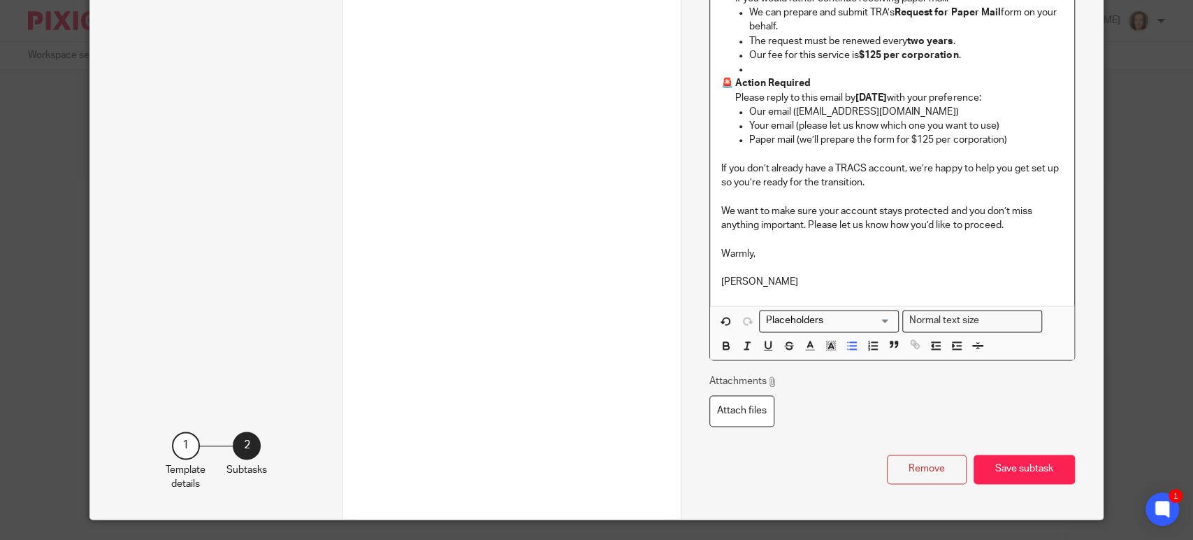
scroll to position [1157, 0]
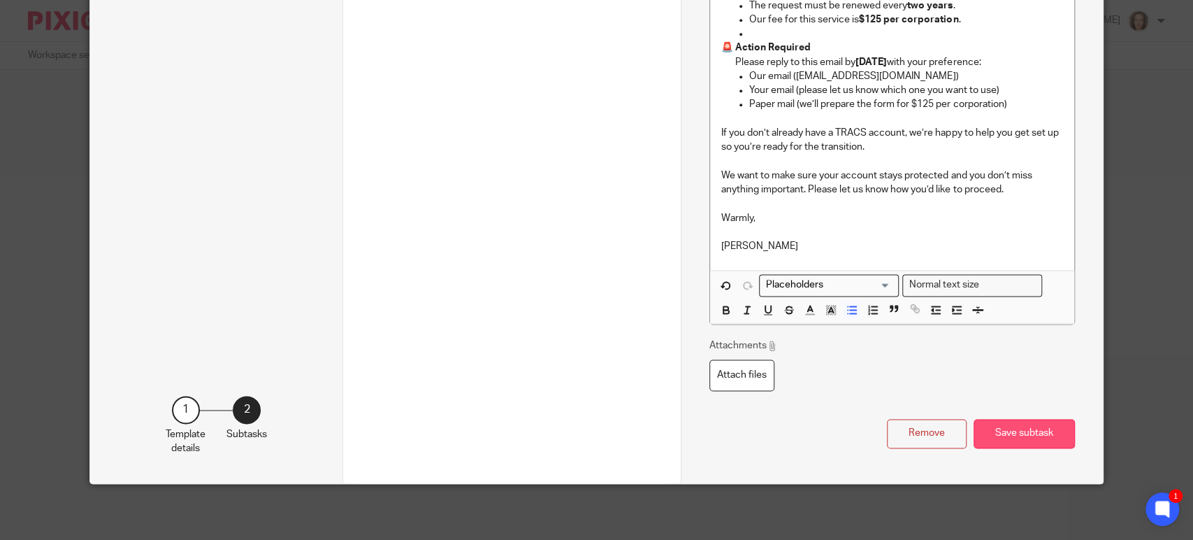
click at [1050, 442] on button "Save subtask" at bounding box center [1024, 434] width 101 height 30
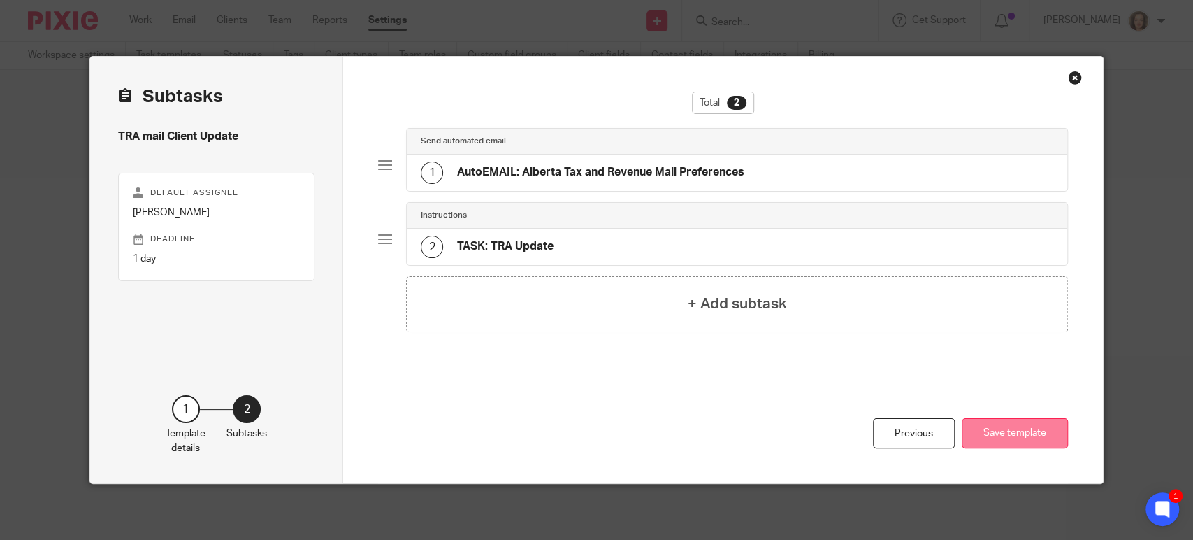
click at [988, 444] on button "Save template" at bounding box center [1015, 433] width 106 height 30
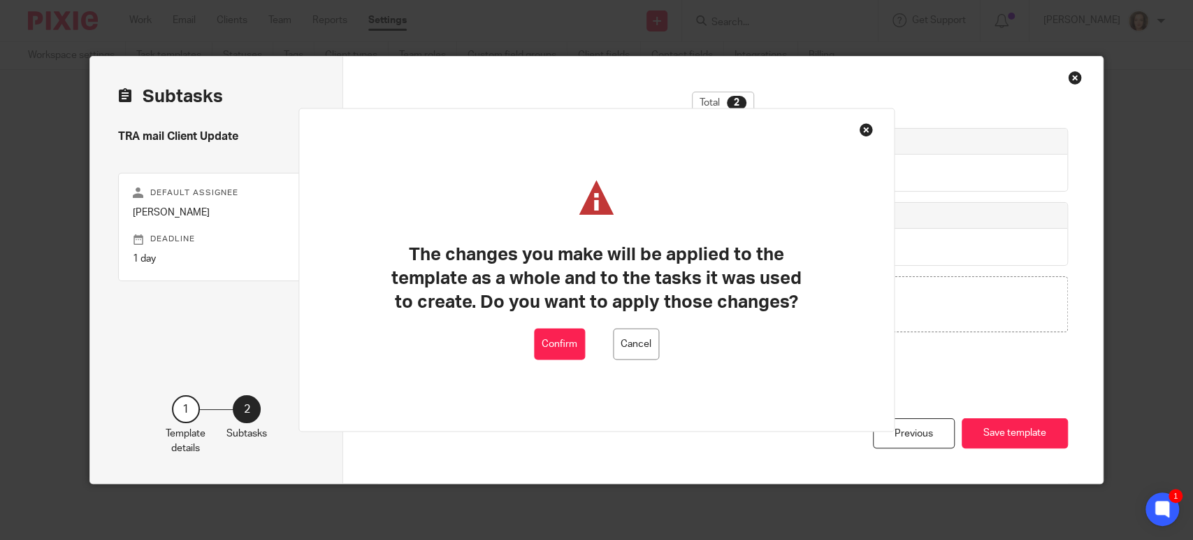
click at [551, 340] on button "Confirm" at bounding box center [559, 344] width 51 height 31
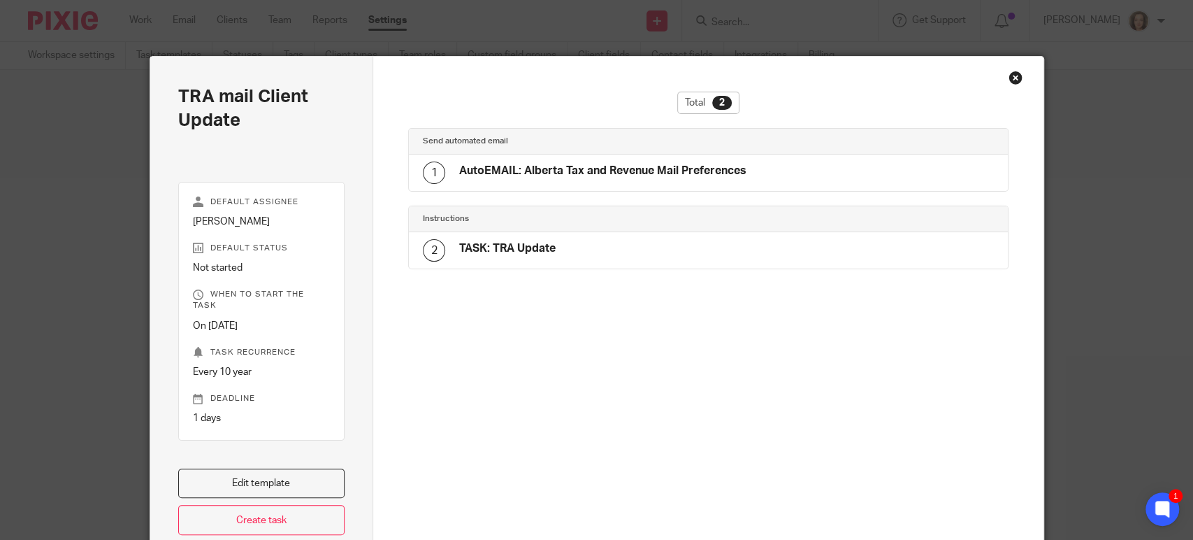
click at [914, 92] on div "Total 2" at bounding box center [708, 110] width 600 height 36
click at [1009, 75] on div "Close this dialog window" at bounding box center [1016, 78] width 14 height 14
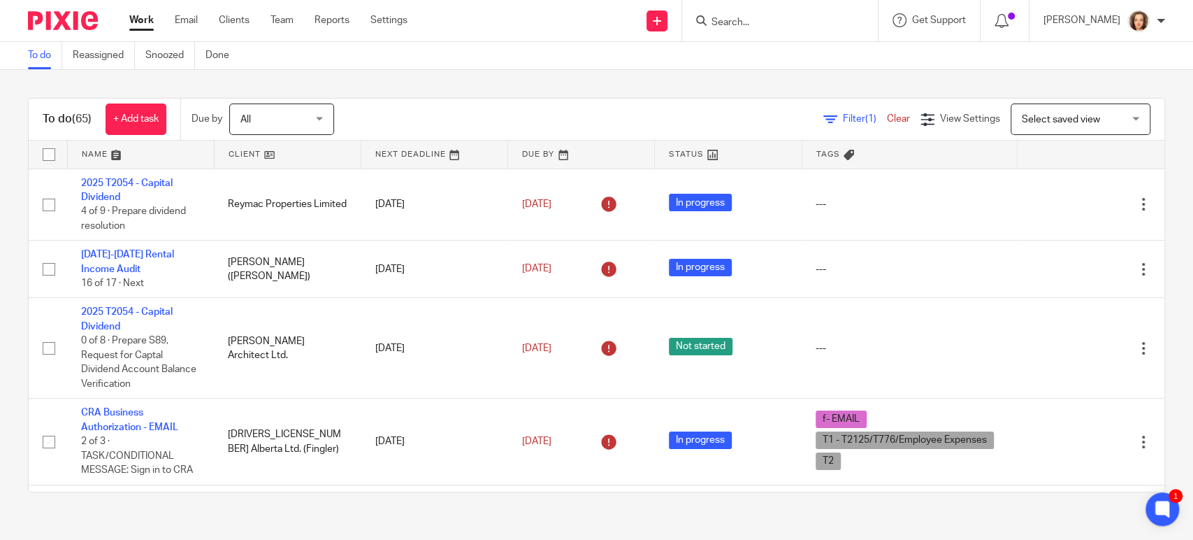
click at [423, 75] on div "To do (65) + Add task Due by All All [DATE] [DATE] This week Next week This mon…" at bounding box center [596, 295] width 1193 height 450
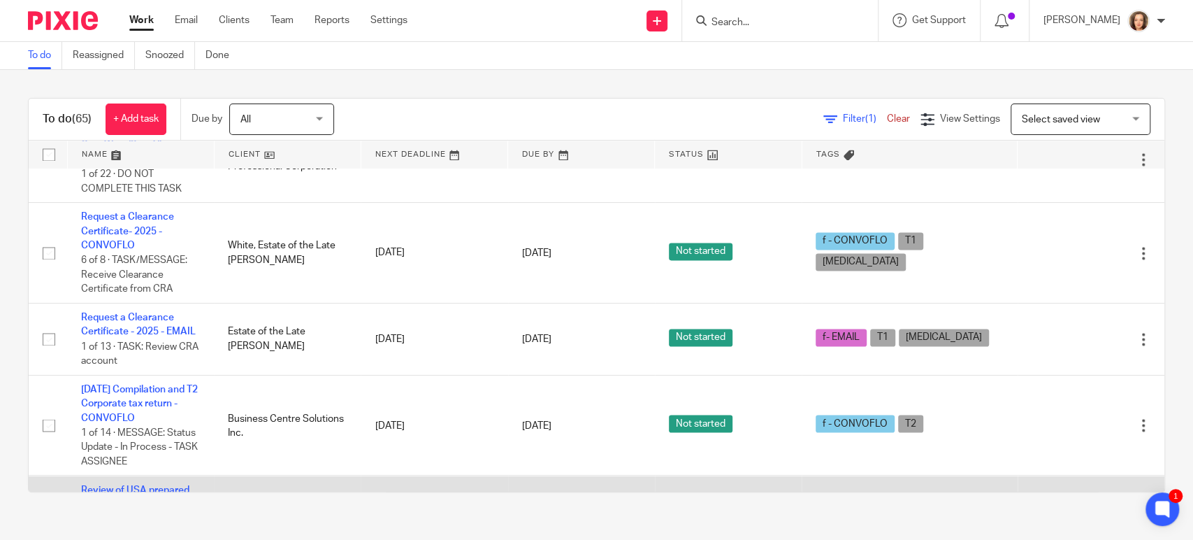
scroll to position [5418, 0]
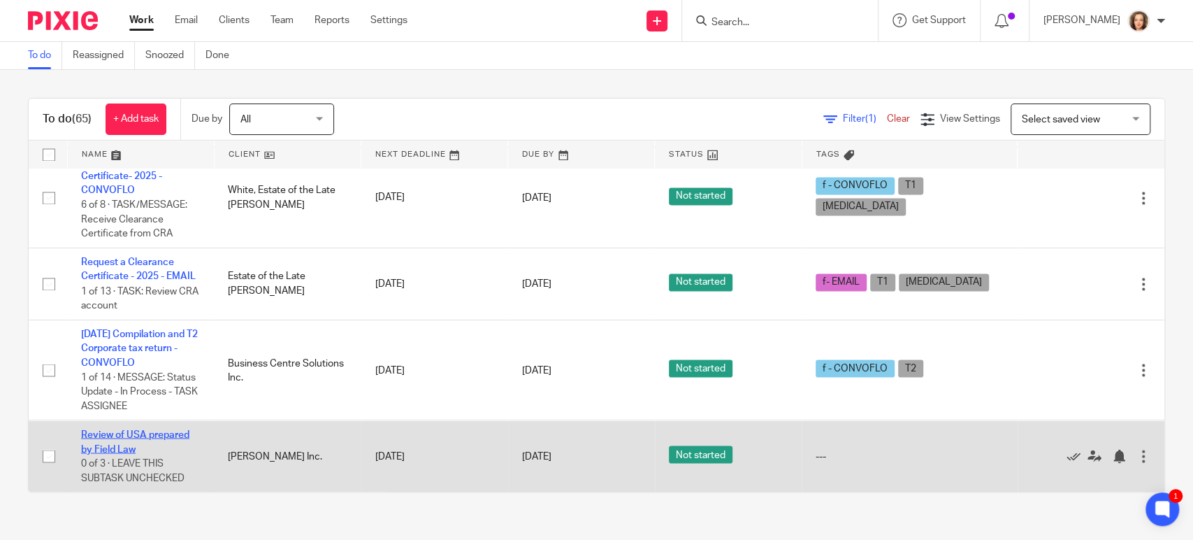
click at [115, 432] on link "Review of USA prepared by Field Law" at bounding box center [135, 441] width 108 height 24
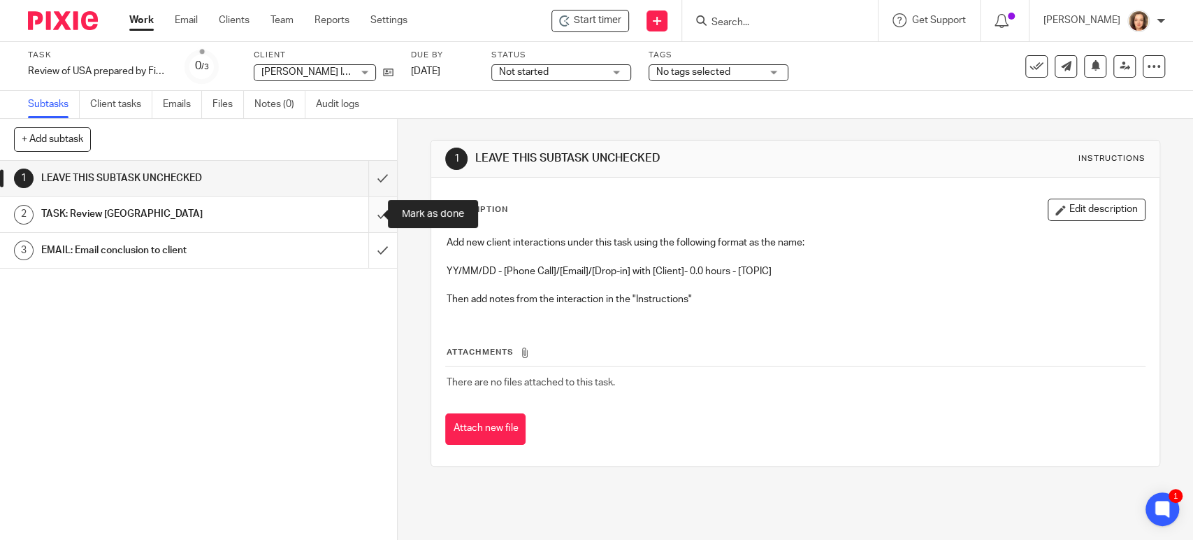
click at [363, 214] on input "submit" at bounding box center [198, 213] width 397 height 35
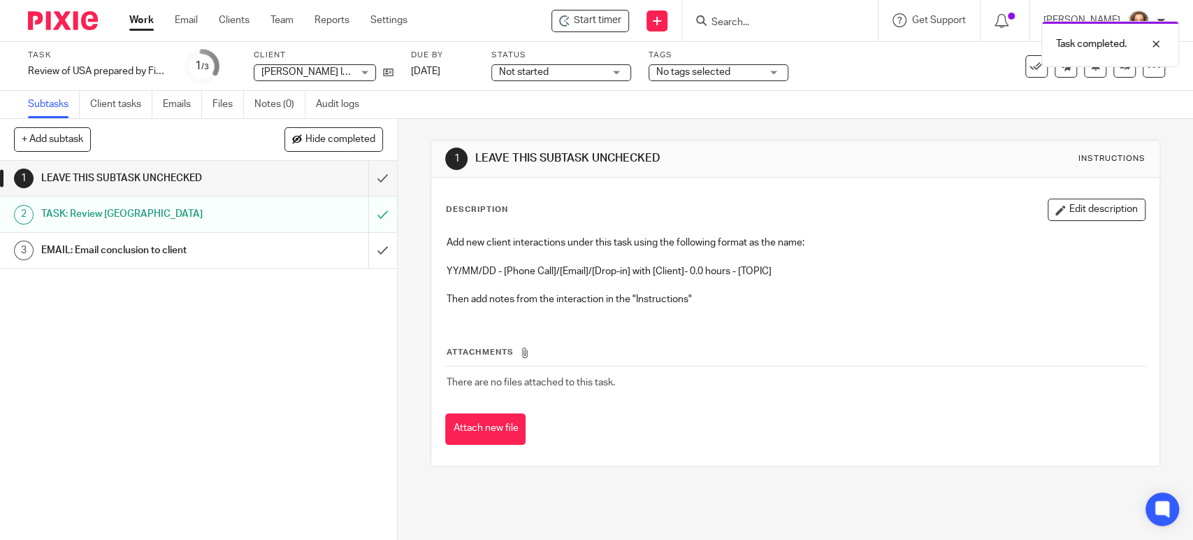
click at [368, 249] on input "submit" at bounding box center [198, 250] width 397 height 35
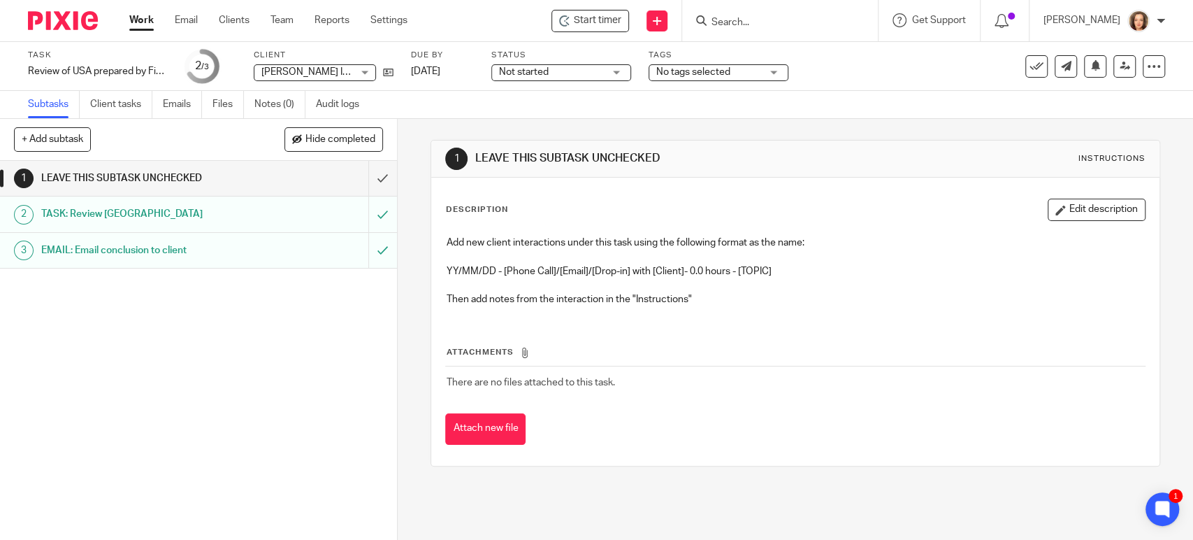
click at [168, 323] on div "1 LEAVE THIS SUBTASK UNCHECKED 2 TASK: Review USA 3 EMAIL: Email conclusion to …" at bounding box center [198, 350] width 397 height 379
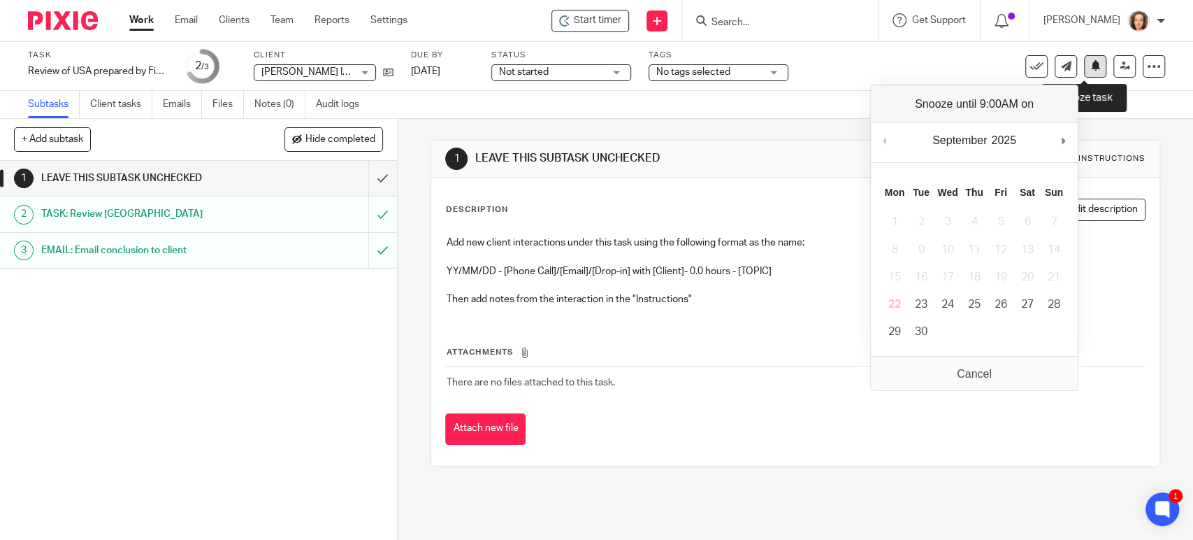
click at [1090, 65] on icon at bounding box center [1095, 65] width 10 height 10
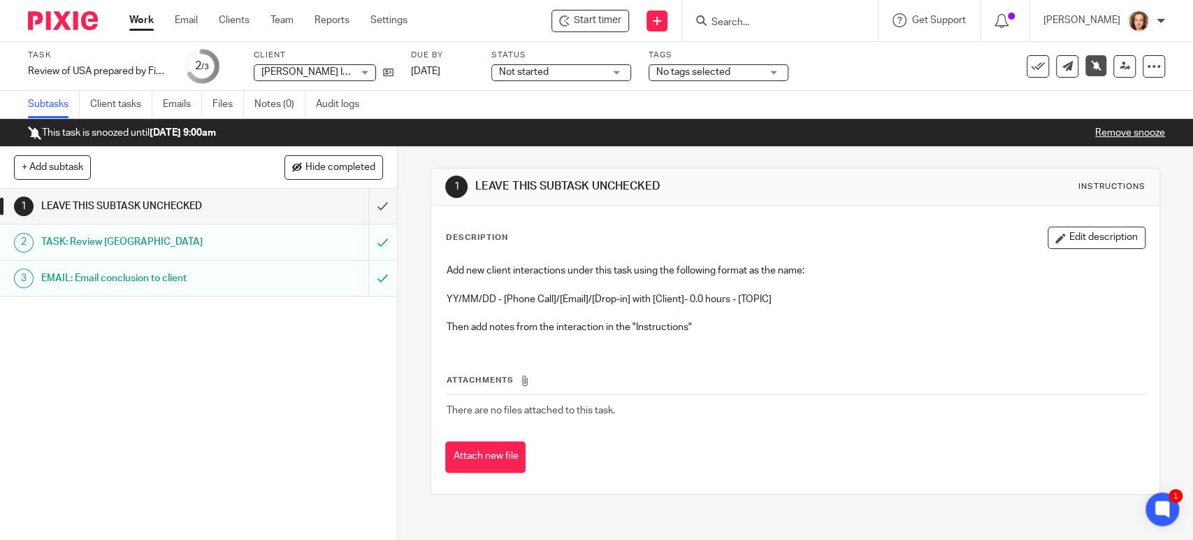
click at [136, 19] on link "Work" at bounding box center [141, 20] width 24 height 14
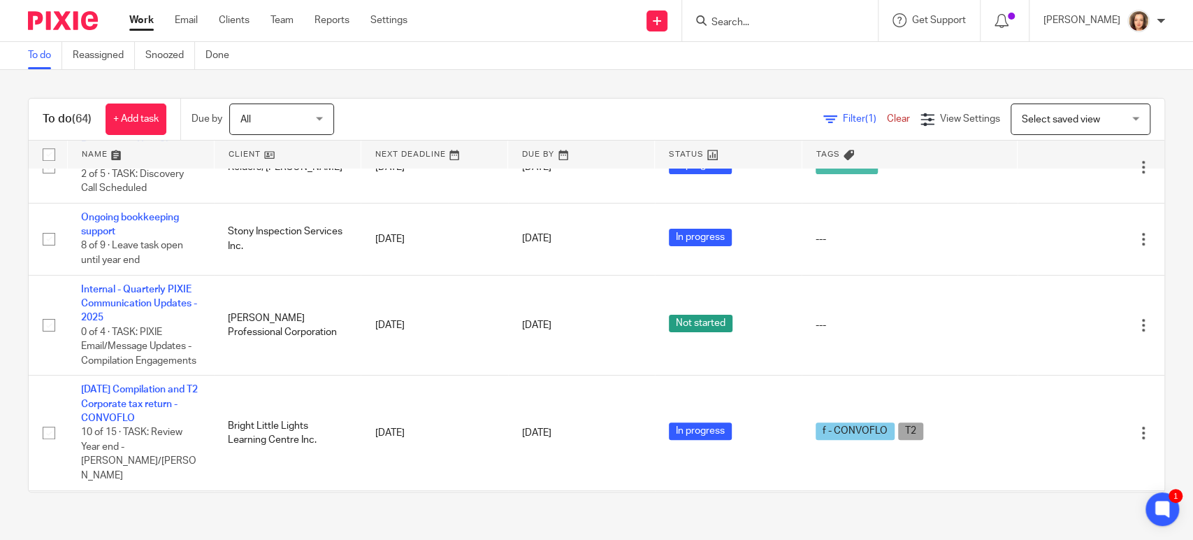
scroll to position [5346, 0]
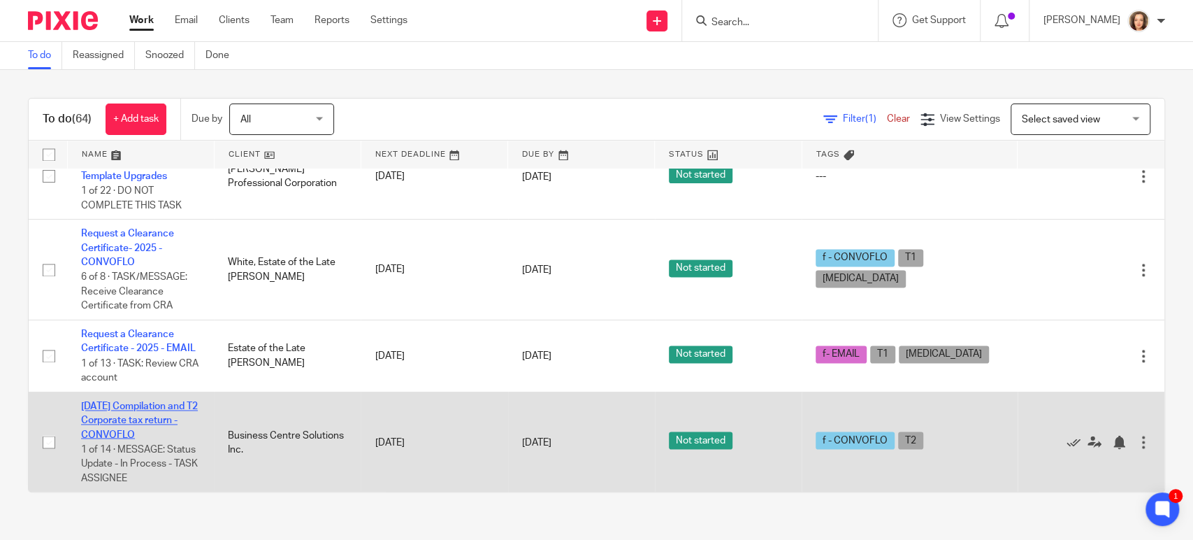
click at [140, 401] on link "[DATE] Compilation and T2 Corporate tax return - CONVOFLO" at bounding box center [139, 420] width 117 height 38
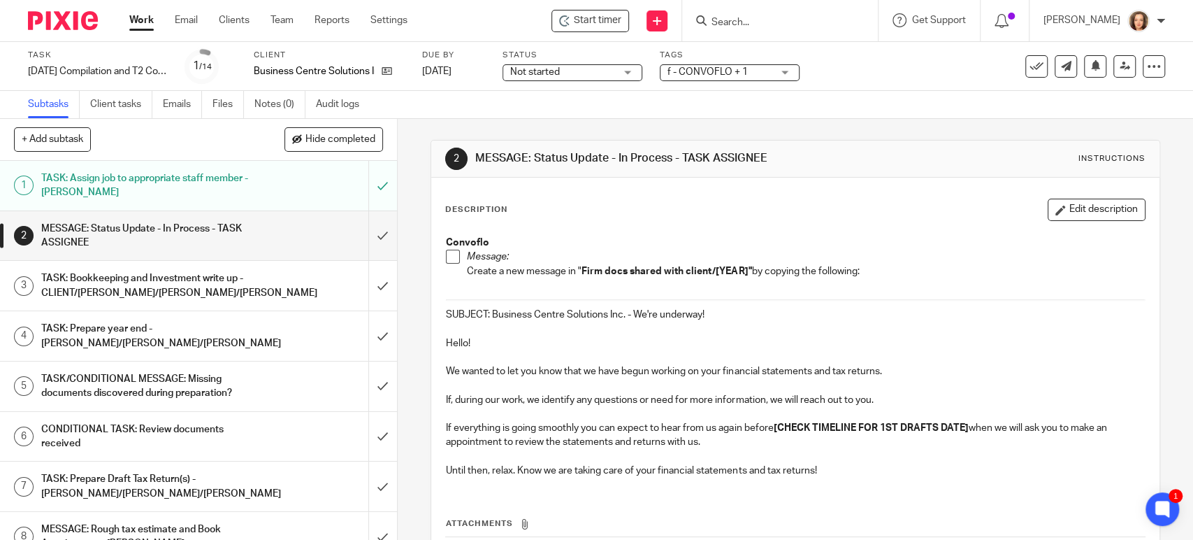
click at [556, 348] on p "Hello!" at bounding box center [795, 343] width 698 height 14
click at [366, 233] on input "submit" at bounding box center [198, 236] width 397 height 50
